Goal: Task Accomplishment & Management: Manage account settings

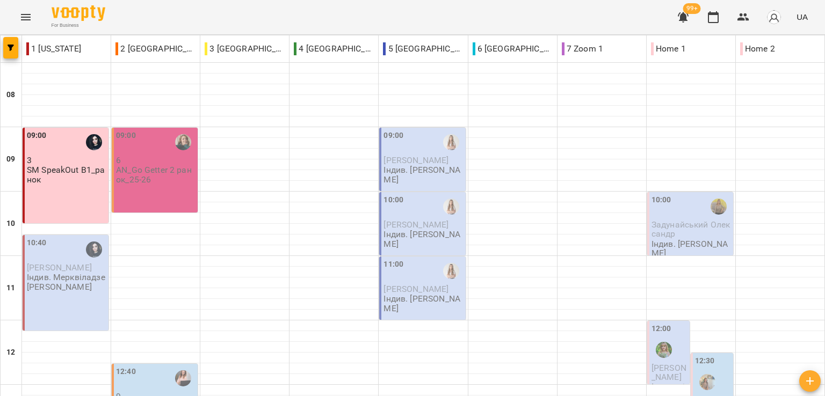
click at [51, 194] on div "09:00 3 SM SpeakOut B1_ранок" at bounding box center [66, 176] width 86 height 96
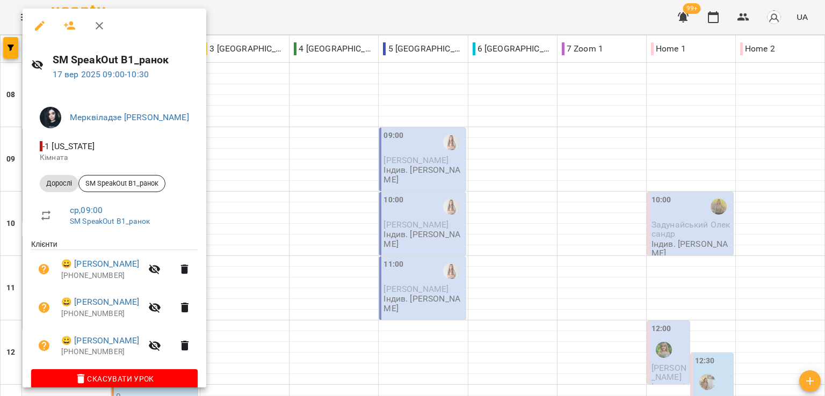
click at [300, 8] on div at bounding box center [412, 198] width 825 height 396
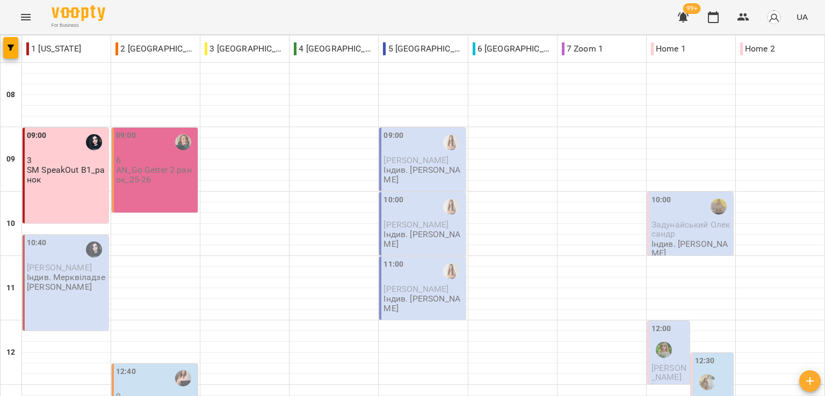
click at [88, 196] on div "09:00 3 SM SpeakOut B1_ранок" at bounding box center [66, 176] width 86 height 96
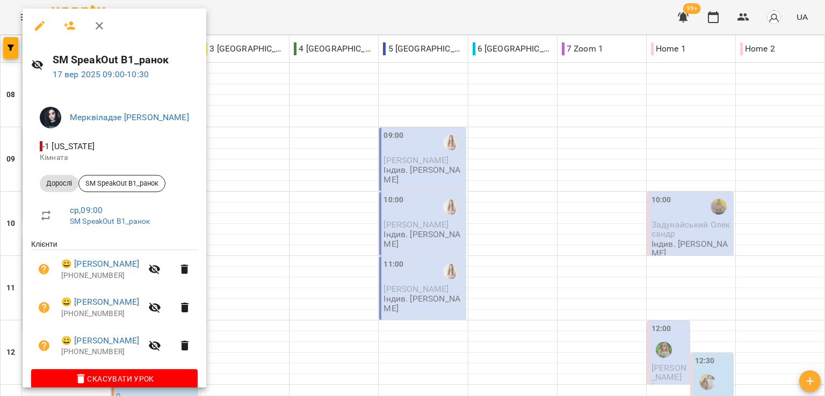
click at [293, 19] on div at bounding box center [412, 198] width 825 height 396
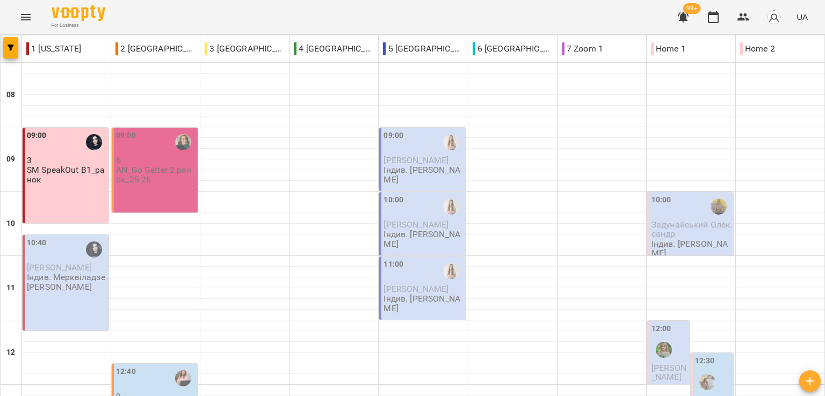
click at [79, 196] on div "09:00 3 SM SpeakOut B1_ранок" at bounding box center [66, 176] width 86 height 96
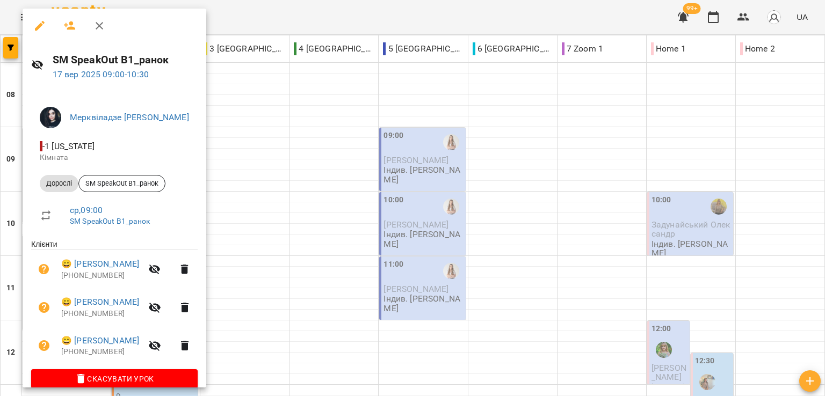
click at [305, 16] on div at bounding box center [412, 198] width 825 height 396
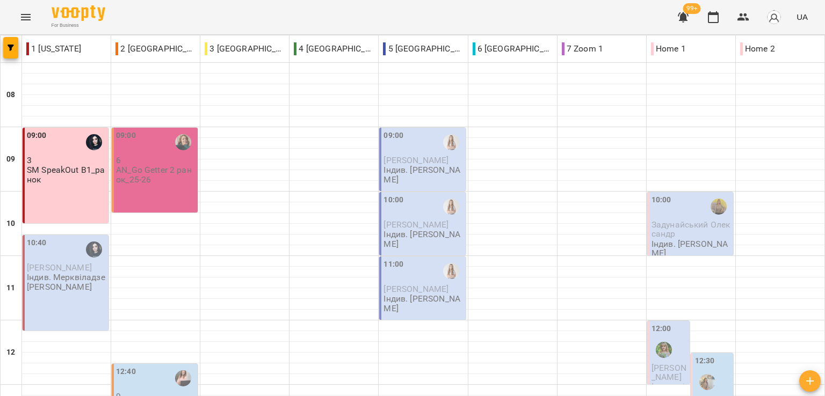
click at [210, 13] on div "For Business 99+ UA" at bounding box center [412, 17] width 825 height 34
click at [382, 10] on div "For Business 99+ UA" at bounding box center [412, 17] width 825 height 34
click at [154, 15] on div "For Business 99+ UA" at bounding box center [412, 17] width 825 height 34
click at [286, 20] on div "For Business 99+ UA" at bounding box center [412, 17] width 825 height 34
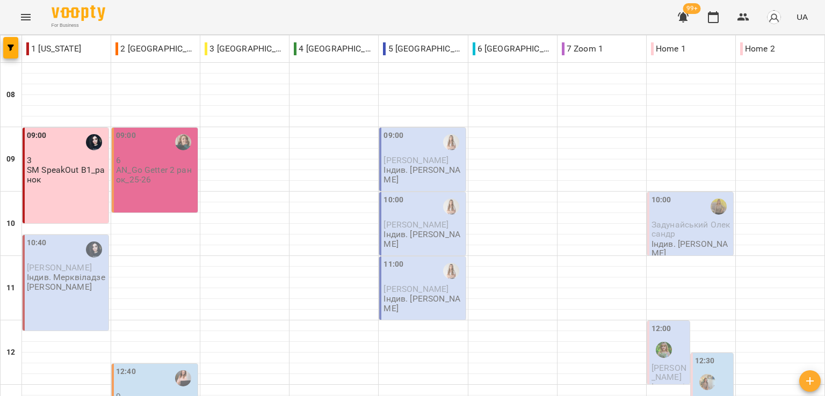
click at [119, 16] on div "For Business 99+ UA" at bounding box center [412, 17] width 825 height 34
click at [208, 17] on div "For Business 99+ UA" at bounding box center [412, 17] width 825 height 34
click at [269, 26] on div "For Business 99+ UA" at bounding box center [412, 17] width 825 height 34
click at [526, 18] on div "For Business 99+ UA" at bounding box center [412, 17] width 825 height 34
click at [158, 15] on div "For Business 99+ UA" at bounding box center [412, 17] width 825 height 34
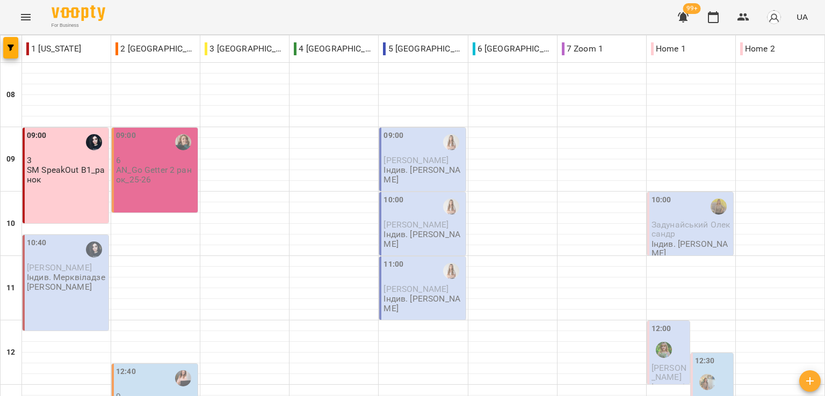
click at [152, 165] on p "AN_Go Getter 2 ранок_25-26" at bounding box center [156, 174] width 80 height 19
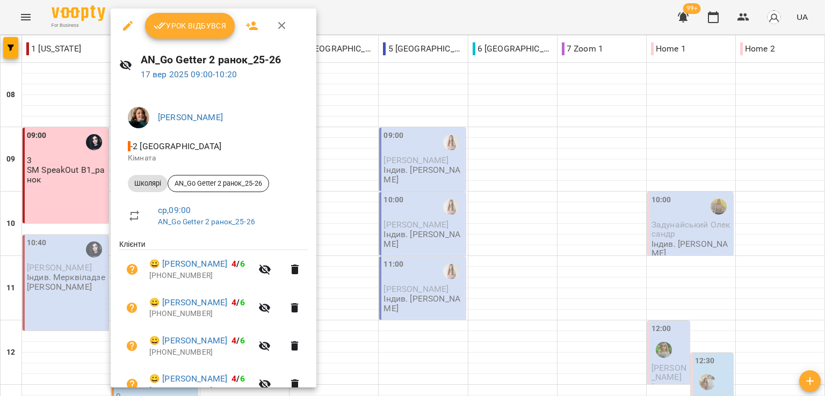
click at [378, 23] on div at bounding box center [412, 198] width 825 height 396
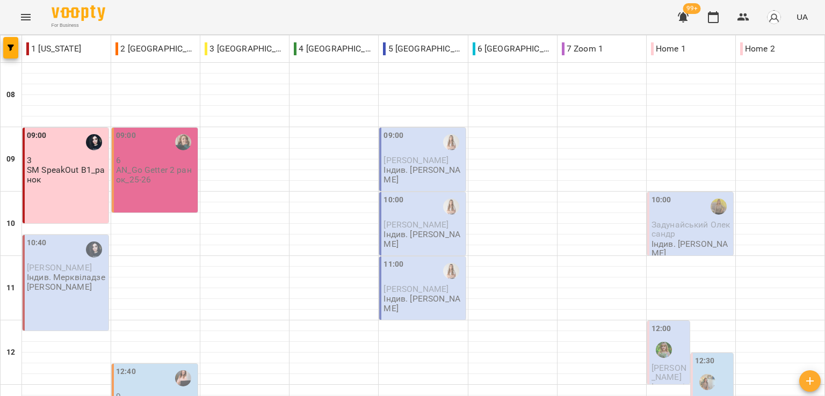
click at [77, 140] on div "09:00 3 SM SpeakOut B1_ранок" at bounding box center [66, 176] width 86 height 96
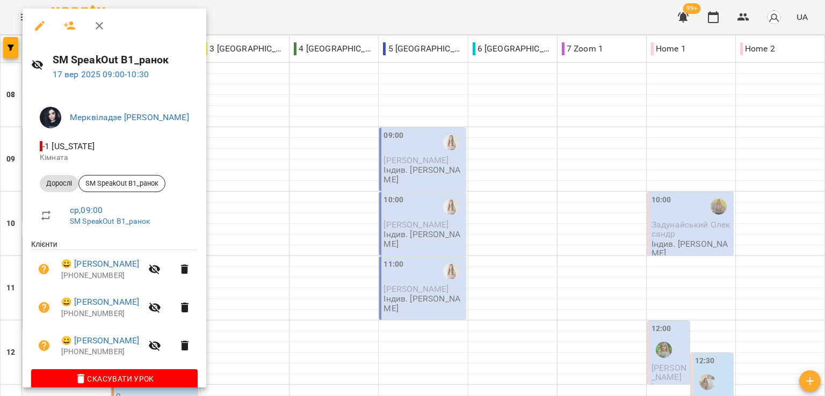
click at [334, 18] on div at bounding box center [412, 198] width 825 height 396
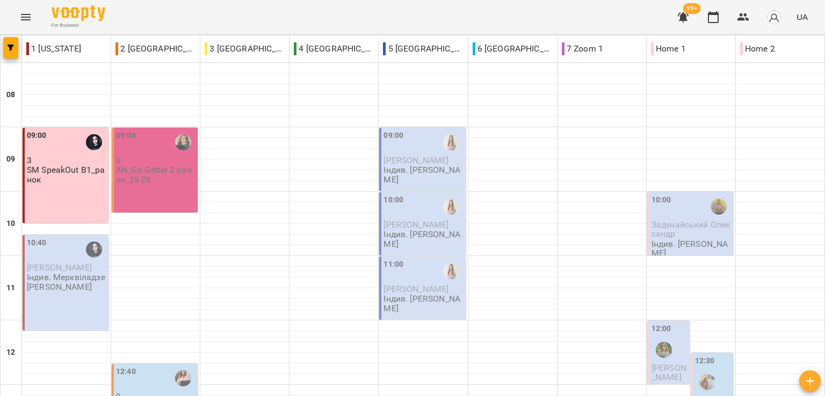
click at [84, 139] on div "09:00 3 SM SpeakOut B1_ранок" at bounding box center [66, 176] width 86 height 96
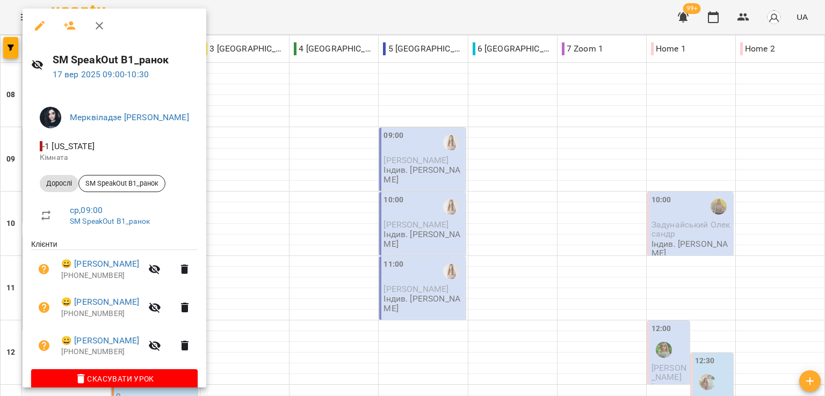
click at [288, 16] on div at bounding box center [412, 198] width 825 height 396
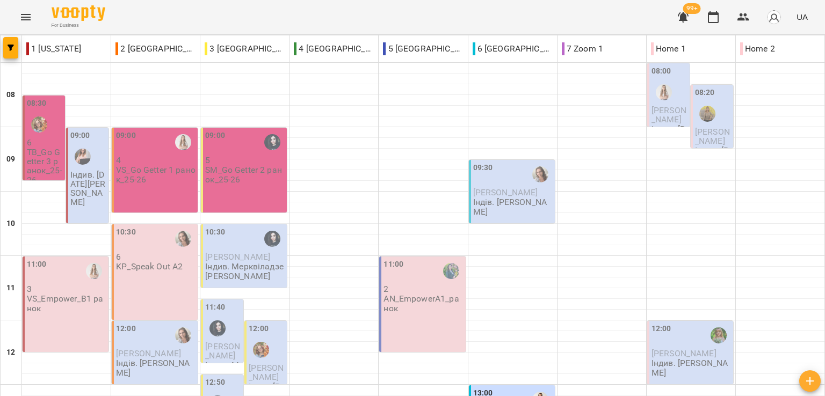
click at [86, 185] on p "Індив. Коляда Юлія Алішерівна" at bounding box center [88, 188] width 36 height 37
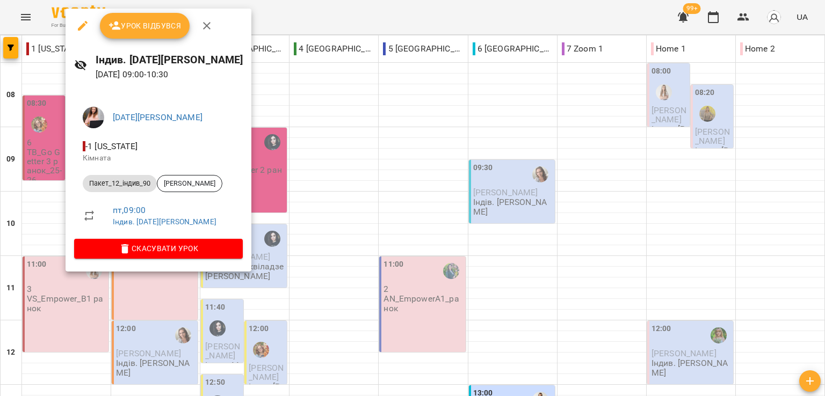
click at [484, 5] on div at bounding box center [412, 198] width 825 height 396
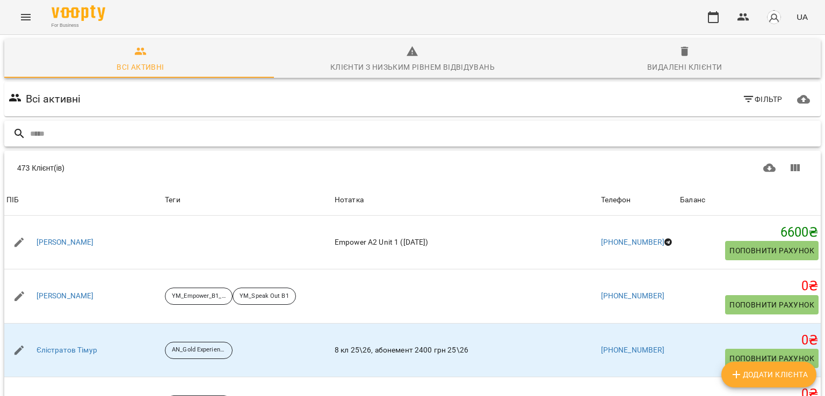
click at [174, 135] on input "text" at bounding box center [423, 134] width 786 height 18
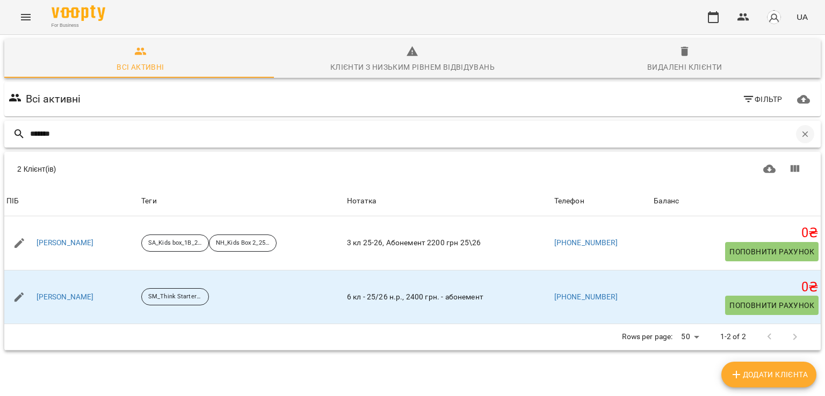
type input "*******"
click at [800, 134] on icon "button" at bounding box center [805, 134] width 10 height 10
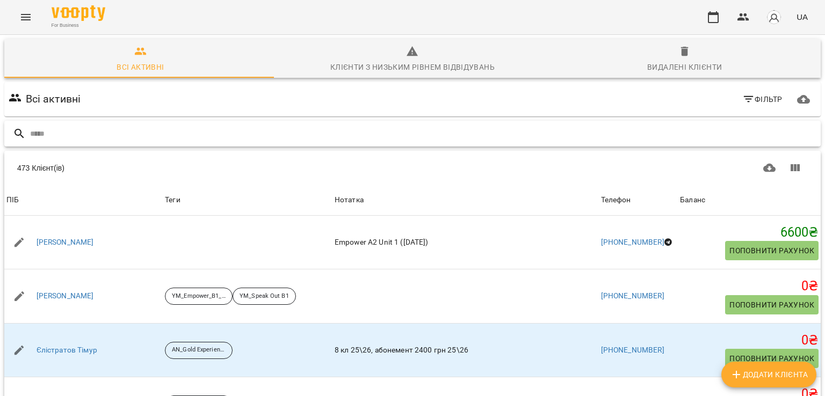
click at [216, 138] on input "text" at bounding box center [423, 134] width 786 height 18
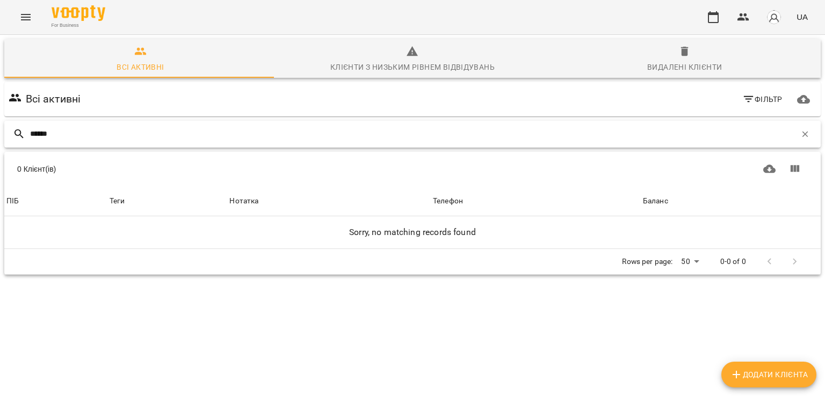
type input "******"
click at [800, 132] on icon "button" at bounding box center [805, 134] width 10 height 10
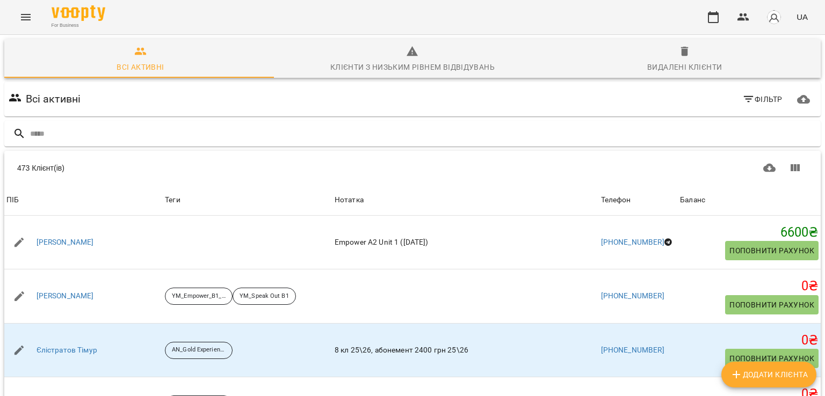
click at [31, 16] on icon "Menu" at bounding box center [25, 17] width 13 height 13
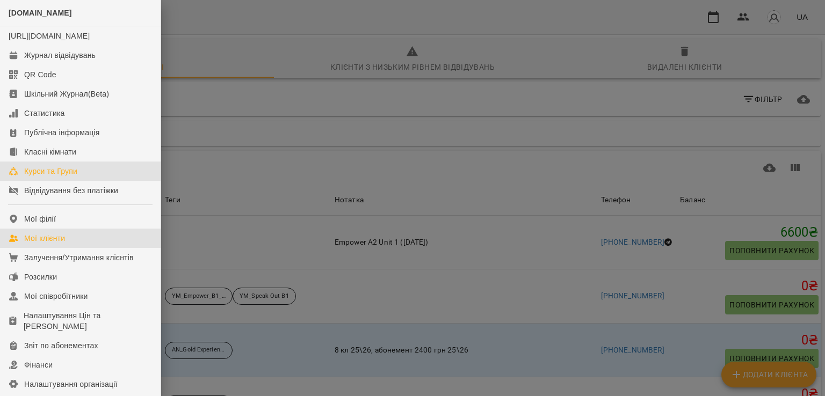
click at [53, 177] on div "Курси та Групи" at bounding box center [50, 171] width 53 height 11
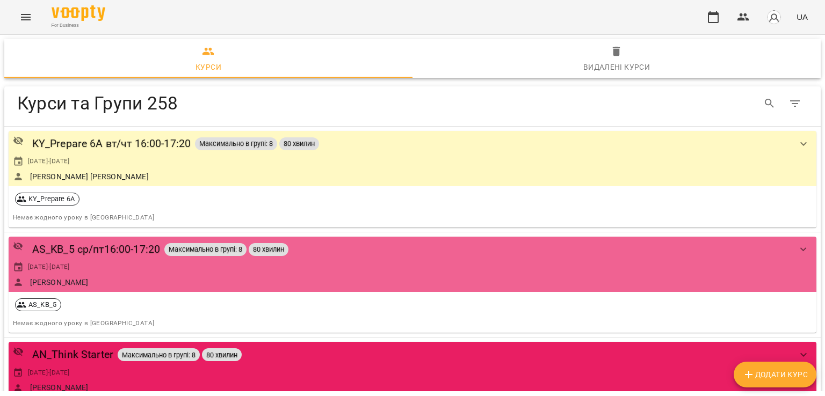
drag, startPoint x: 788, startPoint y: 374, endPoint x: 460, endPoint y: 378, distance: 327.7
click at [786, 374] on span "Додати Курс" at bounding box center [775, 375] width 66 height 13
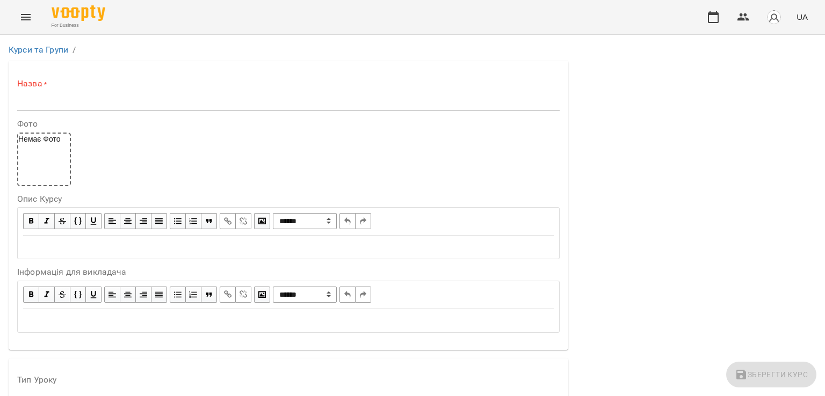
click at [86, 103] on input "text" at bounding box center [288, 102] width 543 height 17
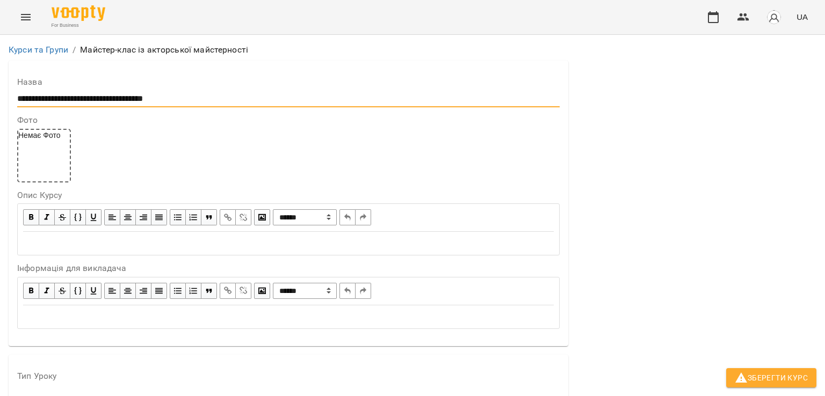
scroll to position [161, 0]
type input "**********"
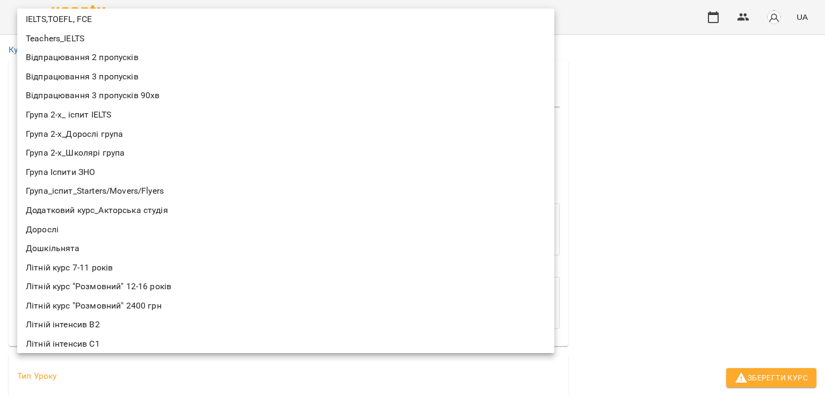
scroll to position [47, 0]
click at [134, 211] on li "Додатковий курс_Акторська студія" at bounding box center [285, 210] width 537 height 19
type input "**********"
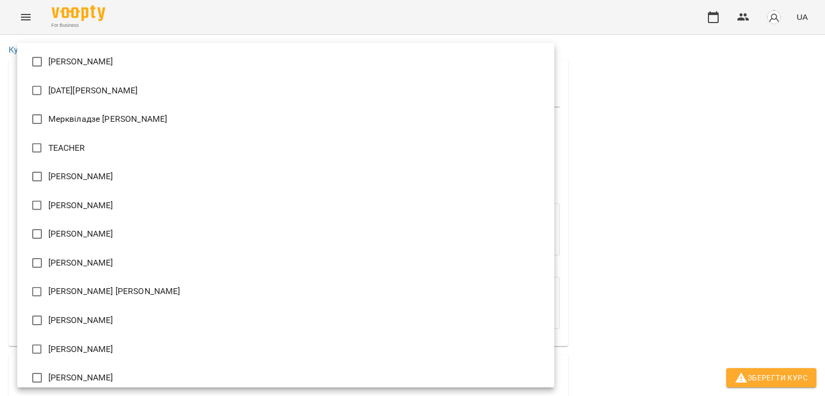
type input "**********"
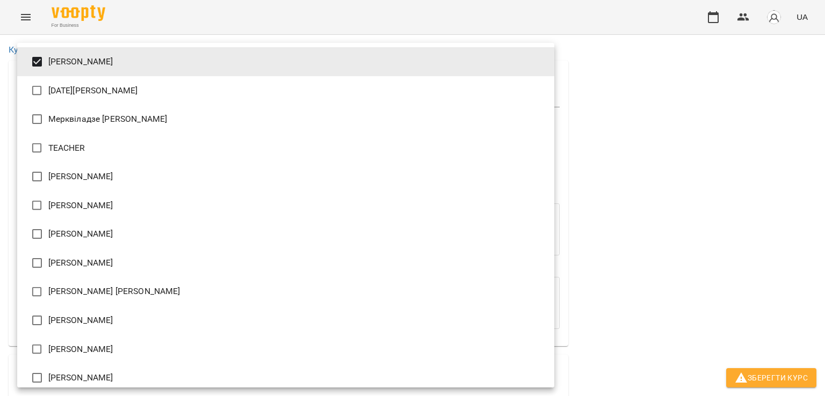
click at [596, 201] on div at bounding box center [412, 198] width 825 height 396
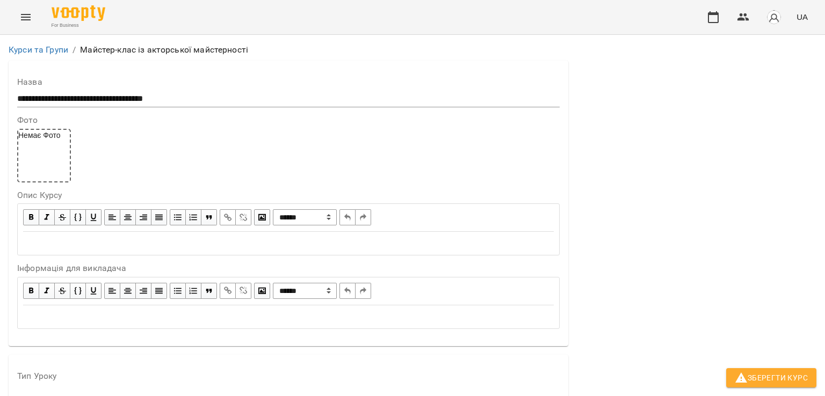
scroll to position [430, 0]
type input "*"
type input "**"
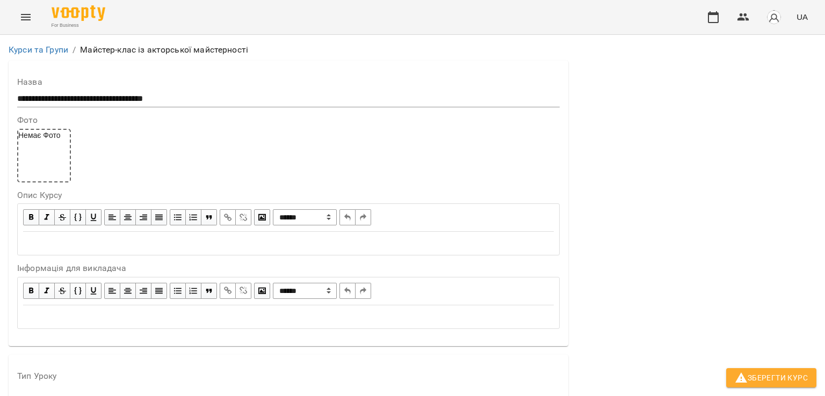
type input "**"
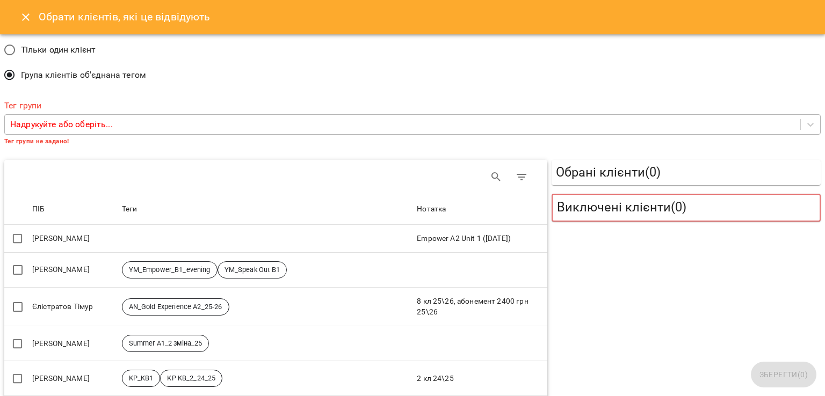
click at [59, 123] on p "Надрукуйте або оберіть..." at bounding box center [61, 124] width 103 height 13
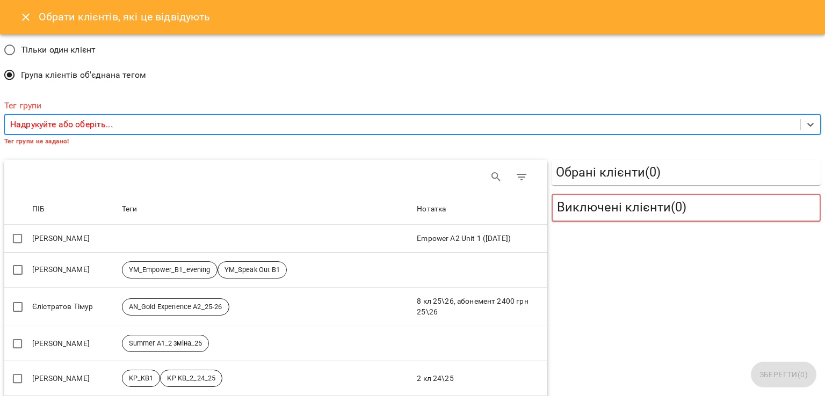
click at [213, 125] on div "Надрукуйте або оберіть..." at bounding box center [403, 125] width 796 height 20
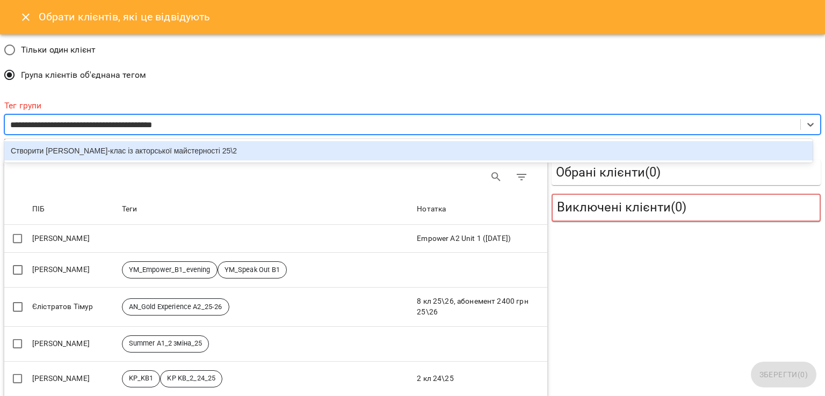
type input "**********"
click at [213, 151] on div "Створити тег Майстер-клас із акторської майстерності 25\26" at bounding box center [408, 150] width 808 height 19
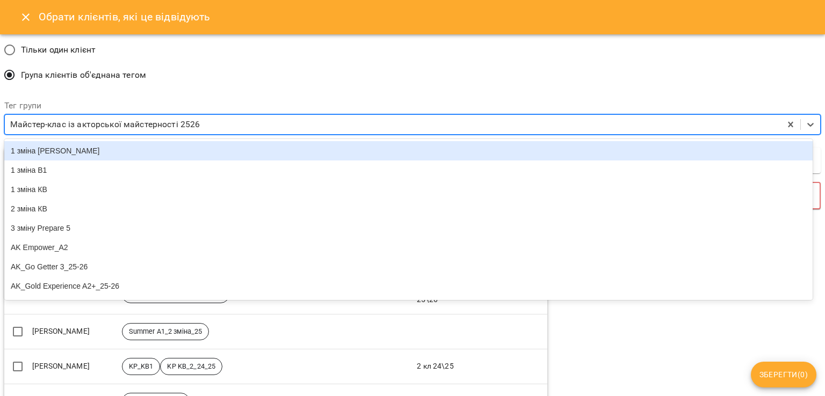
click at [190, 124] on div "Майстер-клас із акторської майстерності 2526" at bounding box center [105, 124] width 190 height 13
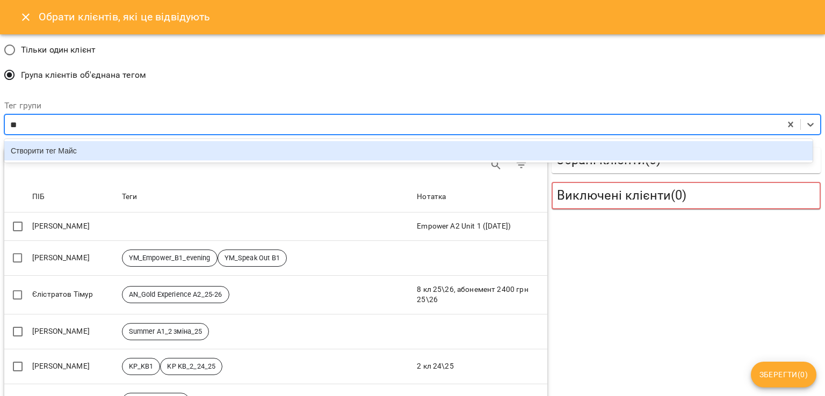
type input "*"
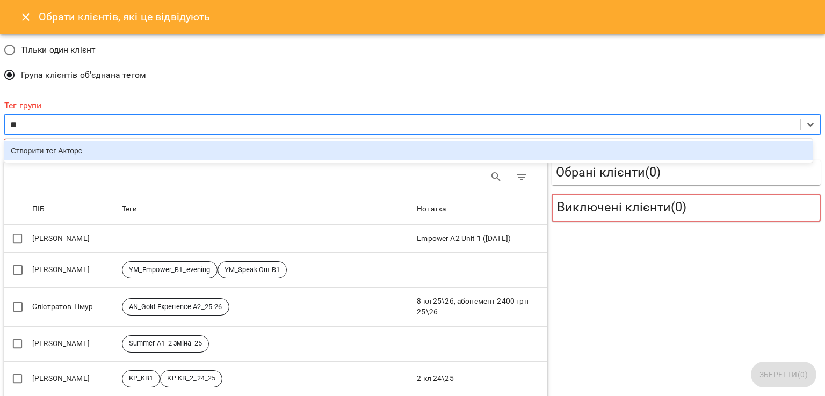
type input "*"
type input "**********"
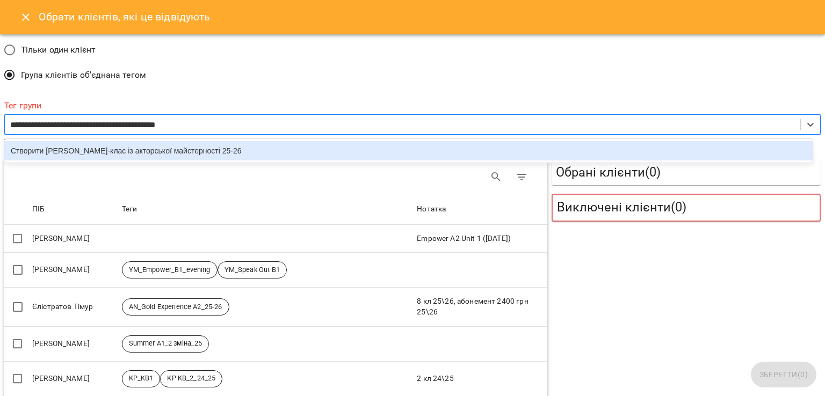
click at [214, 153] on div "Створити тег Майстер-клас із акторської майстерності 25-26" at bounding box center [408, 150] width 808 height 19
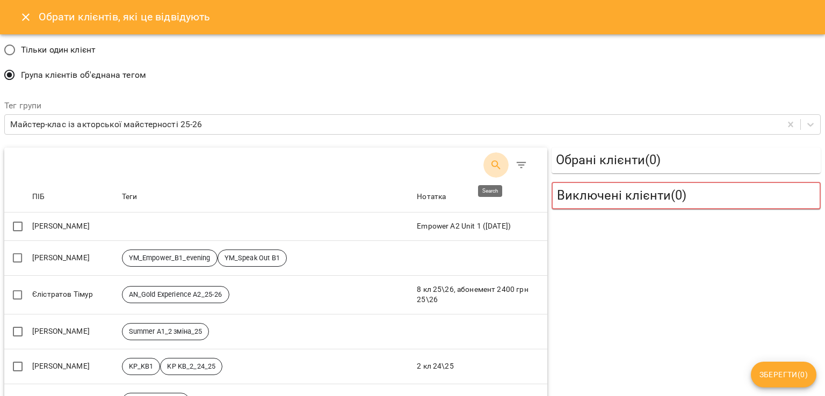
click at [490, 165] on icon "Search" at bounding box center [496, 165] width 13 height 13
click at [118, 157] on input "Search" at bounding box center [136, 161] width 204 height 17
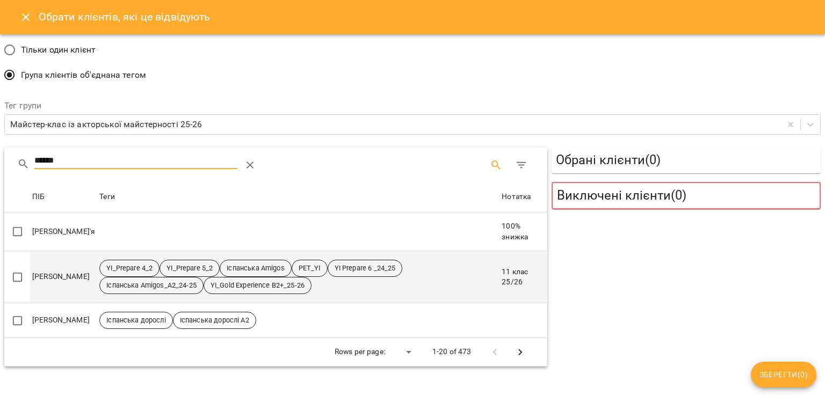
type input "******"
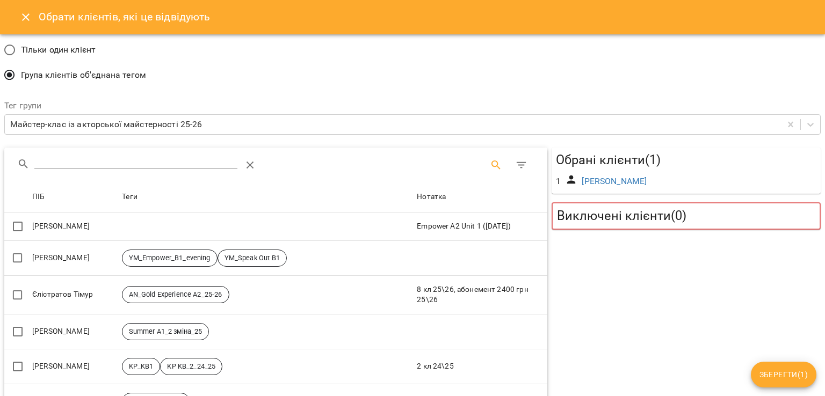
click at [75, 165] on input "Search" at bounding box center [136, 161] width 204 height 17
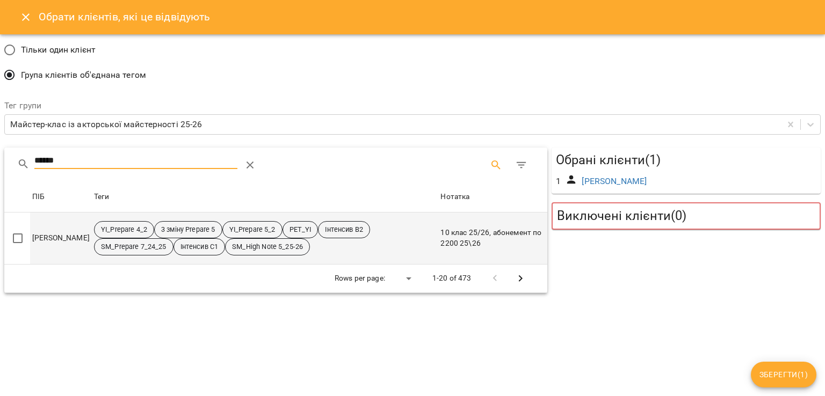
type input "******"
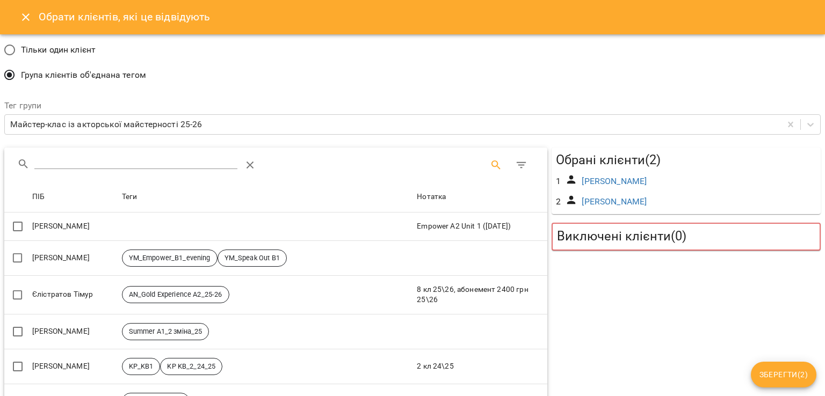
drag, startPoint x: 158, startPoint y: 159, endPoint x: 157, endPoint y: 153, distance: 5.9
click at [158, 158] on input "Search" at bounding box center [136, 161] width 204 height 17
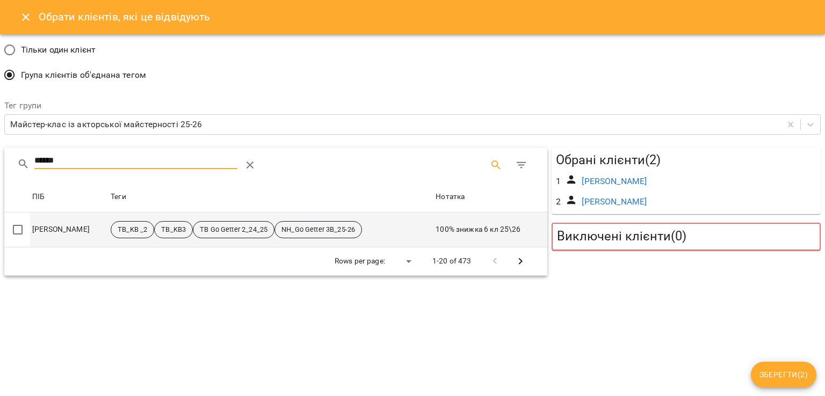
type input "******"
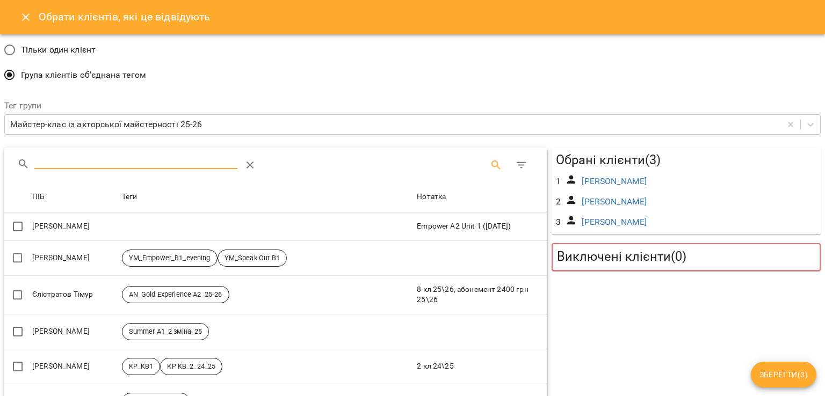
click at [179, 165] on input "Search" at bounding box center [136, 161] width 204 height 17
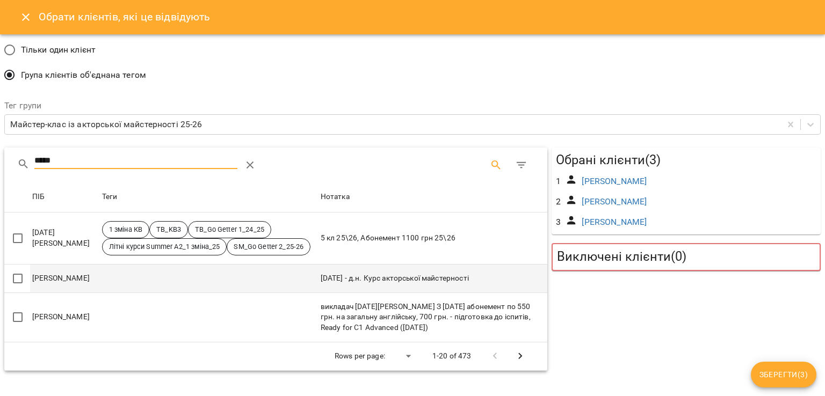
type input "*****"
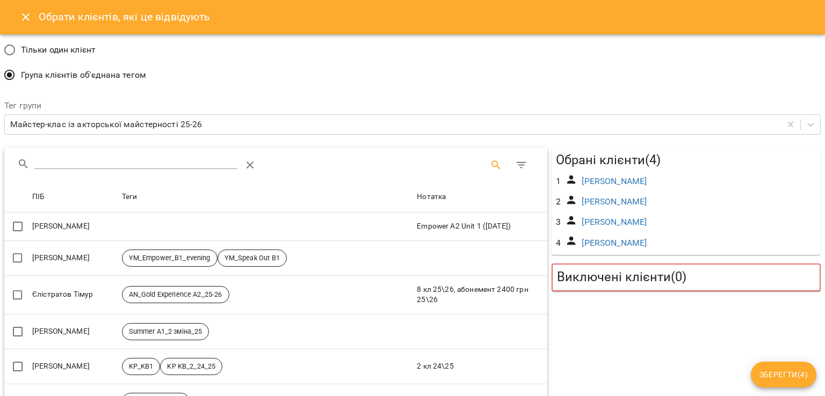
click at [102, 157] on input "Search" at bounding box center [136, 161] width 204 height 17
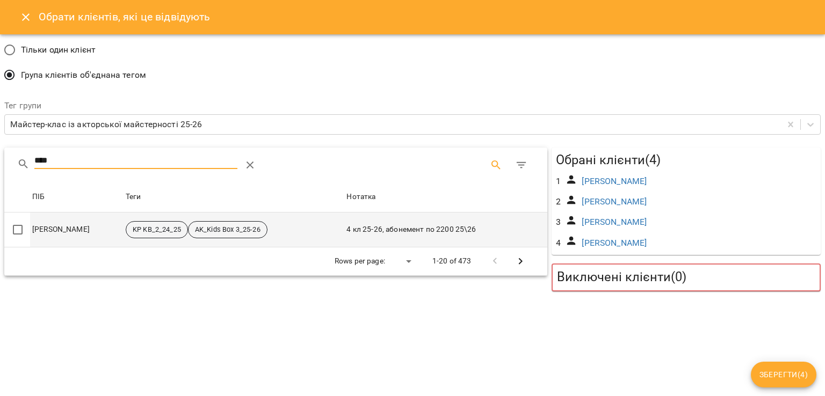
type input "****"
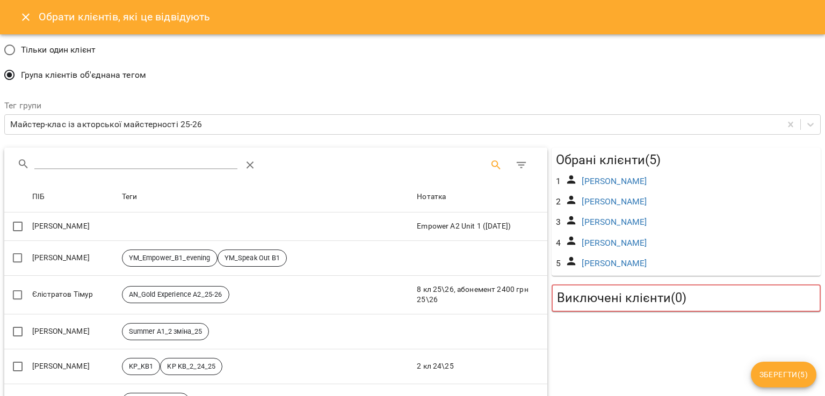
click at [799, 374] on span "Зберегти ( 5 )" at bounding box center [784, 375] width 48 height 13
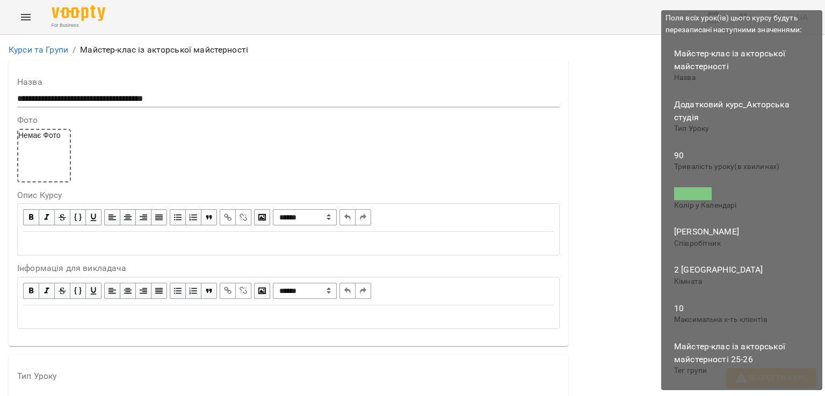
click at [760, 382] on span "Зберегти Курс" at bounding box center [771, 378] width 73 height 13
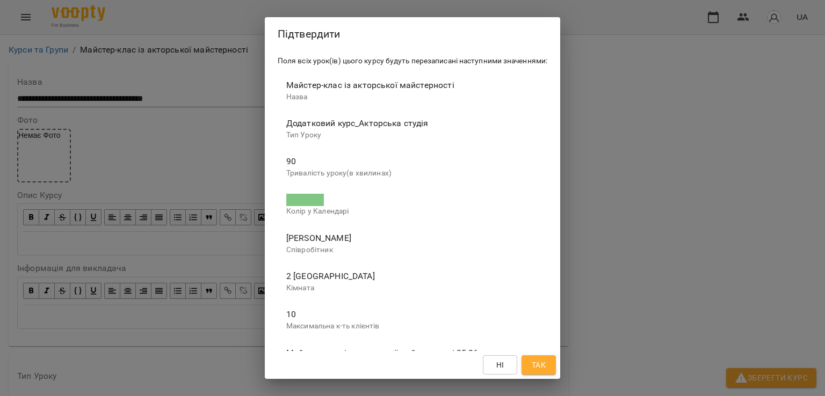
click at [536, 365] on span "Так" at bounding box center [539, 365] width 14 height 13
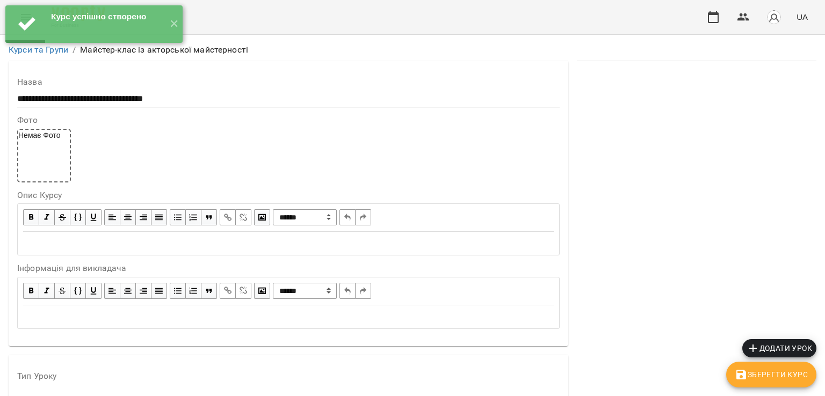
click at [773, 346] on span "Додати урок" at bounding box center [780, 348] width 66 height 13
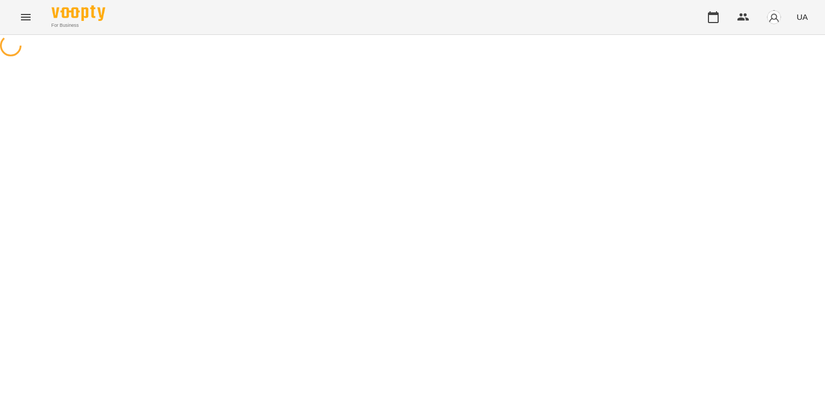
select select "**********"
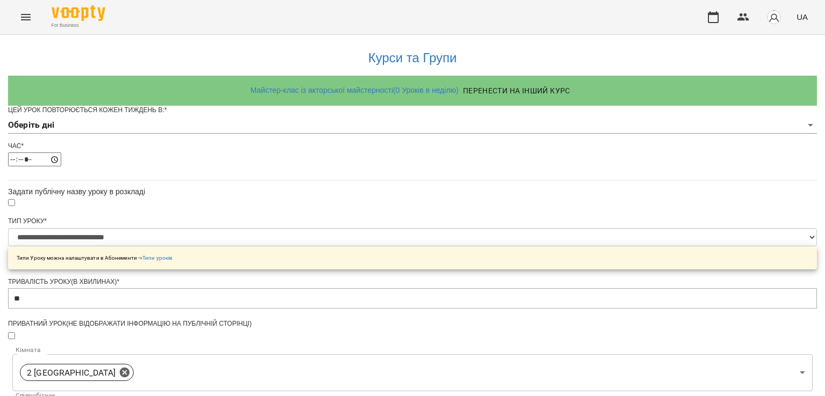
click at [357, 147] on body "**********" at bounding box center [412, 384] width 825 height 769
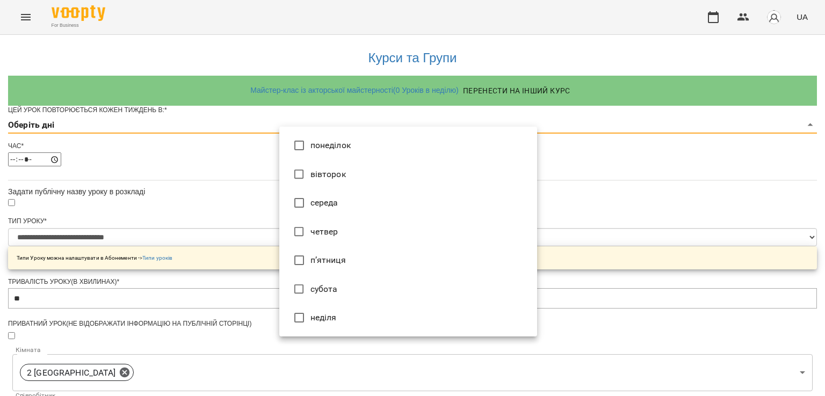
type input "*"
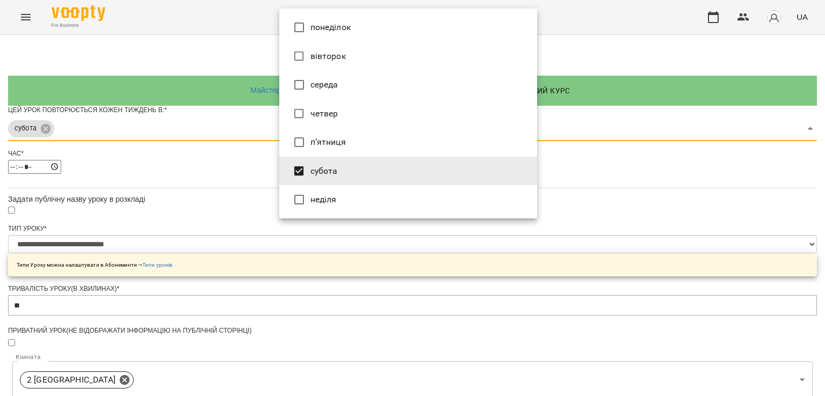
click at [187, 252] on div at bounding box center [412, 198] width 825 height 396
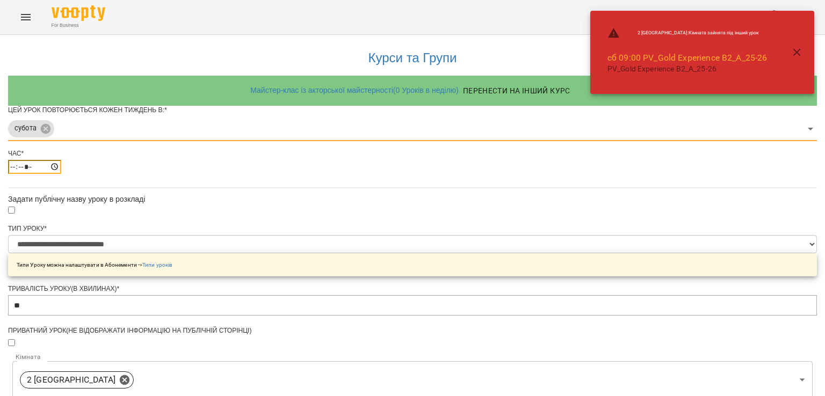
click at [61, 174] on input "*****" at bounding box center [34, 167] width 53 height 14
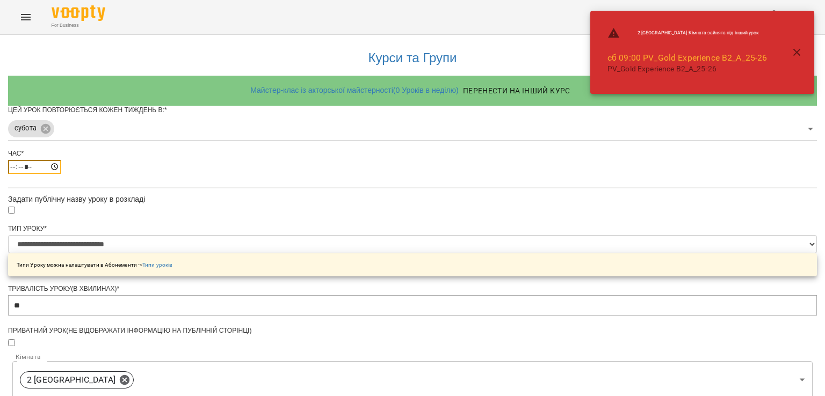
type input "*****"
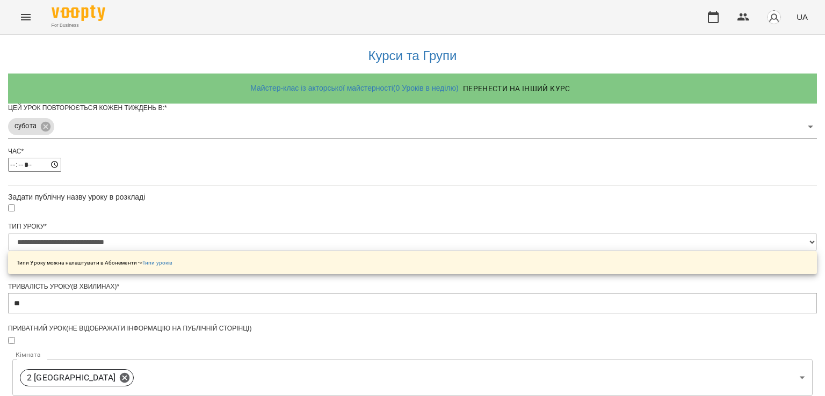
scroll to position [435, 0]
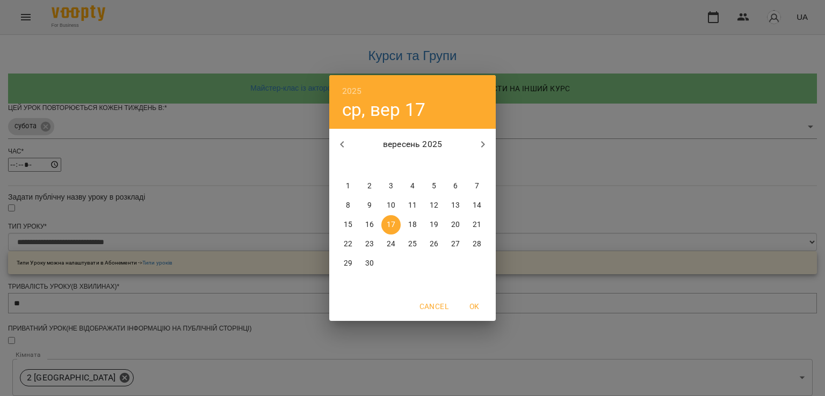
click at [456, 221] on p "20" at bounding box center [455, 225] width 9 height 11
type input "**********"
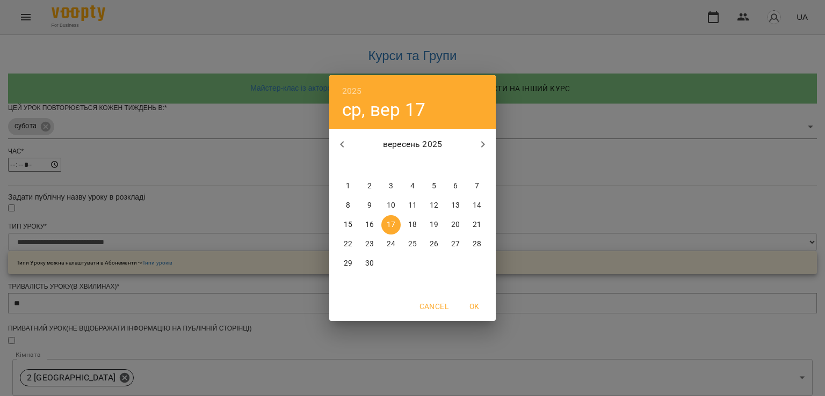
click at [461, 221] on span "20" at bounding box center [455, 225] width 19 height 11
type input "**********"
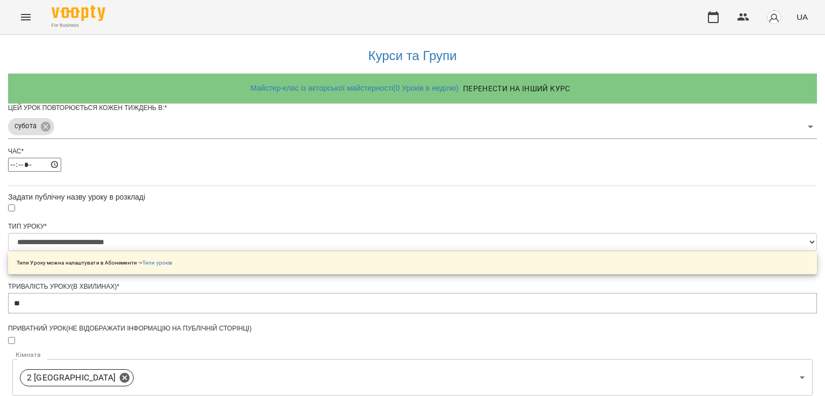
scroll to position [503, 0]
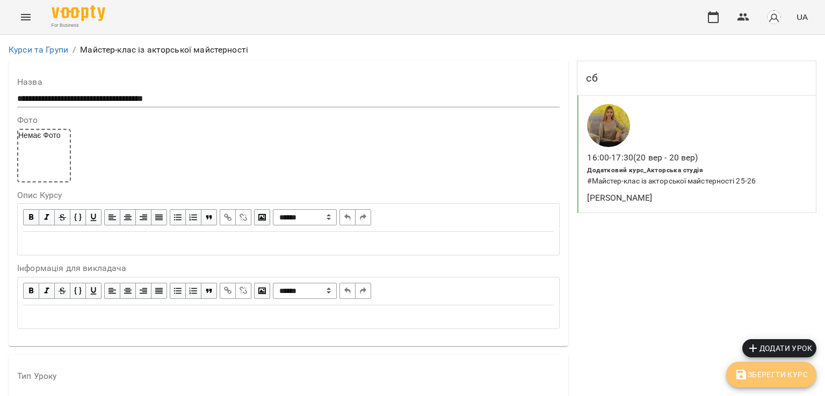
click at [767, 376] on span "Зберегти Курс" at bounding box center [771, 375] width 73 height 13
click at [743, 18] on icon "button" at bounding box center [744, 17] width 12 height 8
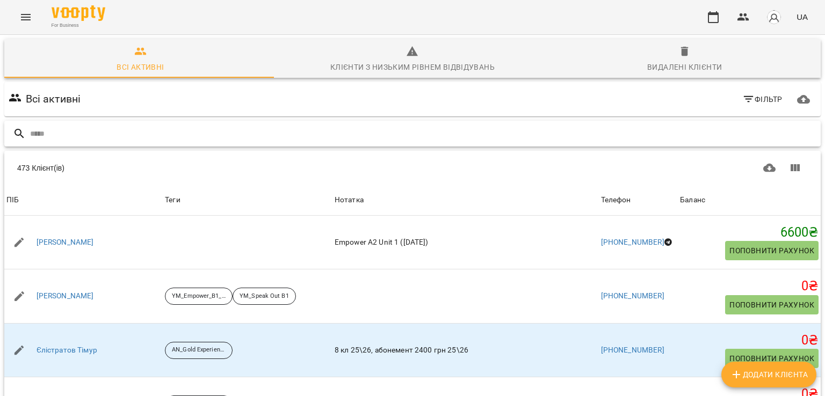
click at [180, 129] on input "text" at bounding box center [423, 134] width 786 height 18
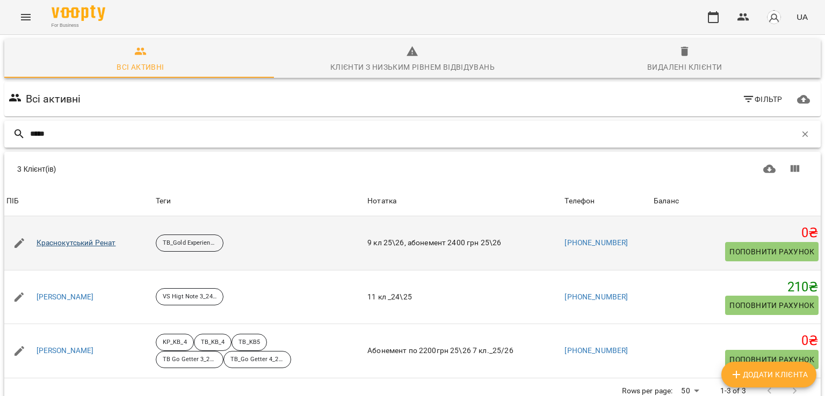
type input "*****"
click at [99, 243] on link "Краснокутський Ренат" at bounding box center [77, 243] width 80 height 11
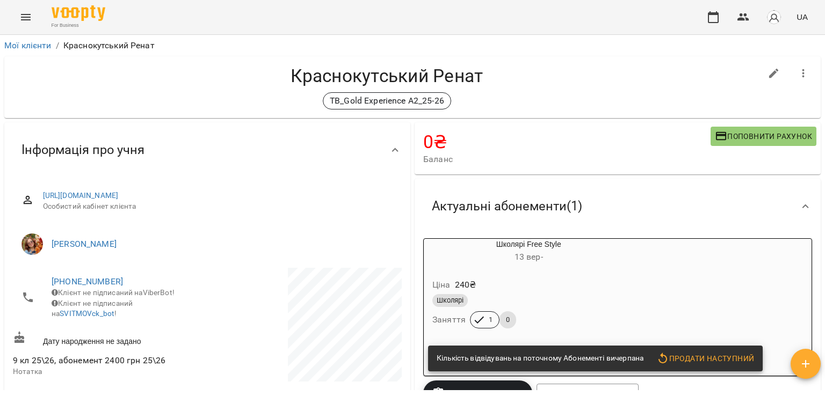
click at [105, 85] on h4 "Краснокутський Ренат" at bounding box center [387, 76] width 748 height 22
click at [132, 102] on div "TB_Gold Experience A2_25-26" at bounding box center [387, 100] width 748 height 17
click at [125, 95] on div "TB_Gold Experience A2_25-26" at bounding box center [387, 100] width 748 height 17
drag, startPoint x: 120, startPoint y: 80, endPoint x: 138, endPoint y: 80, distance: 17.7
click at [120, 80] on h4 "Краснокутський Ренат" at bounding box center [387, 76] width 748 height 22
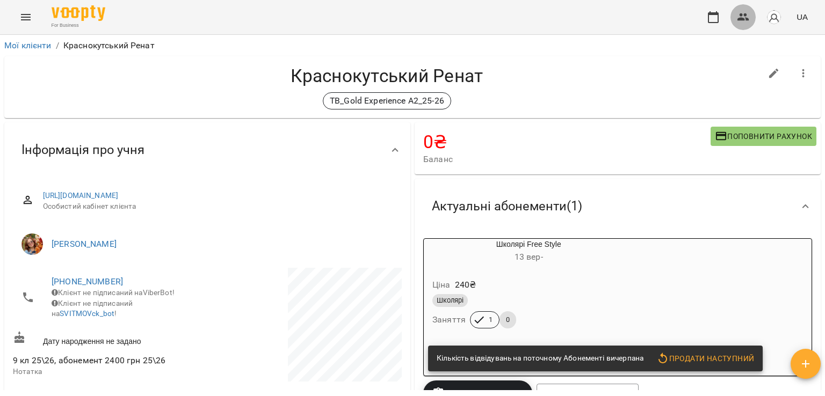
click at [745, 13] on icon "button" at bounding box center [743, 17] width 13 height 13
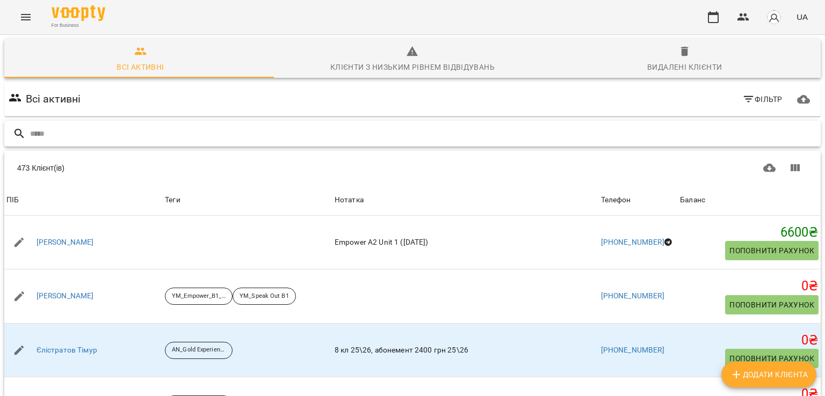
click at [208, 129] on input "text" at bounding box center [423, 134] width 786 height 18
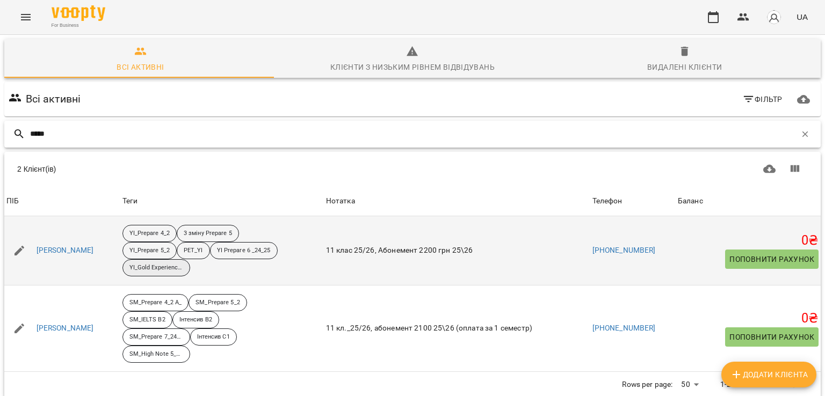
type input "*****"
click at [167, 267] on p "YI_Gold Experience B2+_25-26" at bounding box center [156, 268] width 54 height 9
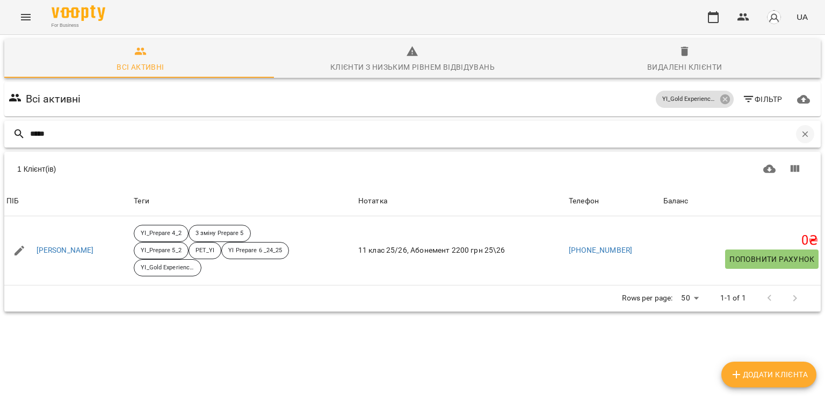
click at [799, 127] on button "button" at bounding box center [805, 134] width 18 height 18
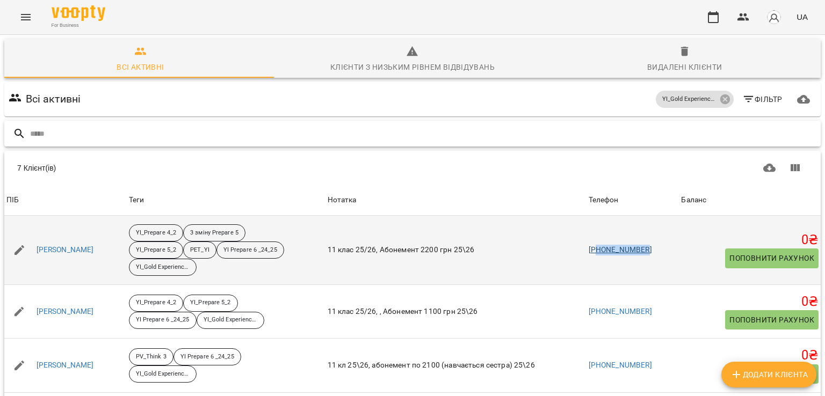
drag, startPoint x: 652, startPoint y: 248, endPoint x: 600, endPoint y: 251, distance: 52.2
click at [600, 251] on td "+380508158861" at bounding box center [633, 250] width 93 height 69
copy link "80508158861"
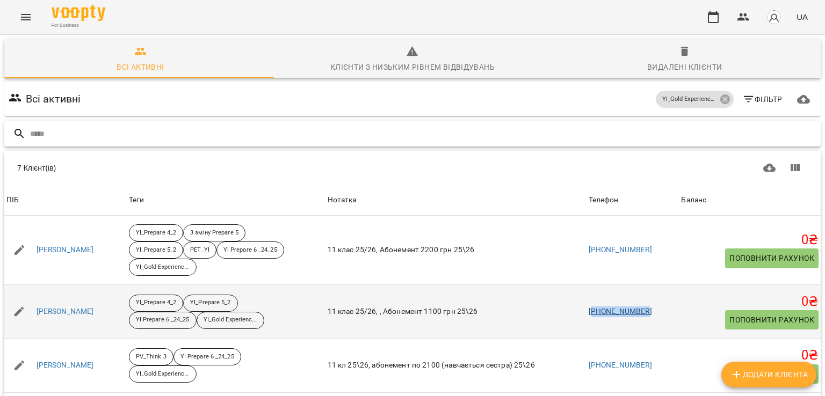
drag, startPoint x: 650, startPoint y: 312, endPoint x: 596, endPoint y: 312, distance: 54.3
click at [596, 312] on td "+380936620065" at bounding box center [633, 312] width 93 height 54
copy link "380936620065"
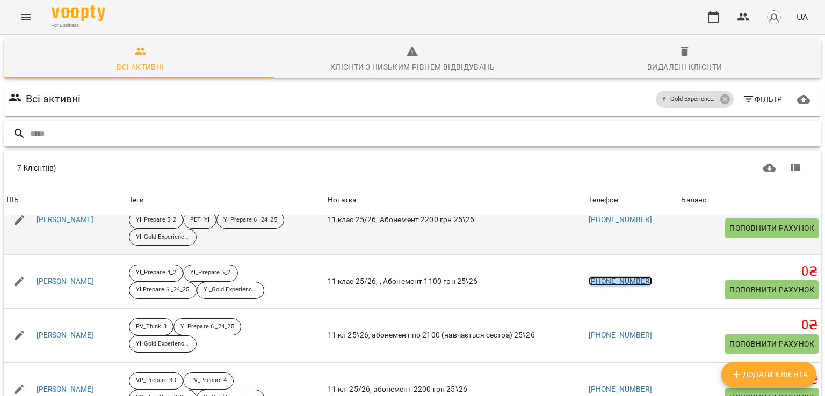
scroll to position [107, 0]
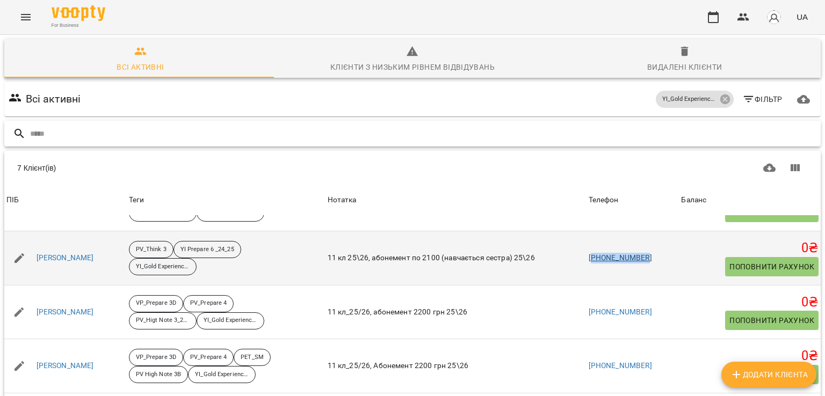
drag, startPoint x: 655, startPoint y: 258, endPoint x: 595, endPoint y: 258, distance: 59.6
click at [595, 258] on td "+380964036451" at bounding box center [633, 259] width 93 height 54
copy link "380964036451"
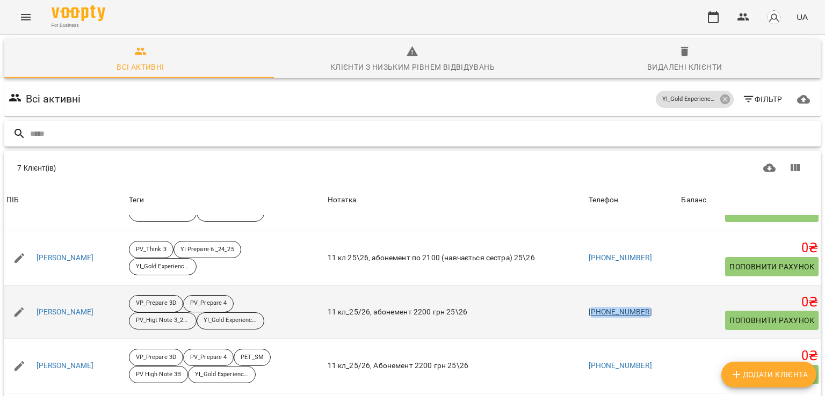
drag, startPoint x: 653, startPoint y: 308, endPoint x: 594, endPoint y: 312, distance: 59.2
click at [594, 312] on td "+380972202144" at bounding box center [633, 312] width 93 height 54
copy link "380972202144"
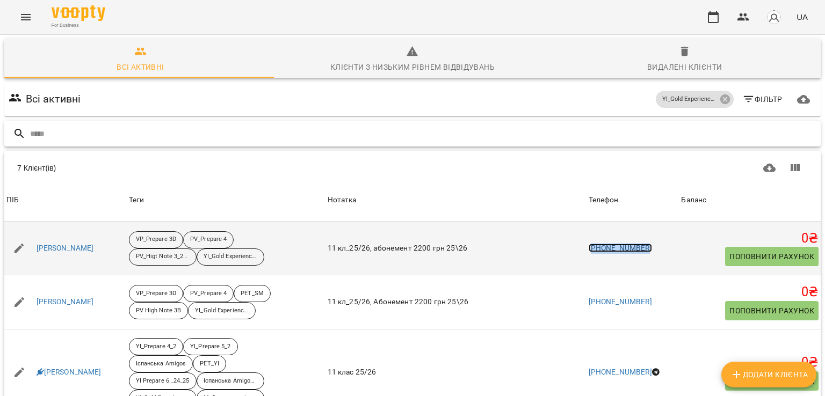
scroll to position [187, 0]
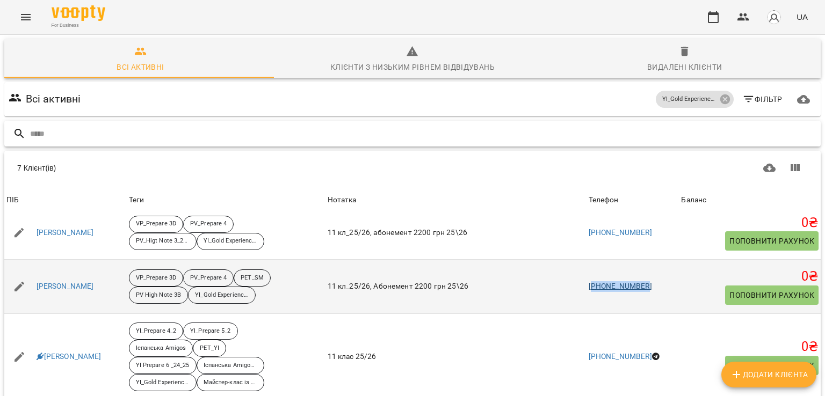
drag, startPoint x: 652, startPoint y: 284, endPoint x: 595, endPoint y: 287, distance: 56.5
click at [595, 287] on td "+380934232200" at bounding box center [633, 287] width 93 height 54
copy link "380934232200"
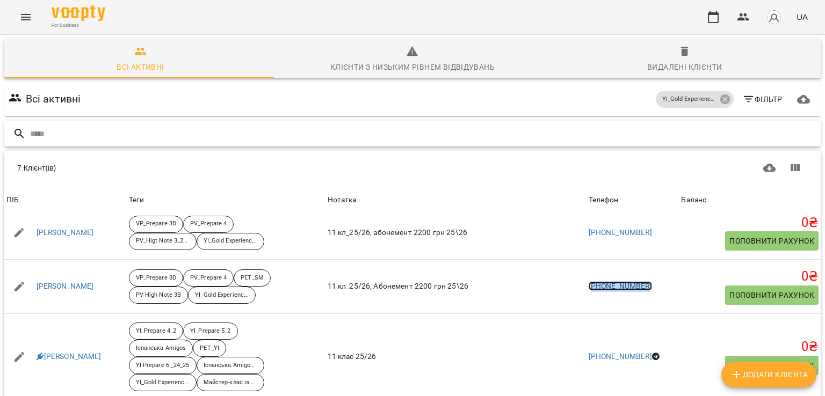
scroll to position [81, 0]
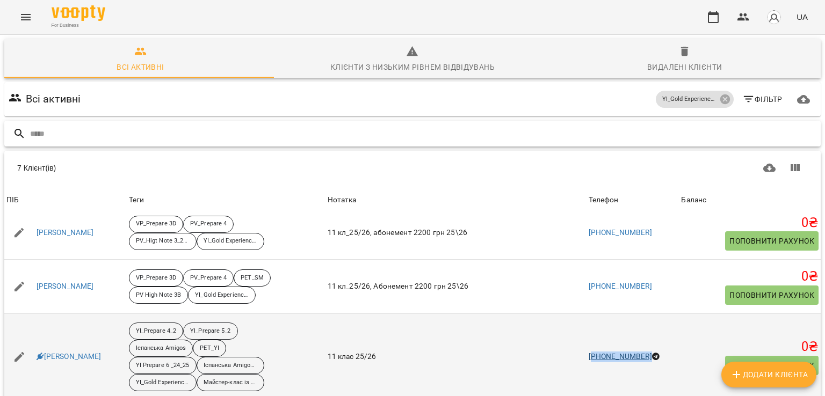
drag, startPoint x: 666, startPoint y: 273, endPoint x: 593, endPoint y: 275, distance: 73.1
click at [593, 314] on td "+380633704895" at bounding box center [633, 357] width 93 height 86
copy link "380633704895"
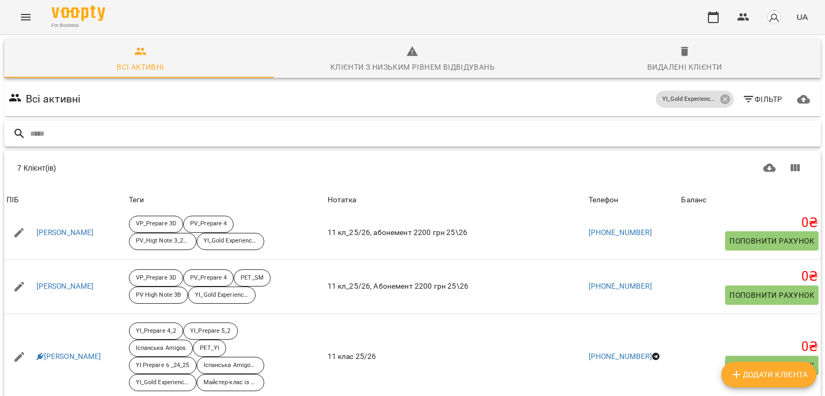
drag, startPoint x: 653, startPoint y: 345, endPoint x: 594, endPoint y: 347, distance: 59.1
copy link "380976431498"
click at [722, 101] on icon at bounding box center [725, 99] width 12 height 12
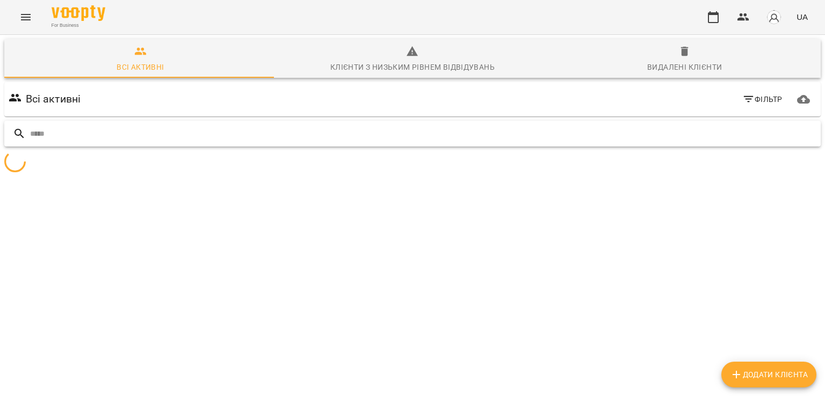
click at [413, 133] on input "text" at bounding box center [423, 134] width 786 height 18
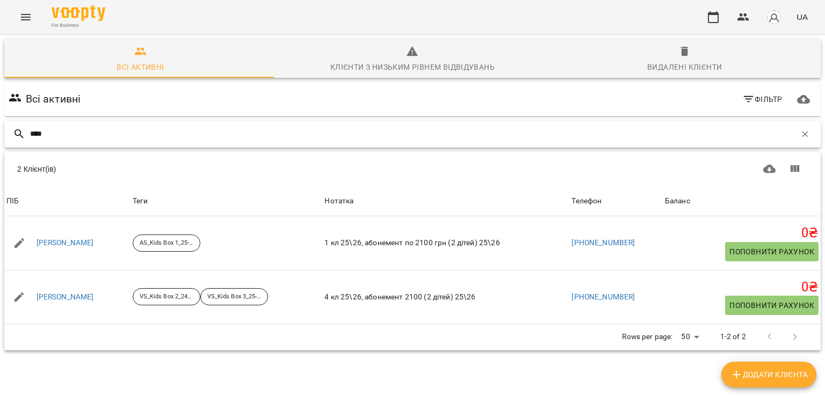
type input "****"
click at [181, 243] on p "AS_Kids Box 1_25-26" at bounding box center [167, 243] width 54 height 9
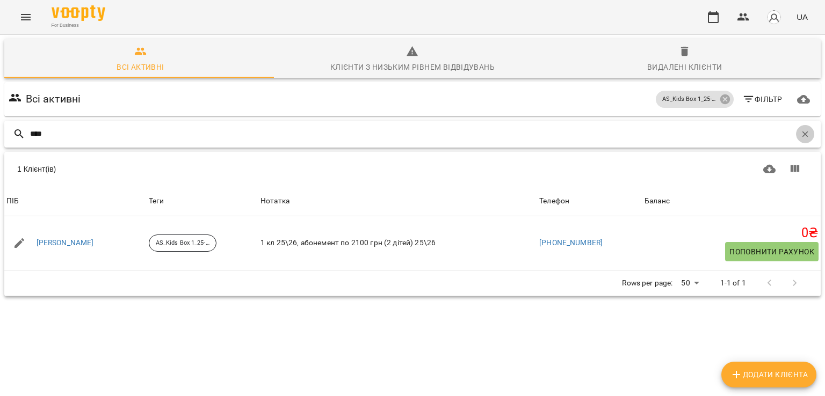
click at [800, 136] on icon "button" at bounding box center [805, 134] width 10 height 10
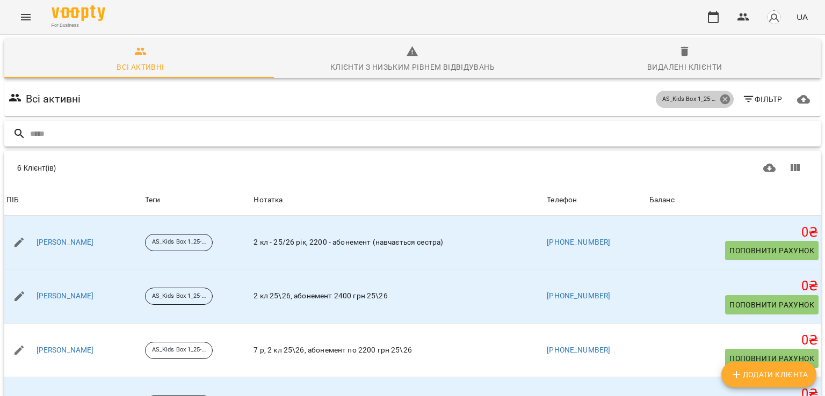
click at [720, 99] on icon at bounding box center [725, 100] width 10 height 10
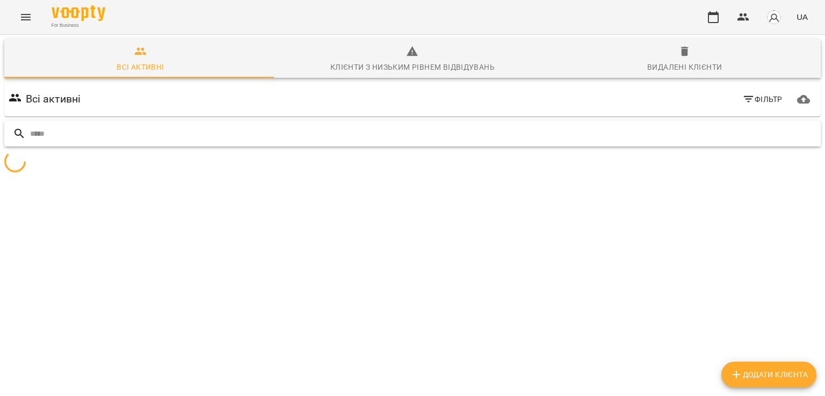
click at [139, 136] on input "text" at bounding box center [423, 134] width 786 height 18
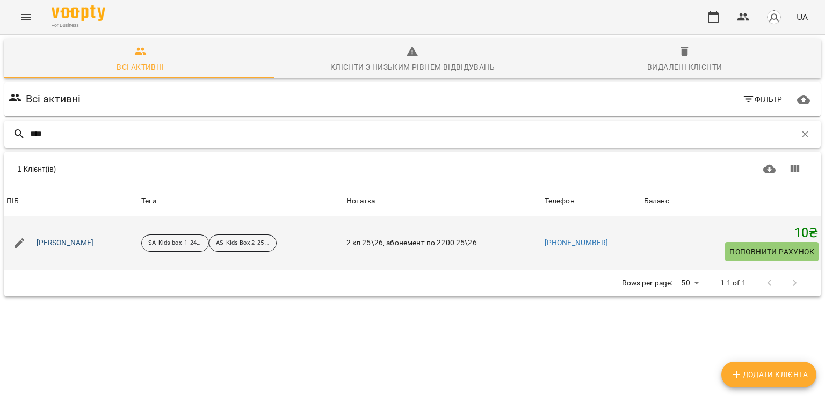
type input "****"
click at [69, 242] on link "Сурай Євгеній" at bounding box center [65, 243] width 57 height 11
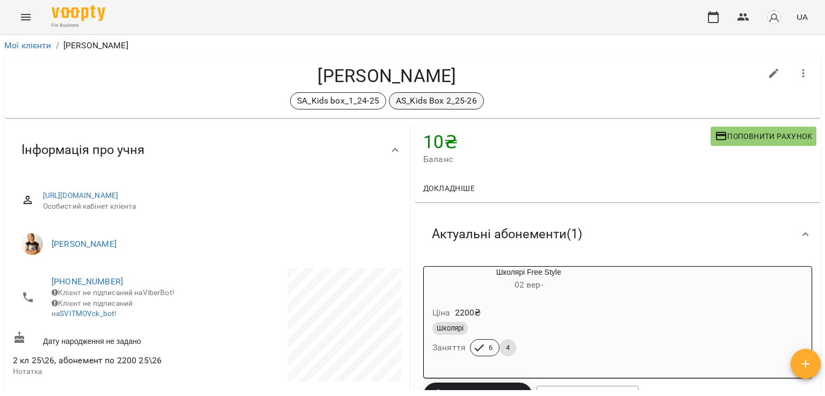
click at [426, 102] on p "AS_Kids Box 2_25-26" at bounding box center [436, 101] width 81 height 13
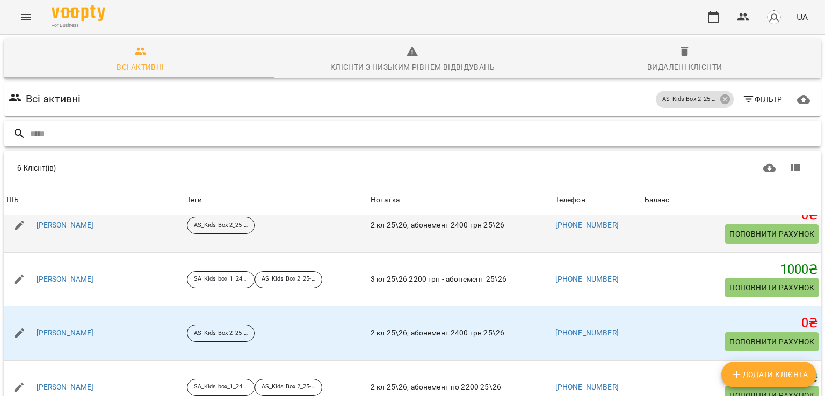
scroll to position [85, 0]
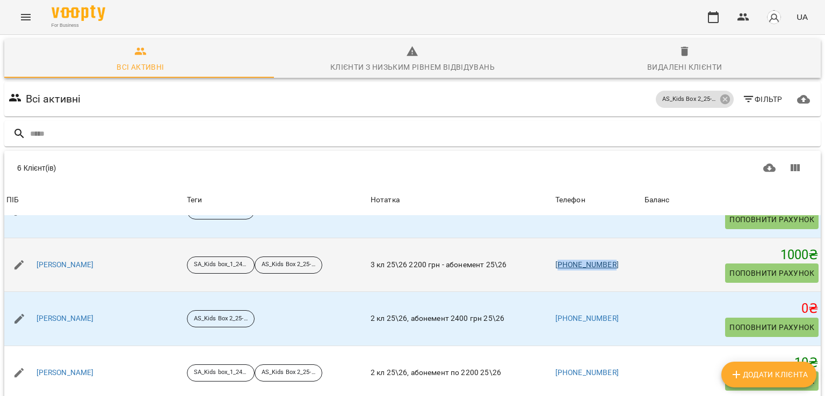
drag, startPoint x: 602, startPoint y: 261, endPoint x: 546, endPoint y: 262, distance: 55.3
click at [553, 262] on td "+380962626446" at bounding box center [597, 265] width 89 height 54
copy link "380962626446"
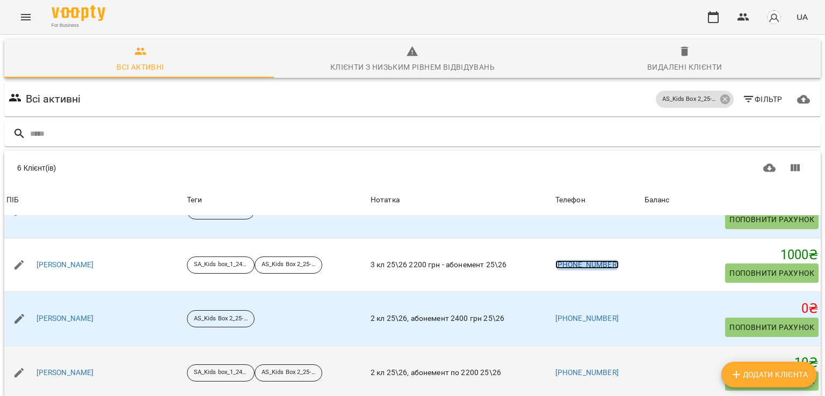
scroll to position [81, 0]
drag, startPoint x: 600, startPoint y: 292, endPoint x: 546, endPoint y: 292, distance: 53.7
click at [553, 346] on td "+380502603580" at bounding box center [597, 373] width 89 height 54
copy link "380502603580"
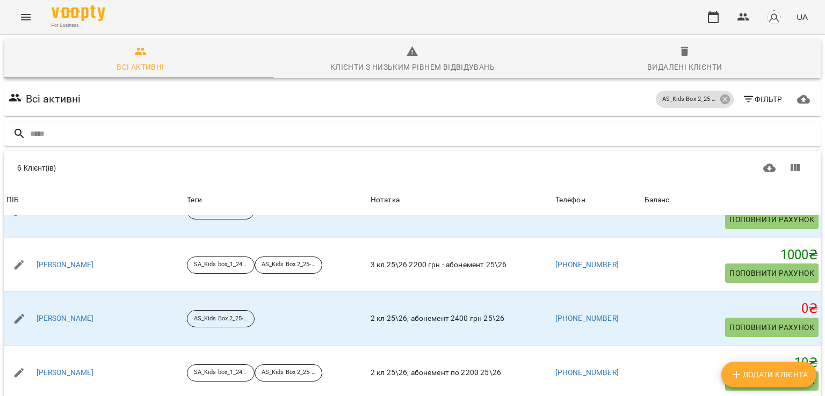
drag, startPoint x: 603, startPoint y: 344, endPoint x: 546, endPoint y: 345, distance: 57.5
copy link "380674454892"
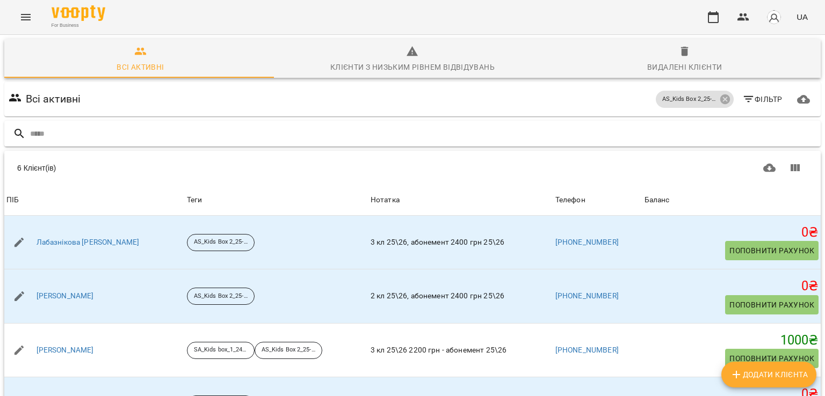
scroll to position [0, 0]
click at [720, 96] on icon at bounding box center [725, 100] width 10 height 10
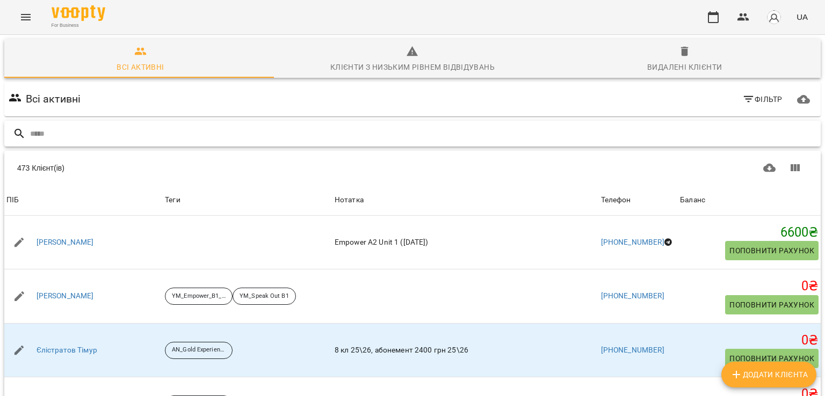
click at [743, 135] on input "text" at bounding box center [423, 134] width 786 height 18
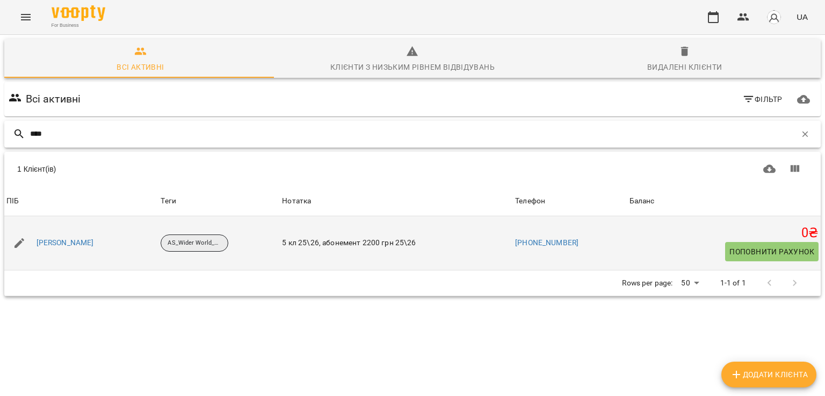
type input "****"
click at [168, 242] on p "AS_Wider World_Starter_25-26" at bounding box center [195, 243] width 54 height 9
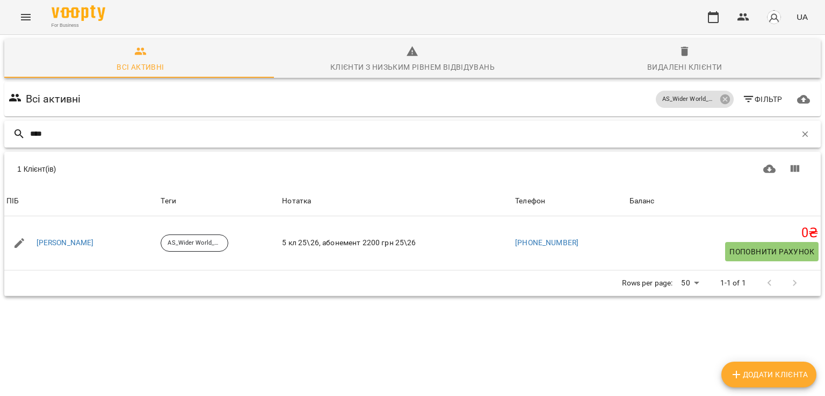
drag, startPoint x: 800, startPoint y: 132, endPoint x: 759, endPoint y: 135, distance: 42.0
click at [800, 133] on icon "button" at bounding box center [805, 134] width 10 height 10
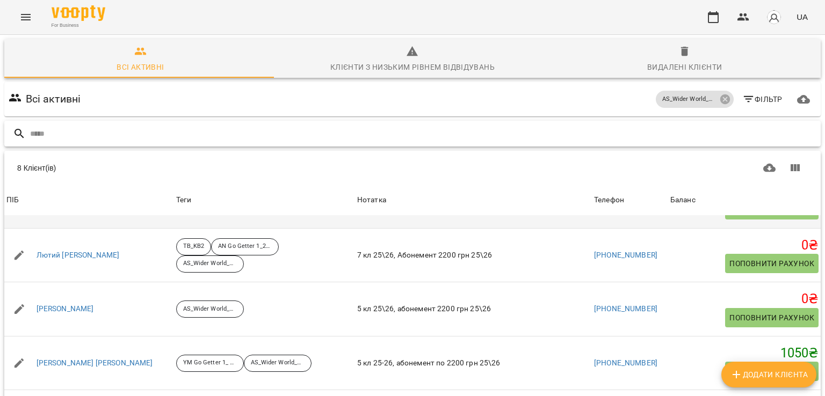
scroll to position [107, 0]
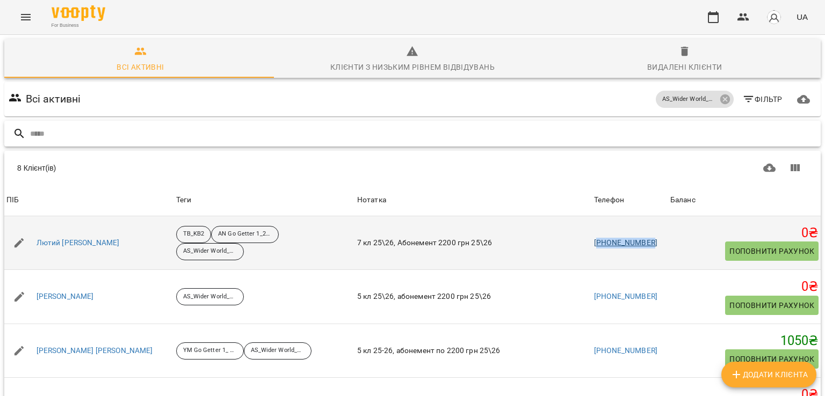
drag, startPoint x: 638, startPoint y: 243, endPoint x: 580, endPoint y: 243, distance: 58.6
click at [592, 243] on td "+380636781266" at bounding box center [630, 243] width 76 height 54
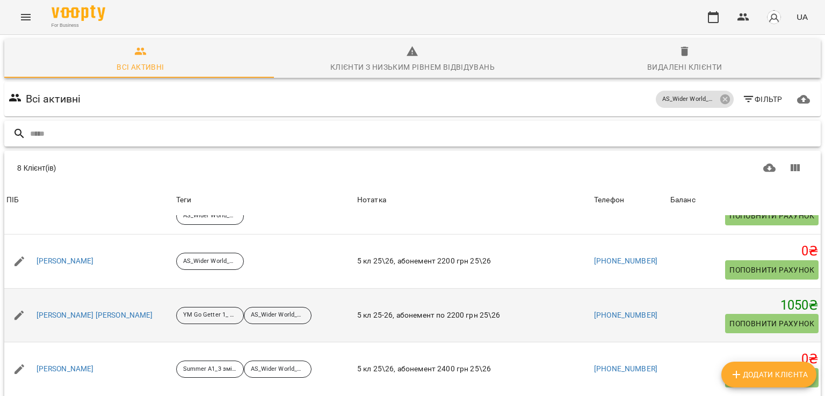
scroll to position [161, 0]
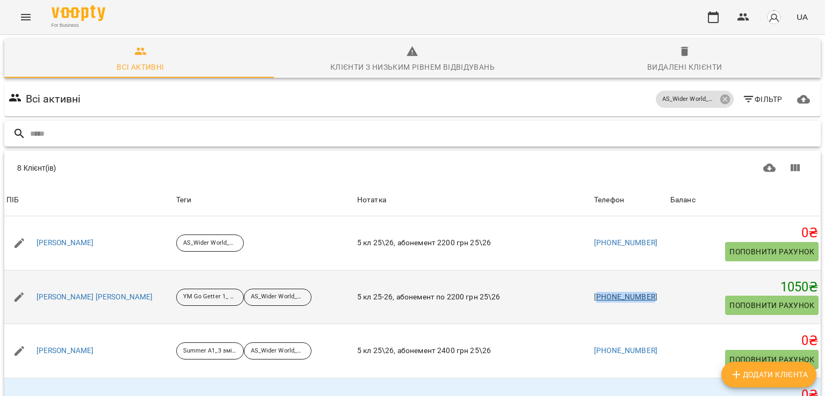
drag, startPoint x: 633, startPoint y: 294, endPoint x: 580, endPoint y: 295, distance: 53.2
click at [592, 295] on td "+380972502585" at bounding box center [630, 297] width 76 height 54
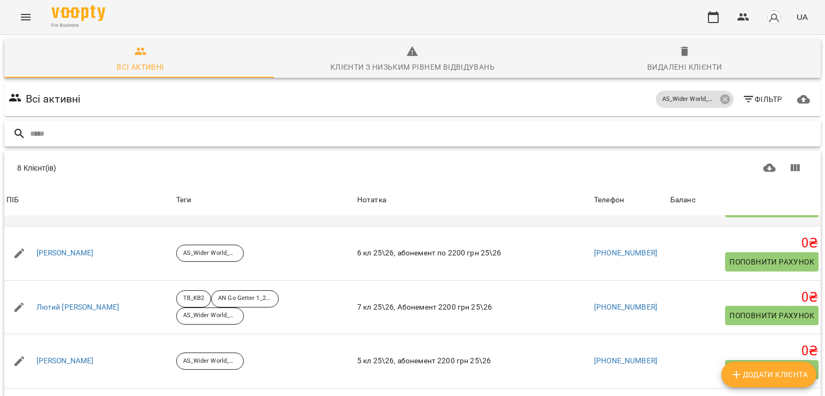
scroll to position [0, 0]
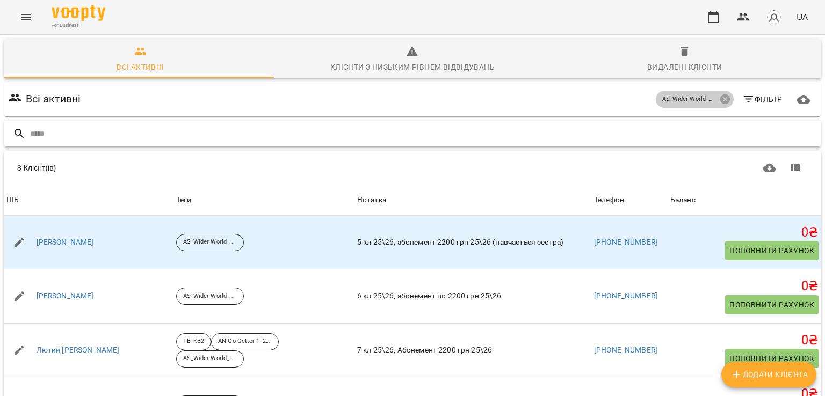
drag, startPoint x: 718, startPoint y: 100, endPoint x: 514, endPoint y: 108, distance: 204.3
click at [719, 100] on icon at bounding box center [725, 99] width 12 height 12
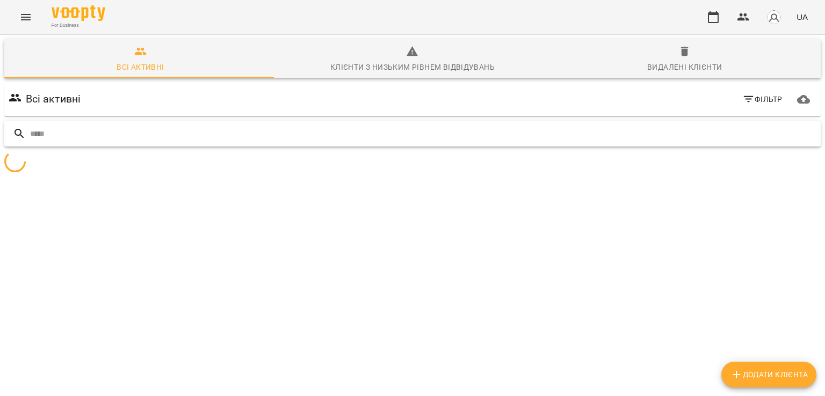
click at [445, 132] on input "text" at bounding box center [423, 134] width 786 height 18
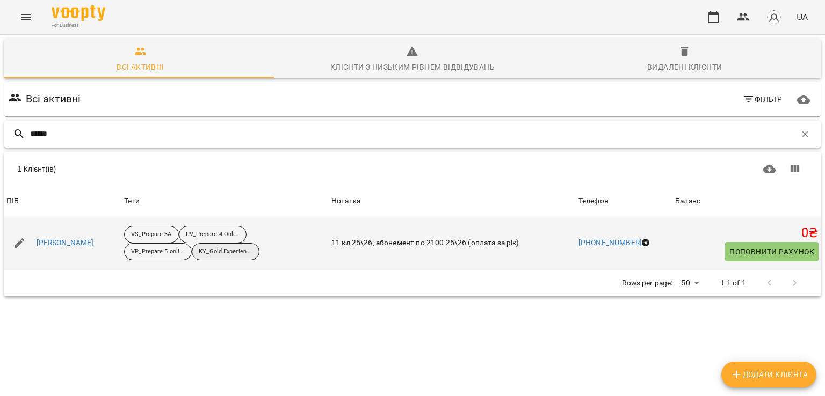
type input "******"
click at [251, 253] on p "KY_Gold Experience B2_25-26_ONLINE" at bounding box center [226, 252] width 54 height 9
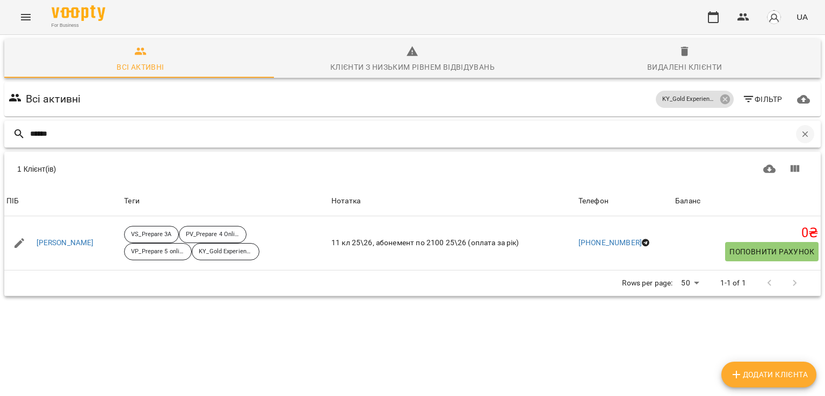
click at [800, 135] on icon "button" at bounding box center [805, 134] width 10 height 10
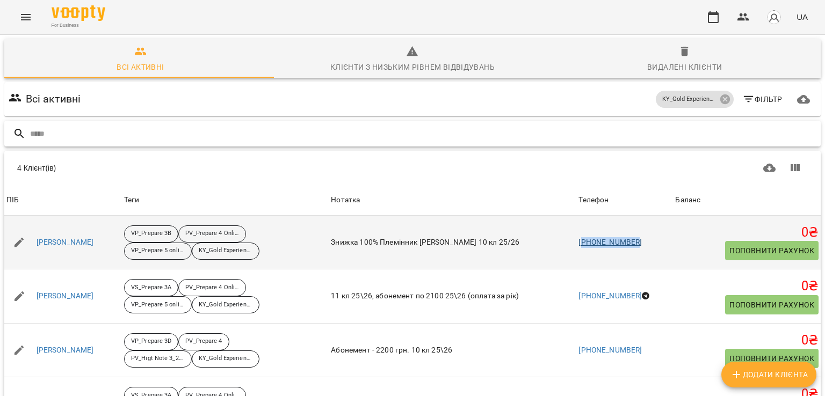
drag, startPoint x: 653, startPoint y: 243, endPoint x: 593, endPoint y: 245, distance: 59.7
click at [593, 245] on td "[PHONE_NUMBER]" at bounding box center [624, 243] width 97 height 54
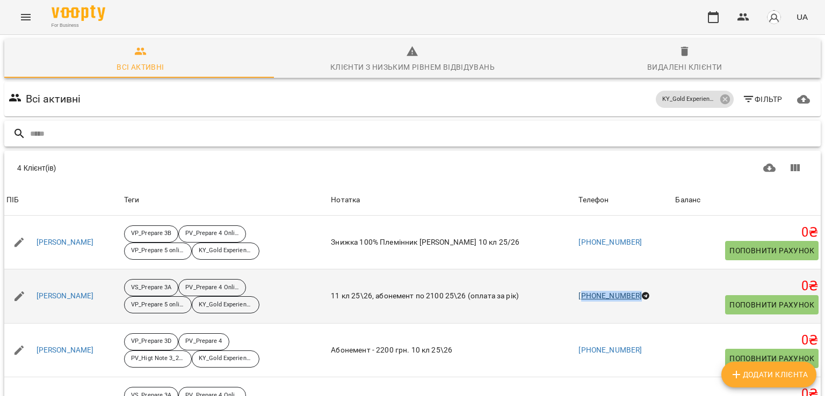
drag, startPoint x: 657, startPoint y: 293, endPoint x: 596, endPoint y: 295, distance: 61.3
click at [596, 295] on td "+380679899762" at bounding box center [624, 297] width 97 height 54
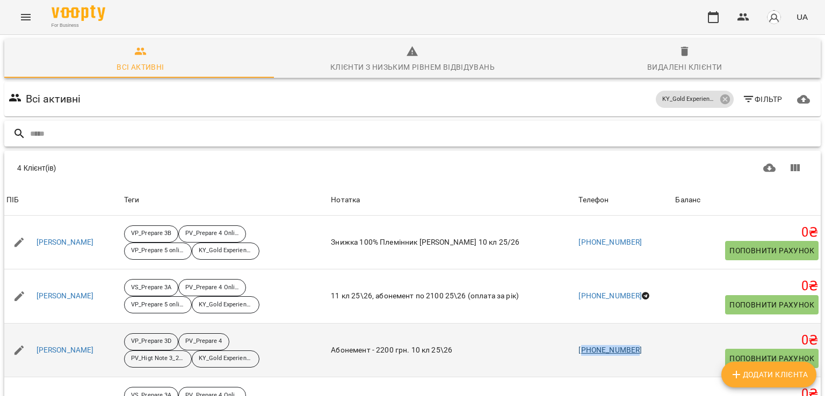
drag, startPoint x: 650, startPoint y: 289, endPoint x: 594, endPoint y: 290, distance: 56.4
click at [594, 323] on td "+380678385535" at bounding box center [624, 350] width 97 height 54
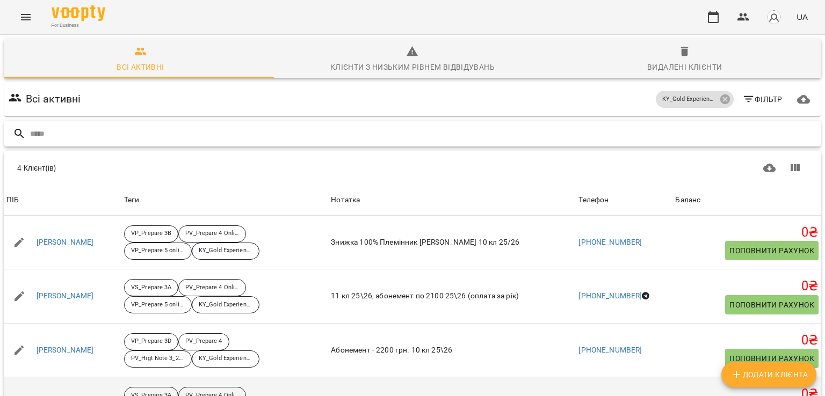
drag, startPoint x: 655, startPoint y: 341, endPoint x: 595, endPoint y: 343, distance: 60.2
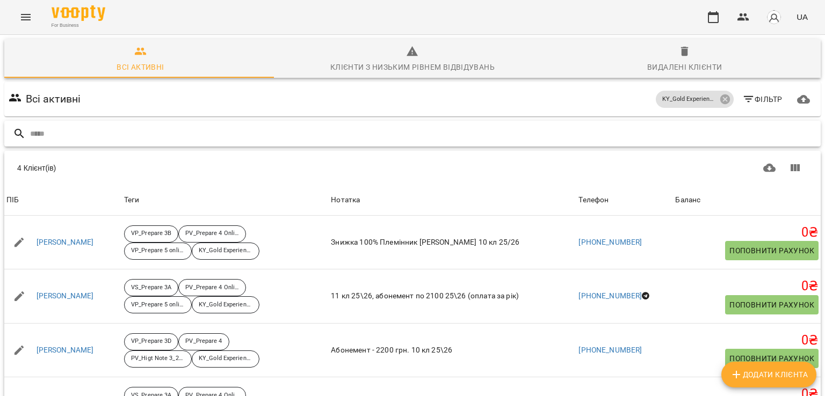
scroll to position [0, 0]
click at [720, 100] on icon at bounding box center [725, 100] width 10 height 10
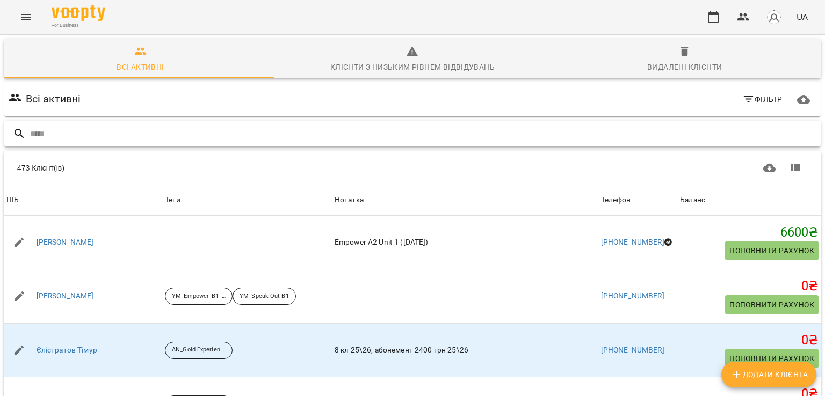
click at [226, 138] on input "text" at bounding box center [423, 134] width 786 height 18
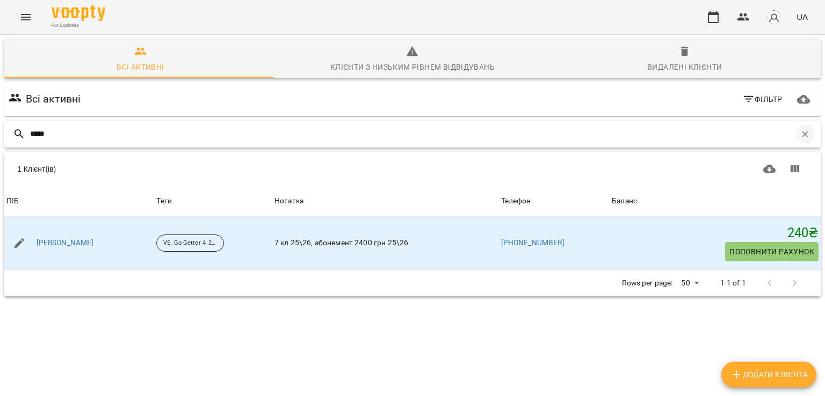
type input "*****"
click at [800, 134] on icon "button" at bounding box center [805, 134] width 10 height 10
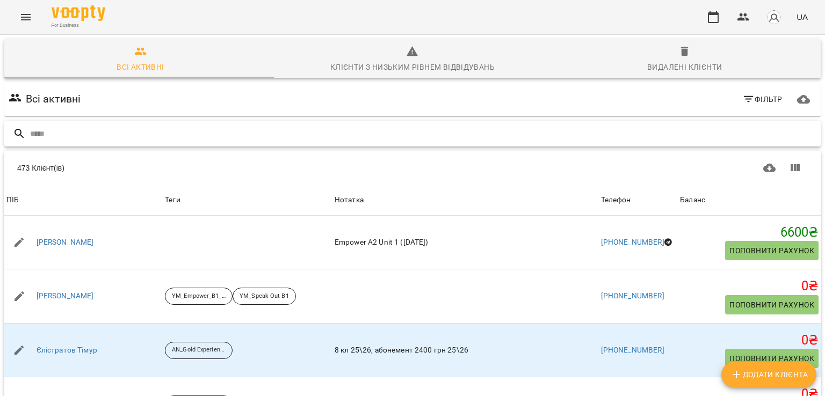
click at [216, 128] on input "text" at bounding box center [423, 134] width 786 height 18
paste input "**********"
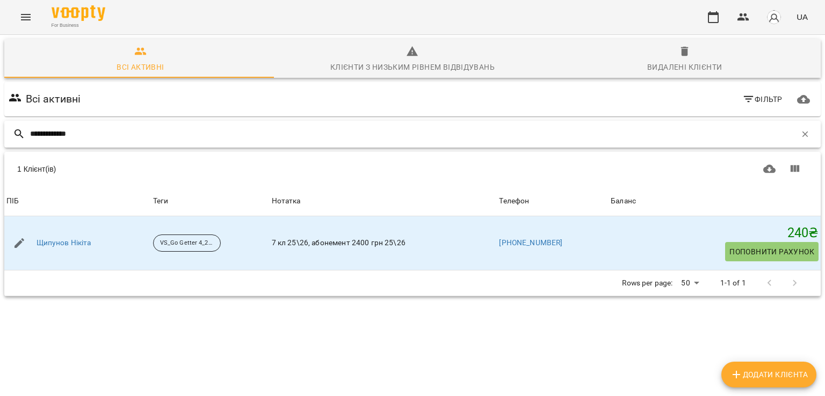
type input "**********"
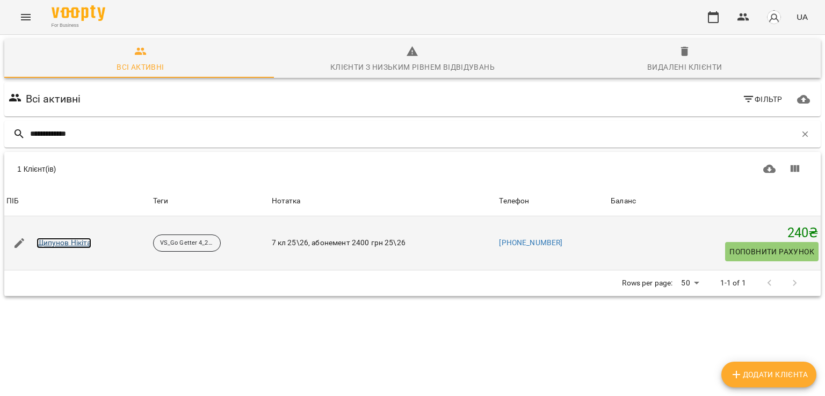
click at [75, 242] on link "Щипунов Нікіта" at bounding box center [64, 243] width 55 height 11
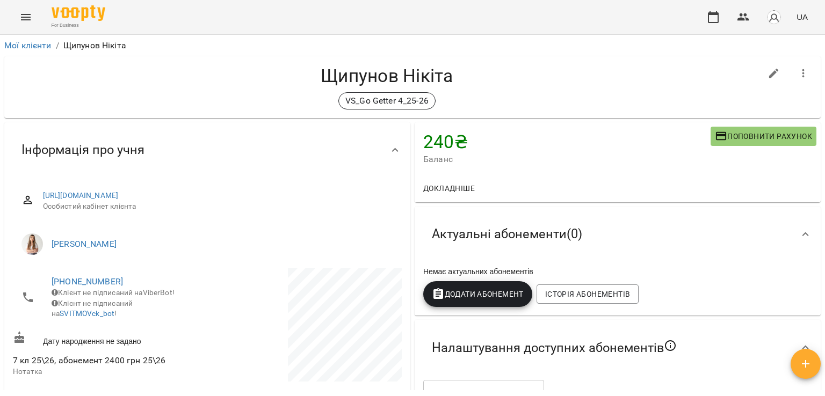
click at [372, 5] on div "For Business UA" at bounding box center [412, 17] width 825 height 34
click at [747, 17] on icon "button" at bounding box center [743, 17] width 13 height 13
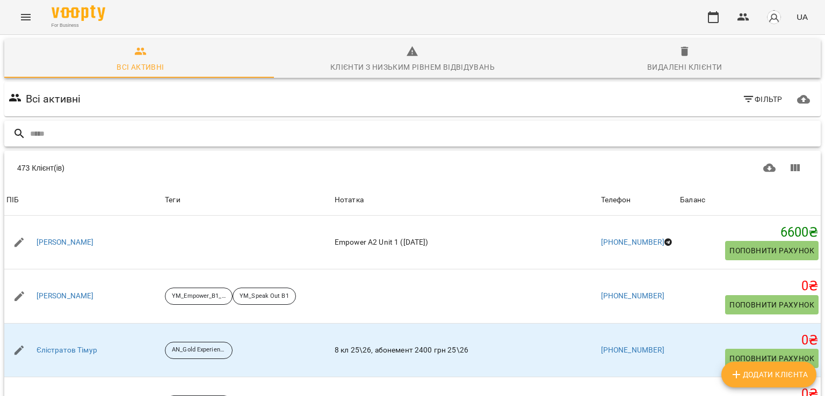
click at [245, 128] on input "text" at bounding box center [423, 134] width 786 height 18
click at [81, 138] on input "****" at bounding box center [413, 134] width 766 height 18
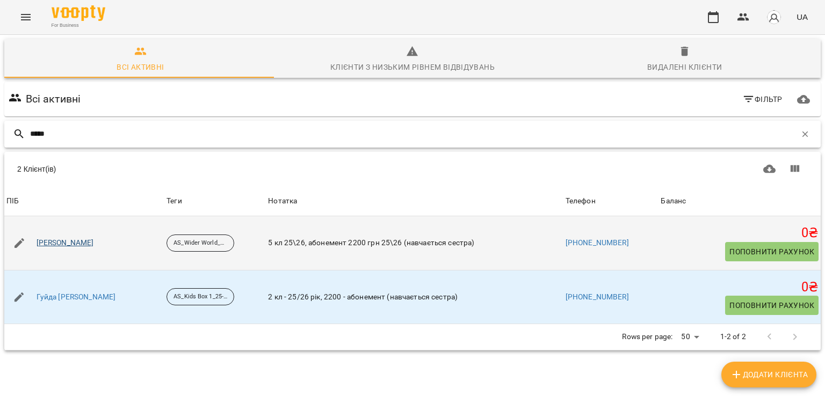
type input "*****"
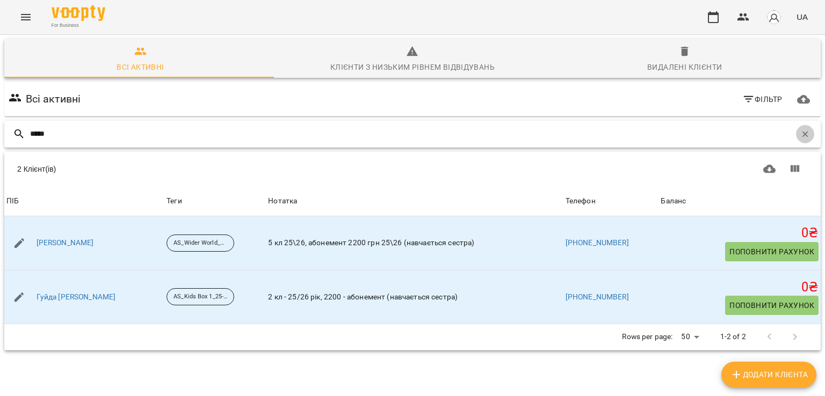
click at [802, 134] on icon "button" at bounding box center [805, 134] width 10 height 10
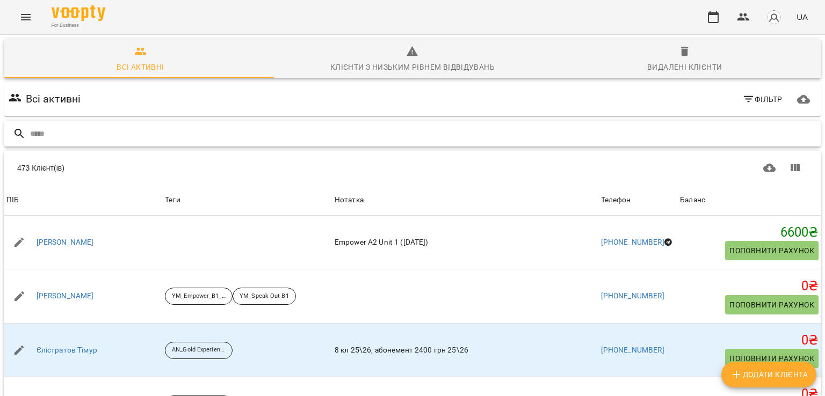
click at [263, 129] on input "text" at bounding box center [423, 134] width 786 height 18
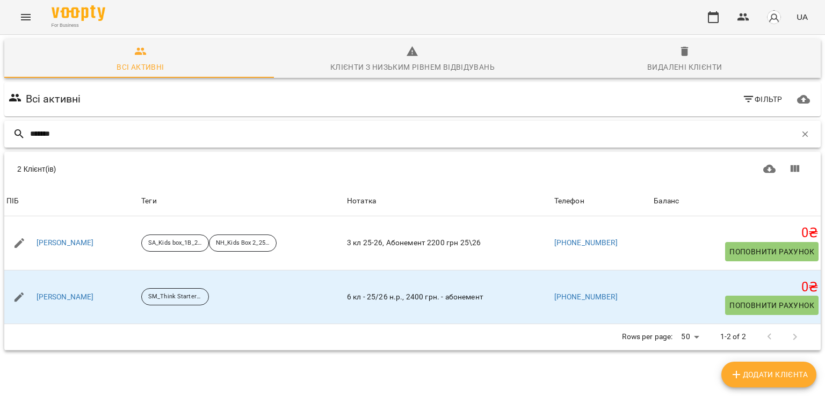
type input "*******"
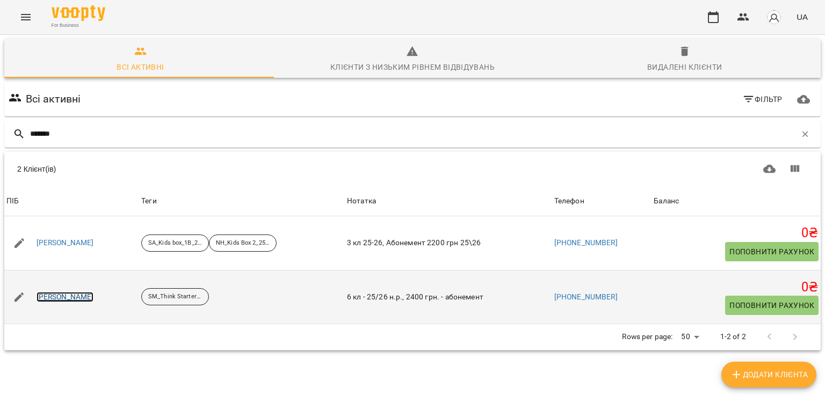
click at [84, 299] on link "Мельниченко Марк" at bounding box center [65, 297] width 57 height 11
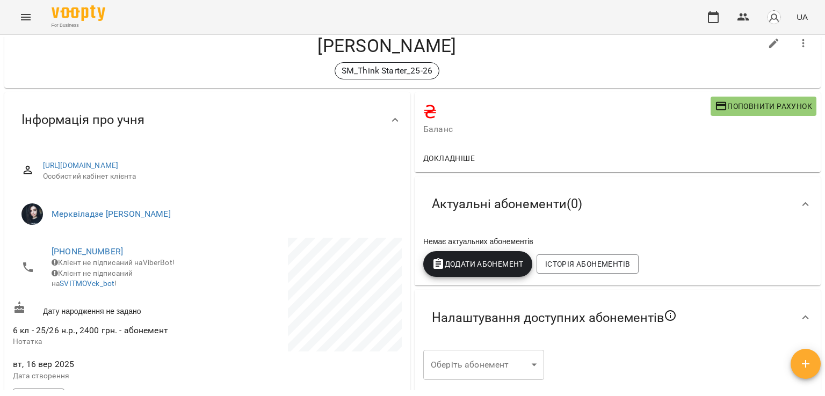
scroll to position [107, 0]
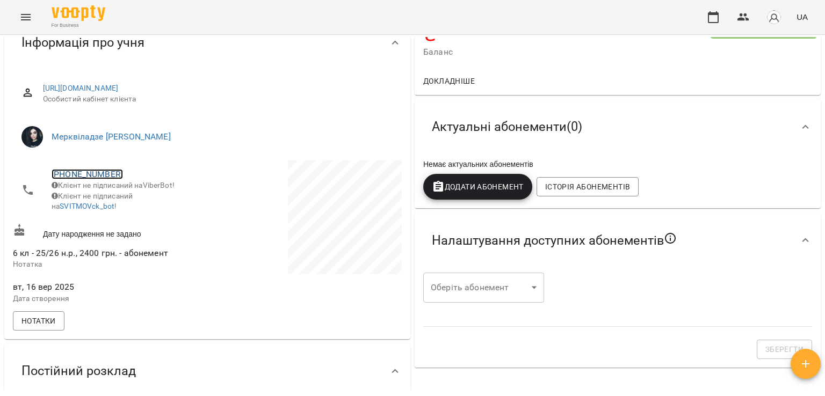
click at [88, 174] on link "+380978411914" at bounding box center [87, 174] width 71 height 10
click at [303, 18] on div at bounding box center [412, 198] width 825 height 396
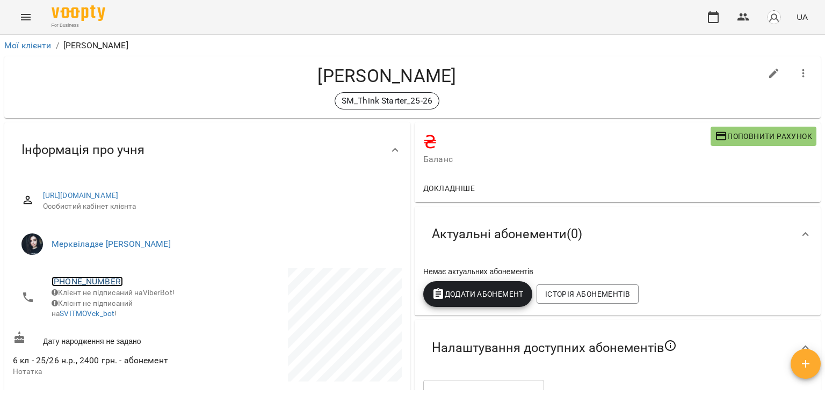
scroll to position [0, 0]
click at [743, 13] on icon "button" at bounding box center [743, 17] width 13 height 13
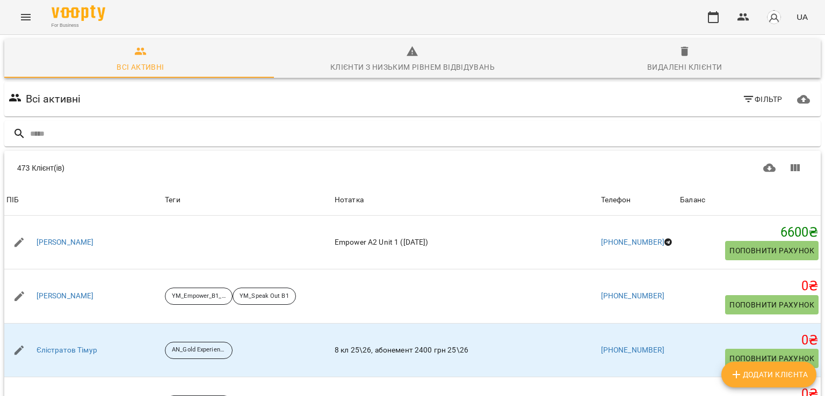
click at [151, 23] on div "For Business UA" at bounding box center [412, 17] width 825 height 34
click at [243, 127] on div at bounding box center [412, 134] width 817 height 26
drag, startPoint x: 241, startPoint y: 138, endPoint x: 251, endPoint y: 129, distance: 13.0
click at [243, 138] on input "text" at bounding box center [423, 134] width 786 height 18
click at [250, 136] on input "text" at bounding box center [423, 134] width 786 height 18
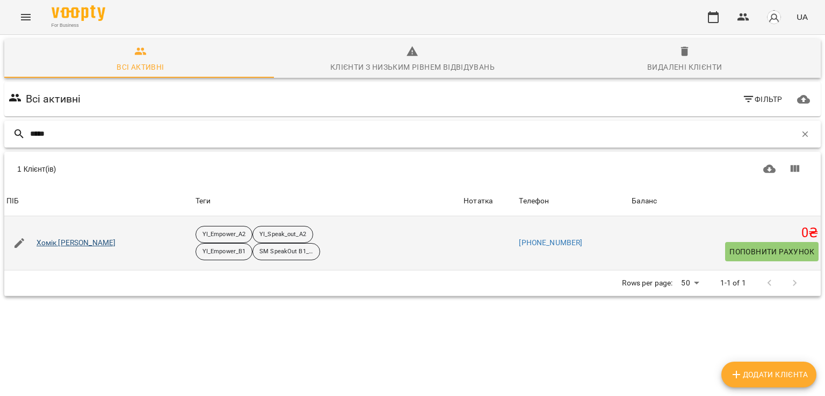
type input "*****"
click at [64, 239] on link "Хомік Марина" at bounding box center [77, 243] width 80 height 11
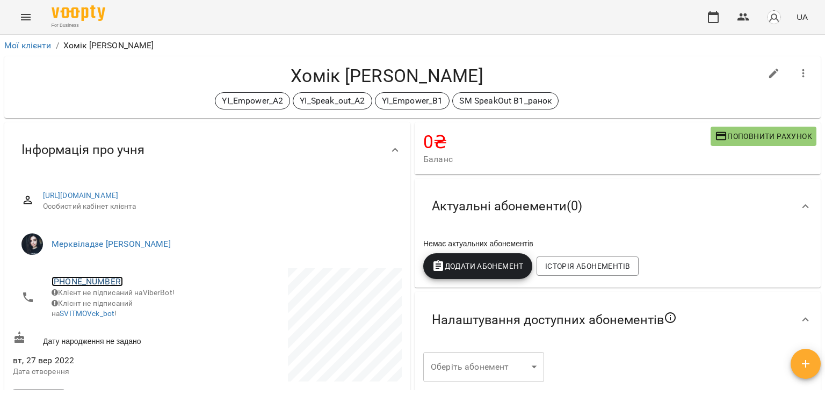
click at [84, 280] on link "+380637892504" at bounding box center [87, 282] width 71 height 10
click at [141, 312] on link at bounding box center [130, 302] width 33 height 23
click at [99, 74] on h4 "Хомік Марина" at bounding box center [387, 76] width 748 height 22
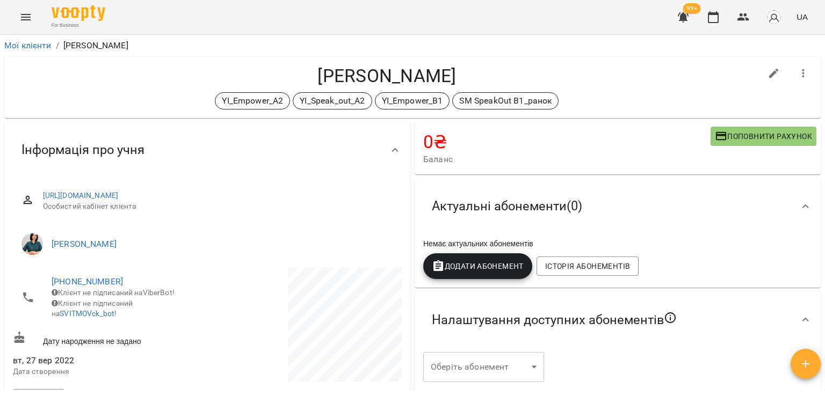
click at [768, 70] on icon "button" at bounding box center [774, 73] width 13 height 13
select select "**"
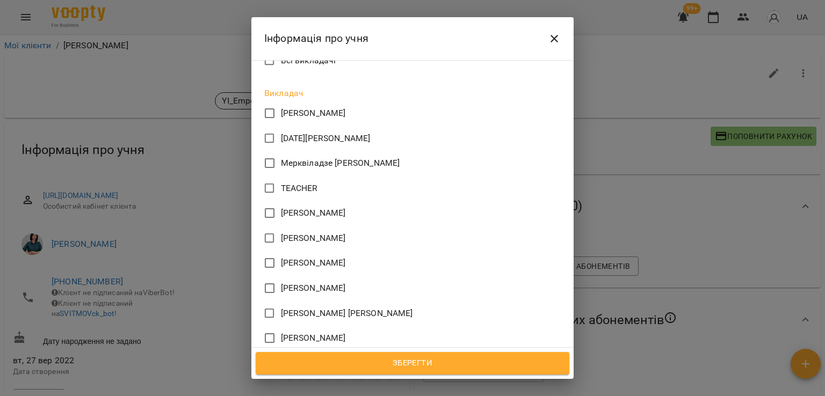
scroll to position [419, 0]
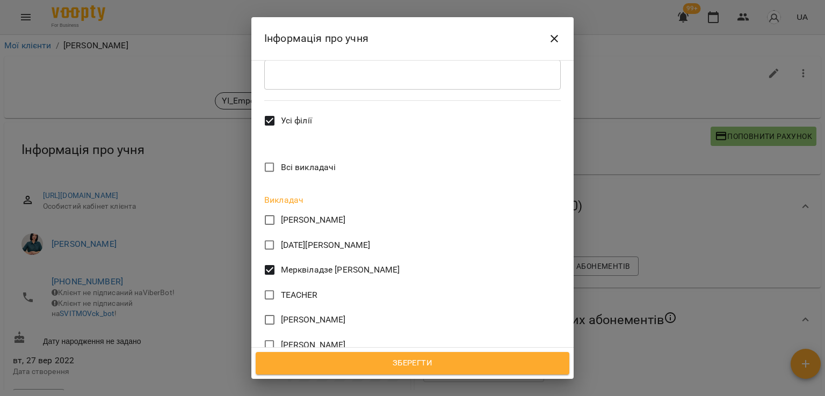
click at [397, 367] on span "Зберегти" at bounding box center [413, 364] width 290 height 14
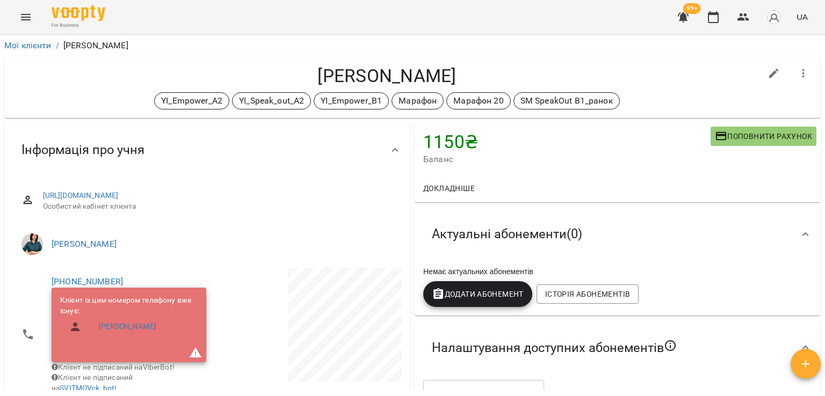
click at [768, 78] on icon "button" at bounding box center [774, 73] width 13 height 13
select select "**"
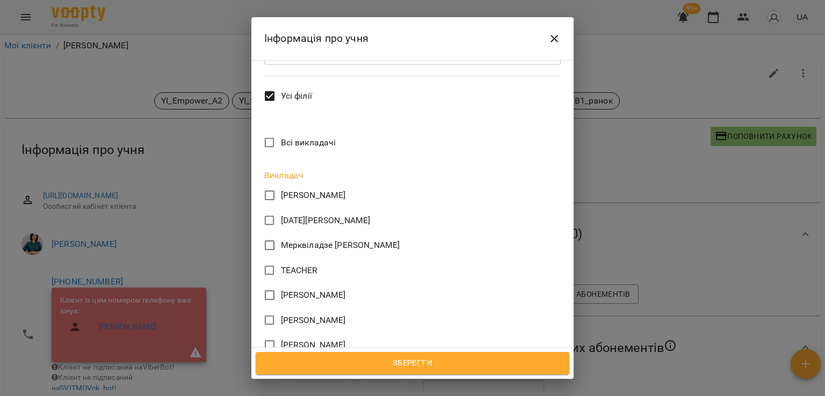
scroll to position [419, 0]
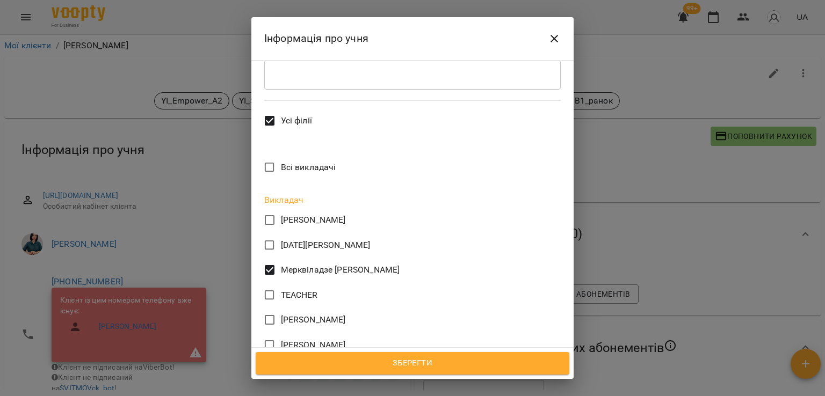
click at [423, 364] on span "Зберегти" at bounding box center [413, 364] width 290 height 14
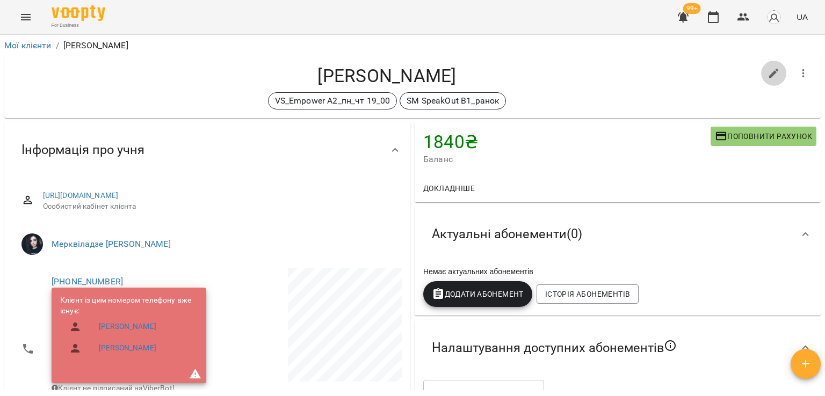
click at [769, 73] on icon "button" at bounding box center [774, 74] width 10 height 10
select select "**"
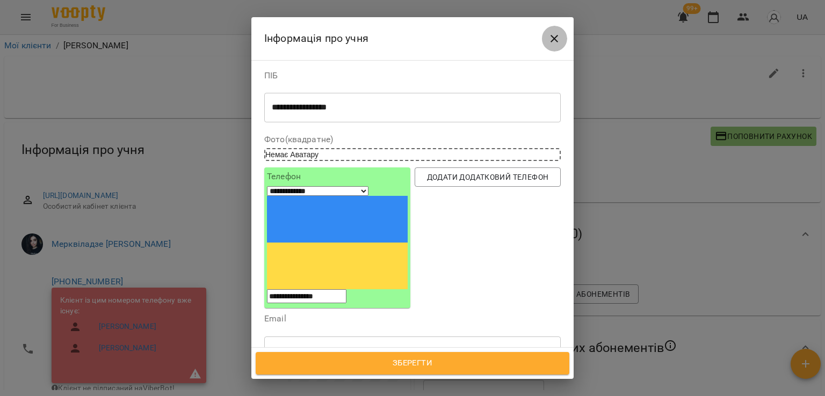
click at [559, 39] on icon "Close" at bounding box center [554, 38] width 13 height 13
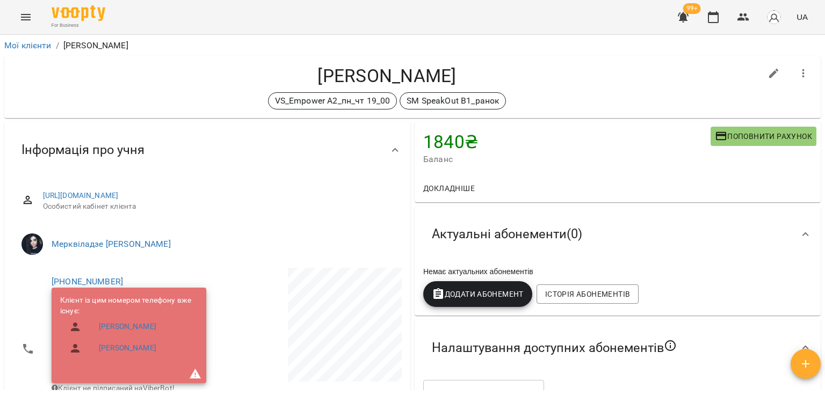
click at [168, 103] on div "VS_Empower A2_пн_чт 19_00 SM SpeakOut B1_ранок" at bounding box center [387, 100] width 748 height 17
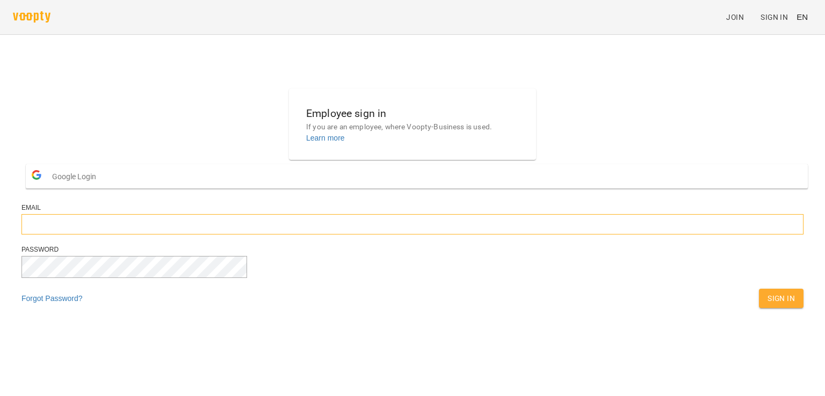
type input "**********"
click at [768, 305] on span "Sign In" at bounding box center [781, 298] width 27 height 13
type input "**********"
drag, startPoint x: 501, startPoint y: 324, endPoint x: 489, endPoint y: 307, distance: 20.6
click at [768, 305] on span "Sign In" at bounding box center [781, 298] width 27 height 13
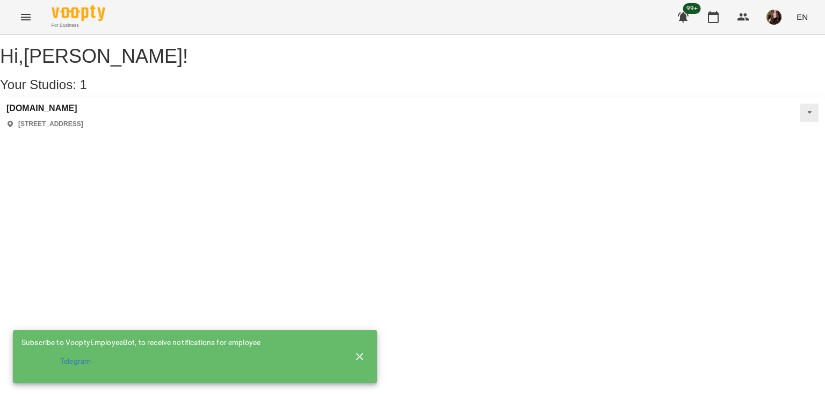
drag, startPoint x: 743, startPoint y: 20, endPoint x: 703, endPoint y: 7, distance: 42.8
click at [743, 20] on icon "button" at bounding box center [744, 17] width 12 height 8
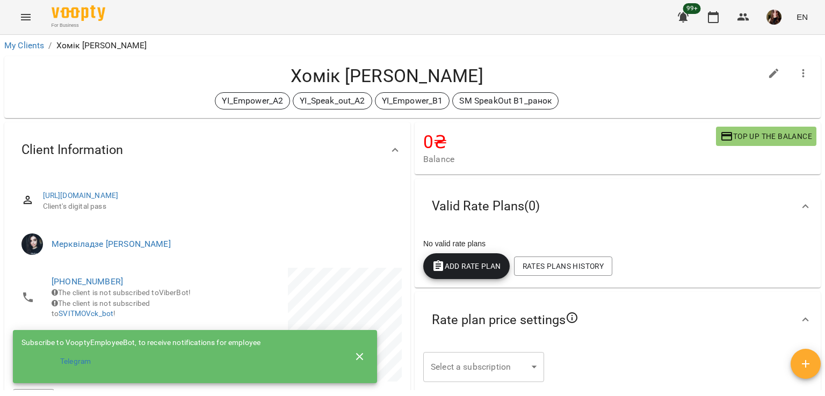
click at [359, 353] on icon "button" at bounding box center [360, 357] width 8 height 8
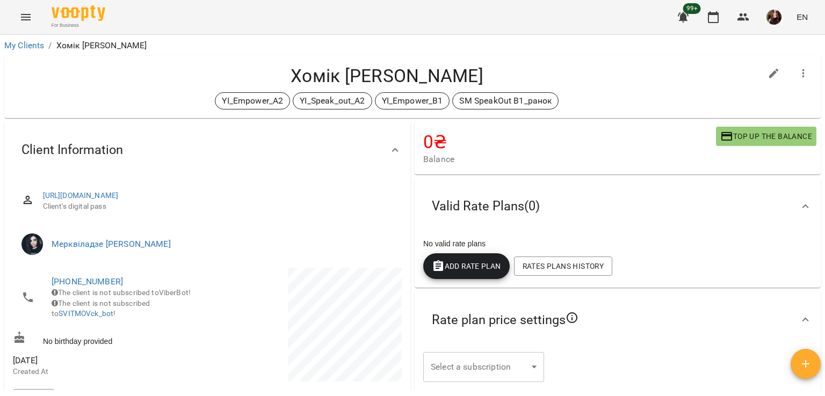
click at [804, 23] on span "EN" at bounding box center [802, 16] width 11 height 11
click at [781, 62] on div "Українська" at bounding box center [782, 60] width 55 height 19
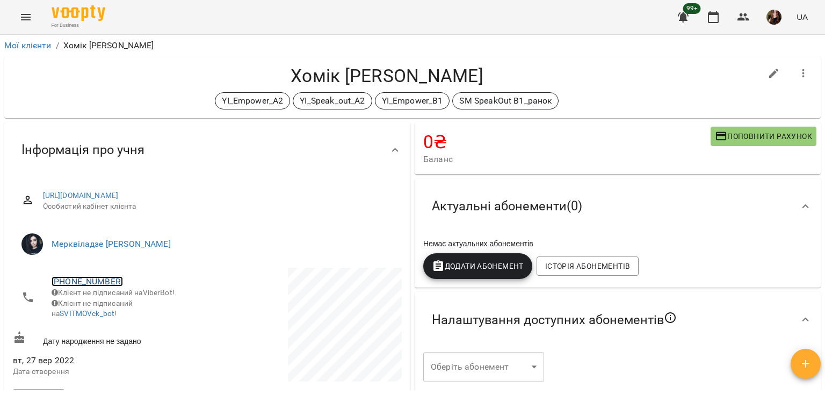
click at [95, 278] on link "[PHONE_NUMBER]" at bounding box center [87, 282] width 71 height 10
click at [136, 309] on img at bounding box center [131, 302] width 16 height 16
click at [147, 92] on div "YI_Empower_A2 YI_Speak_out_A2 YI_Empower_B1 SM SpeakOut B1_ранок" at bounding box center [387, 100] width 748 height 17
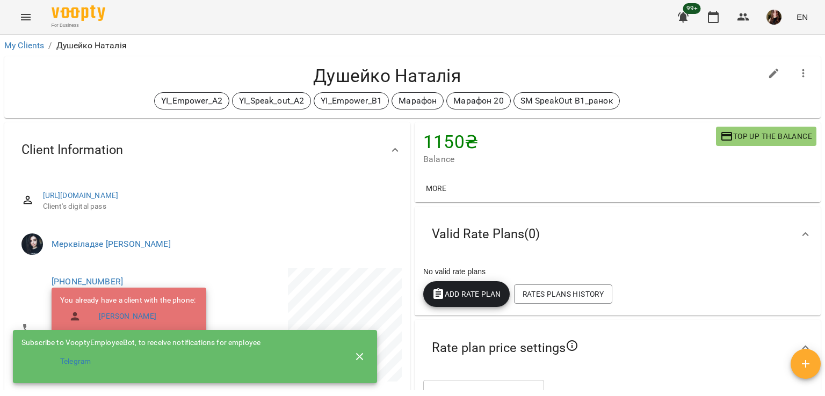
click at [103, 86] on h4 "Душейко Наталія" at bounding box center [387, 76] width 748 height 22
click at [100, 282] on link "[PHONE_NUMBER]" at bounding box center [87, 282] width 71 height 10
click at [120, 77] on div at bounding box center [412, 198] width 825 height 396
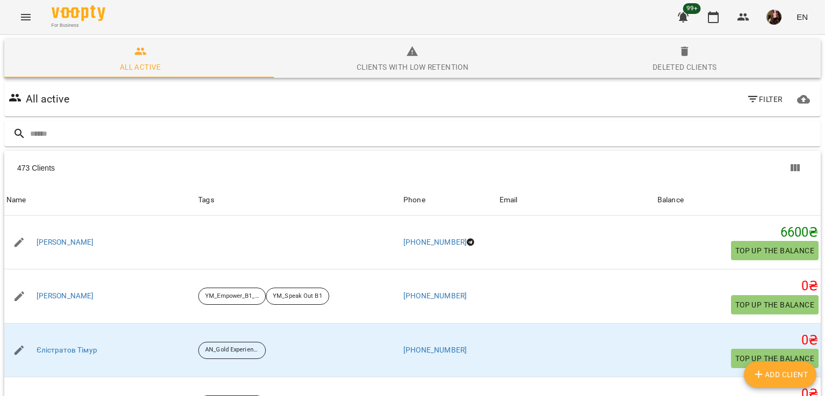
click at [201, 133] on input "text" at bounding box center [423, 134] width 786 height 18
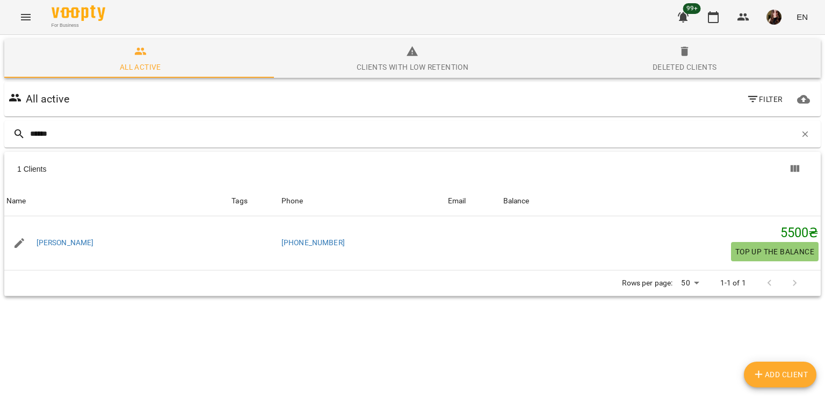
type input "******"
click at [148, 22] on div "For Business 99+ EN" at bounding box center [412, 17] width 825 height 34
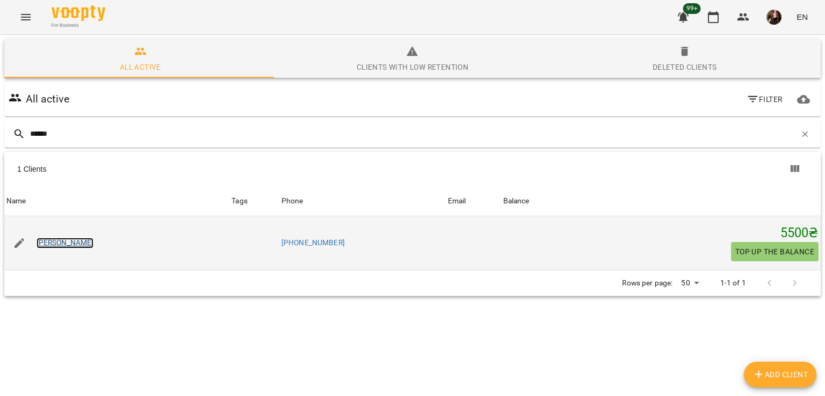
click at [62, 241] on link "[PERSON_NAME]" at bounding box center [65, 243] width 57 height 11
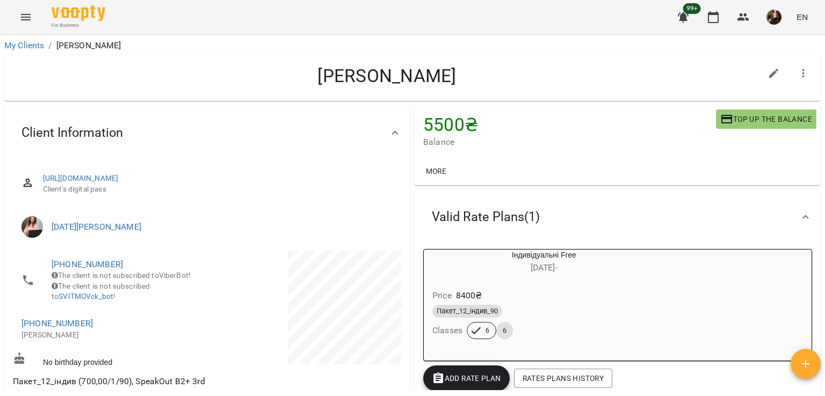
click at [800, 21] on span "EN" at bounding box center [802, 16] width 11 height 11
click at [782, 58] on div "Українська" at bounding box center [782, 60] width 55 height 19
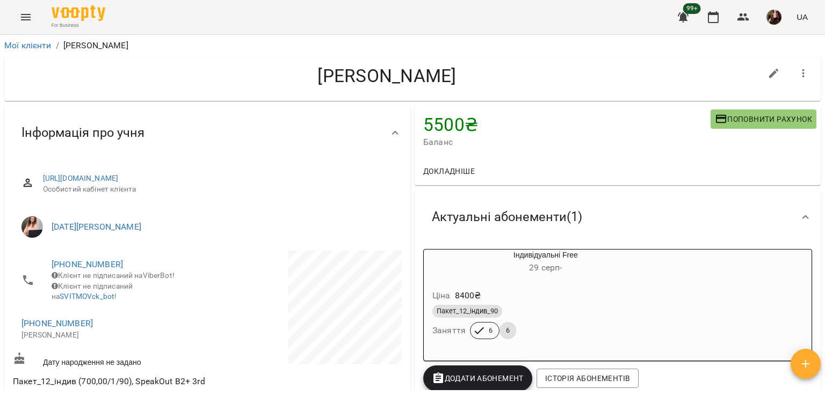
drag, startPoint x: 150, startPoint y: 76, endPoint x: 158, endPoint y: 93, distance: 19.7
click at [150, 76] on h4 "[PERSON_NAME]" at bounding box center [387, 76] width 748 height 22
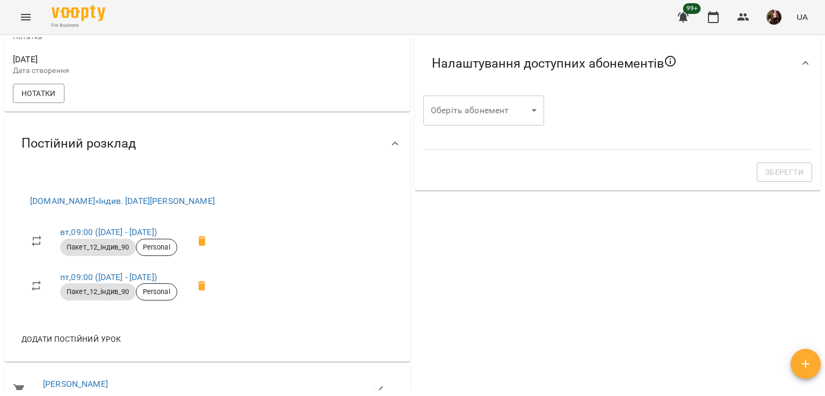
scroll to position [376, 0]
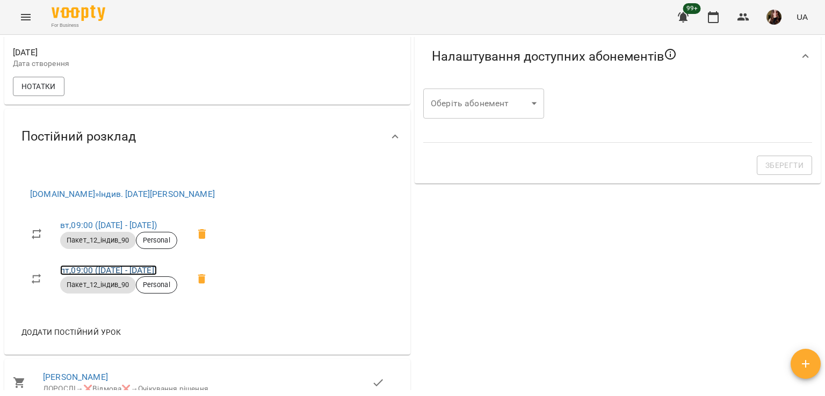
click at [125, 276] on link "пт , 09:00 ([DATE] - [DATE])" at bounding box center [108, 270] width 97 height 10
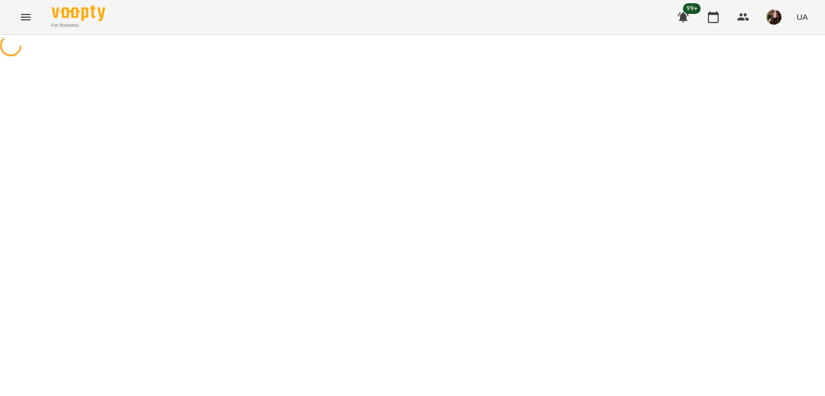
select select "*"
select select "**********"
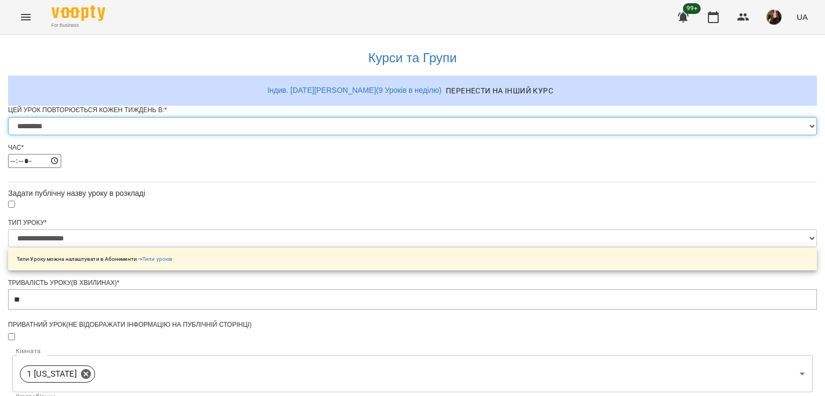
drag, startPoint x: 324, startPoint y: 147, endPoint x: 324, endPoint y: 153, distance: 5.9
click at [324, 135] on select "********* ******** ****** ****** ******** ****** ******" at bounding box center [412, 126] width 809 height 18
select select "*"
click at [279, 135] on select "********* ******** ****** ****** ******** ****** ******" at bounding box center [412, 126] width 809 height 18
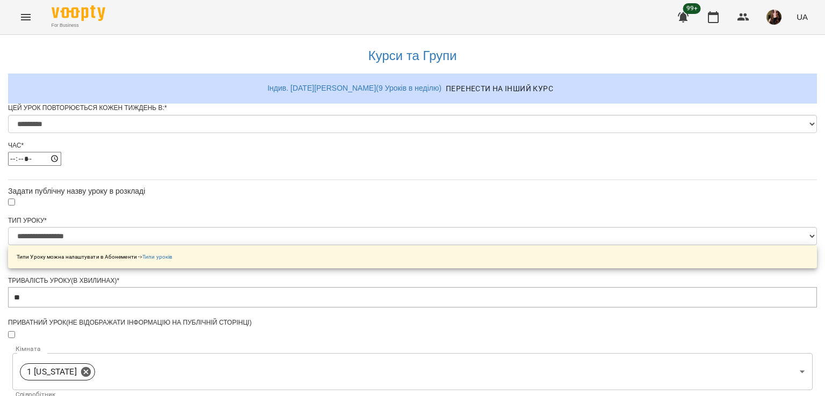
scroll to position [491, 0]
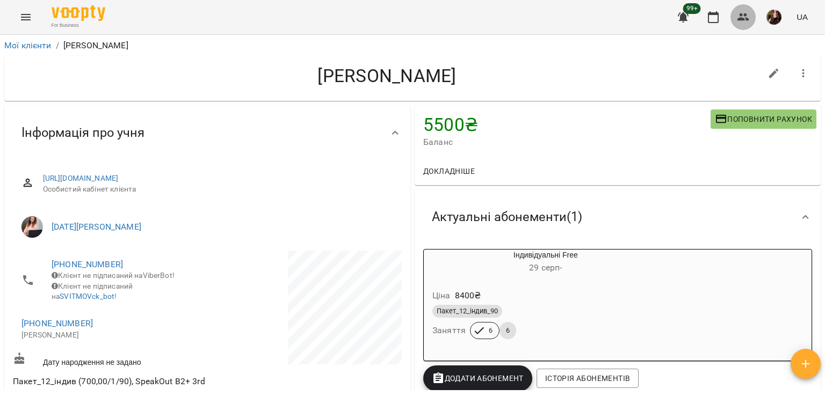
click at [744, 12] on icon "button" at bounding box center [743, 17] width 13 height 13
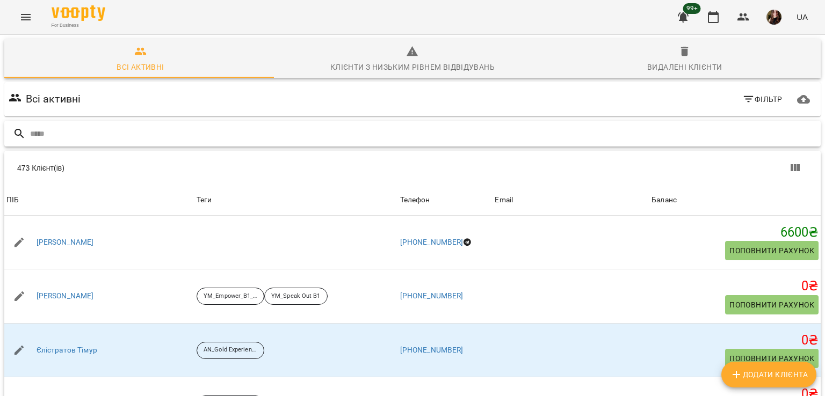
click at [210, 141] on input "text" at bounding box center [423, 134] width 786 height 18
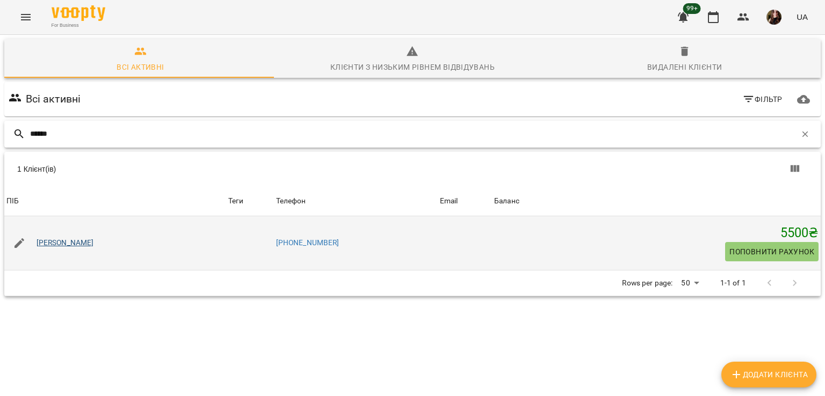
type input "******"
click at [60, 242] on link "[PERSON_NAME]" at bounding box center [65, 243] width 57 height 11
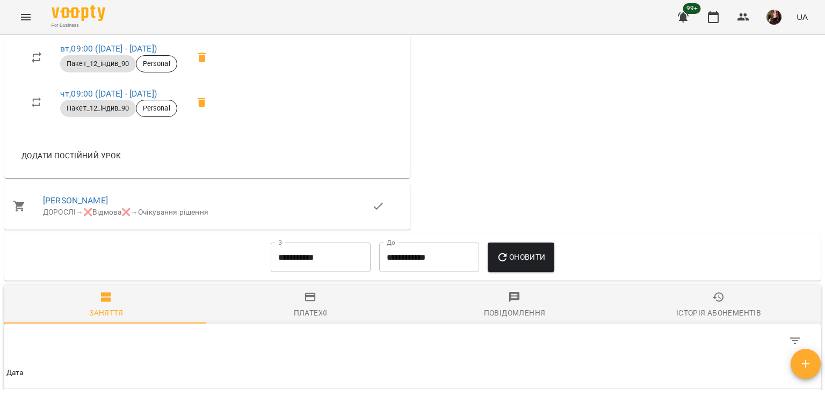
scroll to position [430, 0]
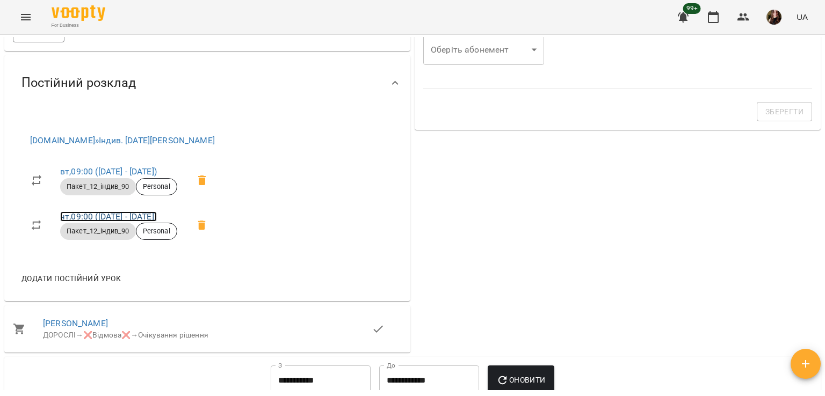
click at [127, 222] on link "чт , 09:00 ([DATE] - [DATE])" at bounding box center [108, 217] width 97 height 10
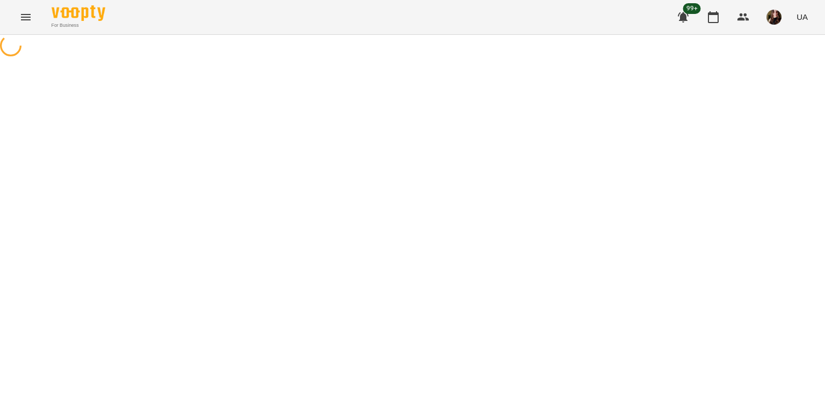
select select "*"
select select "**********"
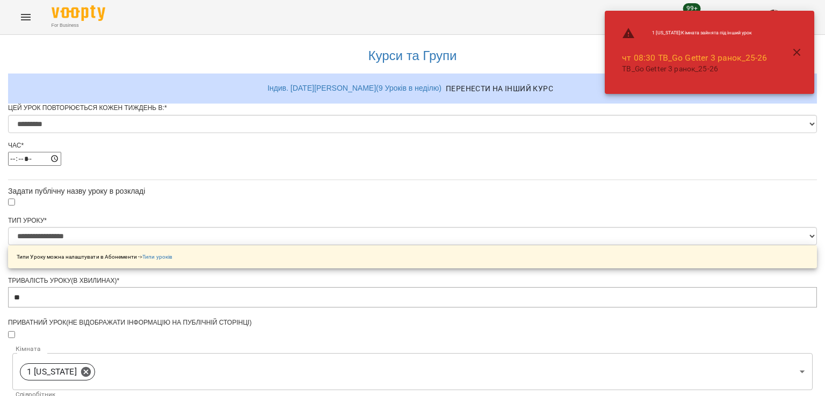
scroll to position [491, 0]
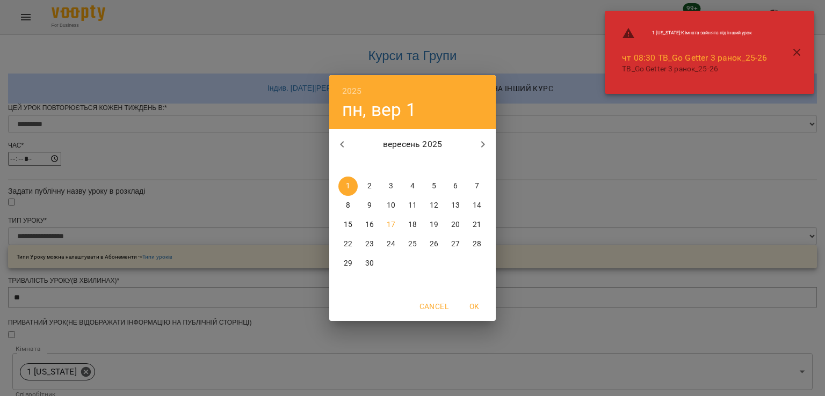
click at [389, 222] on p "17" at bounding box center [391, 225] width 9 height 11
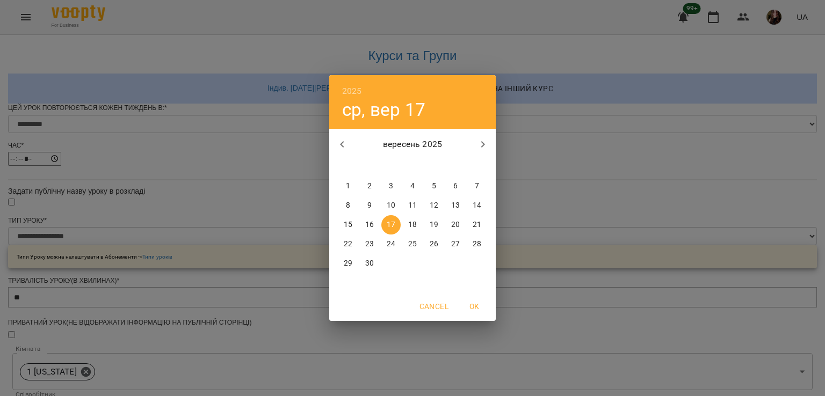
click at [393, 242] on p "24" at bounding box center [391, 244] width 9 height 11
type input "**********"
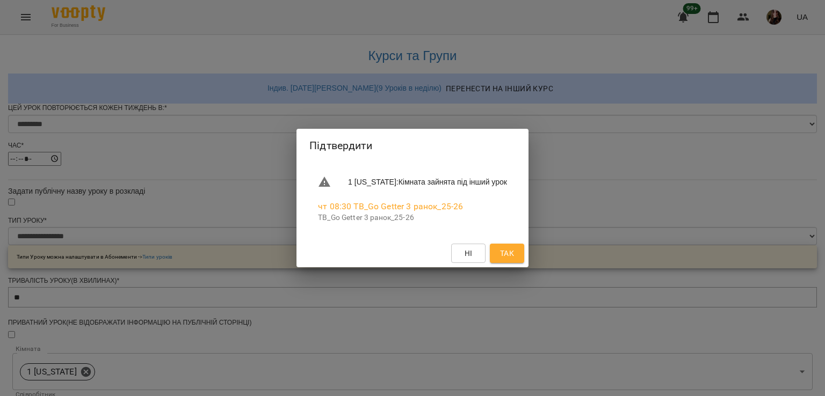
click at [512, 256] on span "Так" at bounding box center [507, 253] width 14 height 13
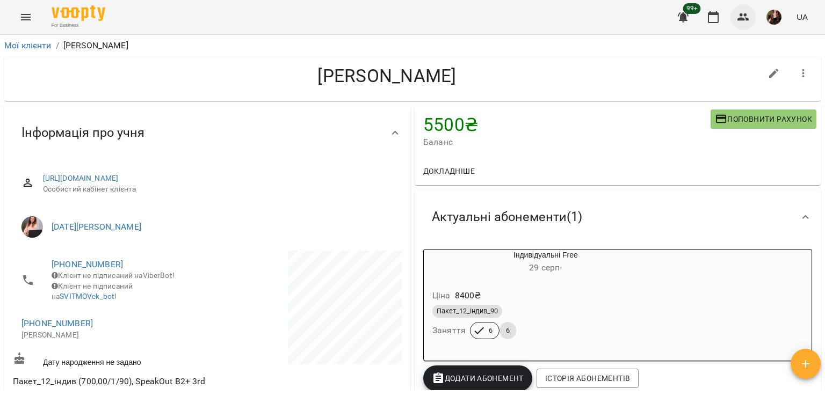
click at [747, 11] on icon "button" at bounding box center [743, 17] width 13 height 13
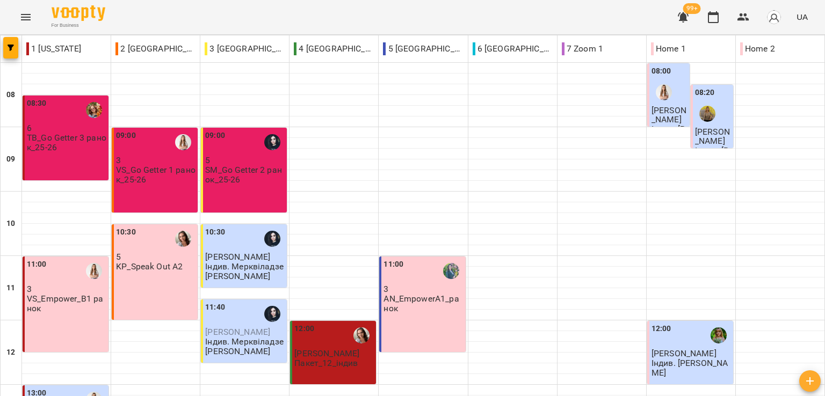
scroll to position [107, 0]
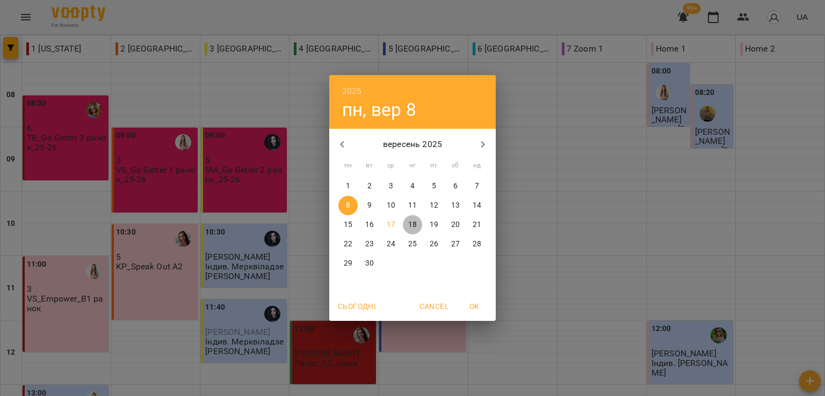
click at [413, 225] on p "18" at bounding box center [412, 225] width 9 height 11
type input "**********"
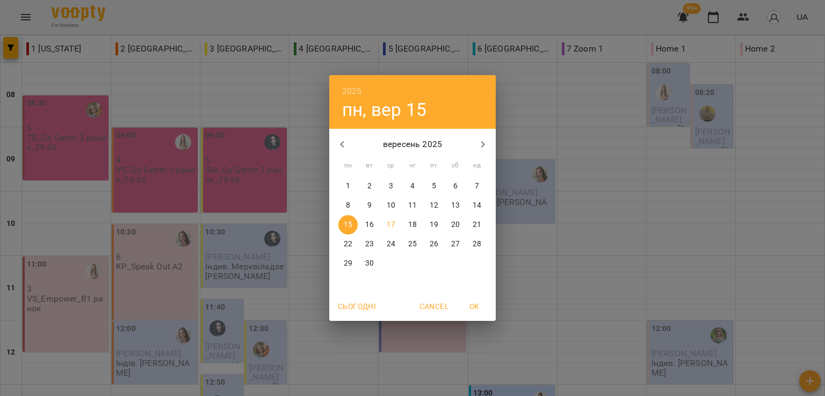
click at [410, 242] on p "25" at bounding box center [412, 244] width 9 height 11
type input "**********"
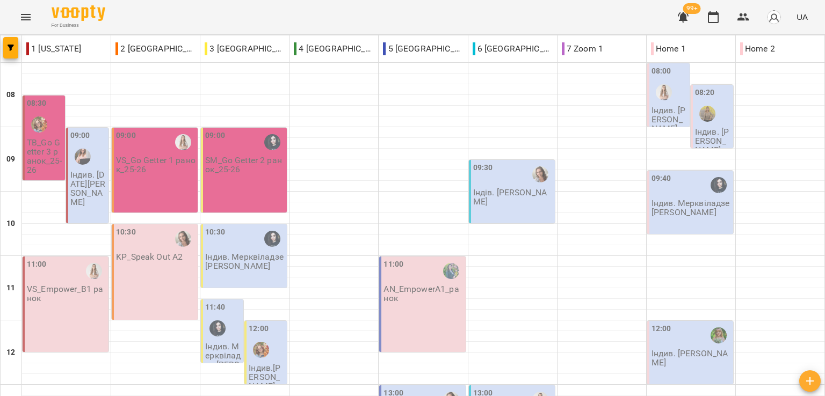
click at [86, 192] on p "Індив. Коляда Юлія Алішерівна" at bounding box center [88, 188] width 36 height 37
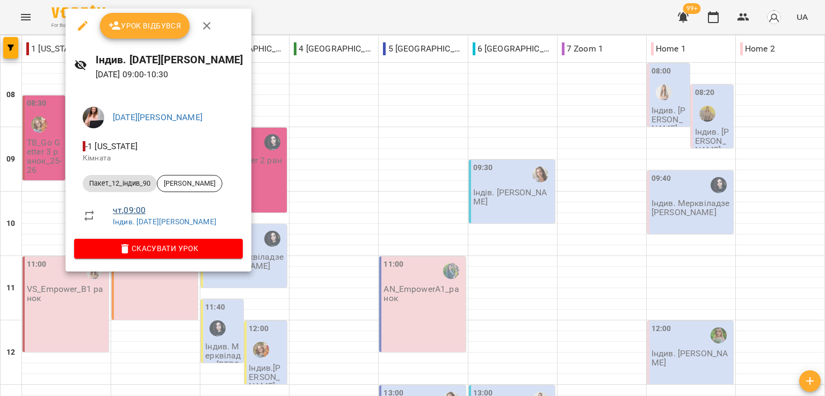
click at [126, 210] on link "чт , 09:00" at bounding box center [129, 210] width 33 height 10
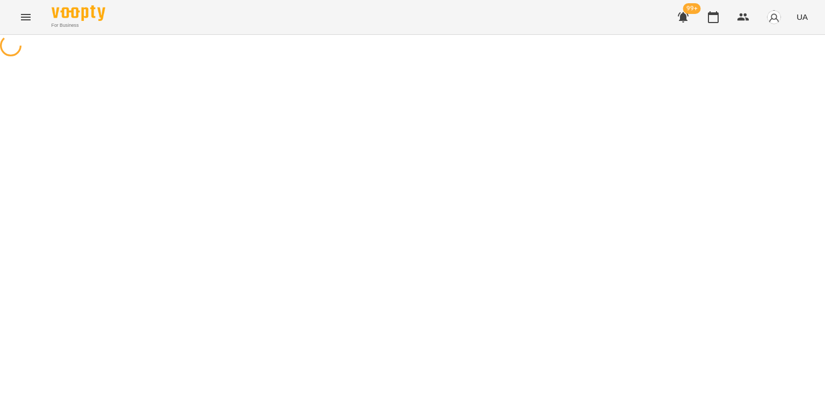
select select "*"
select select "**********"
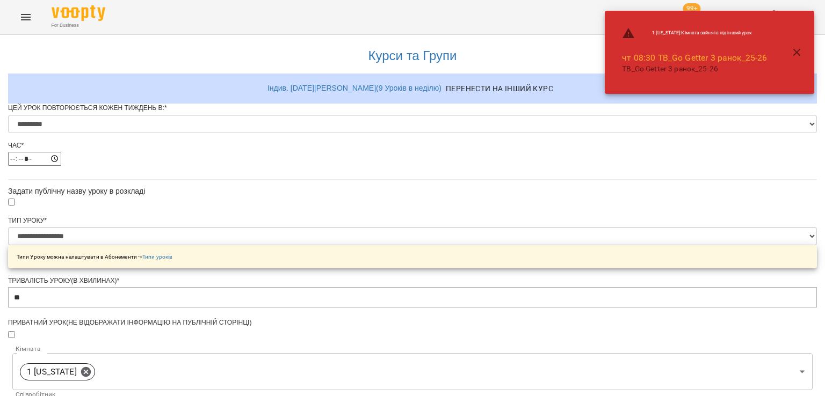
scroll to position [215, 0]
click at [91, 367] on icon at bounding box center [86, 372] width 10 height 10
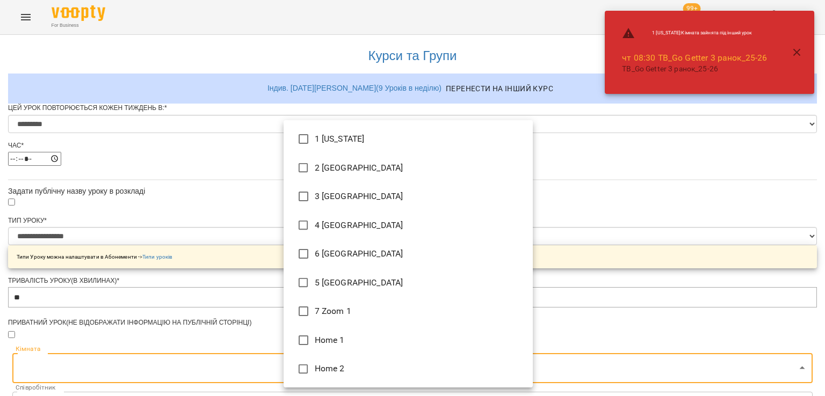
type input "**********"
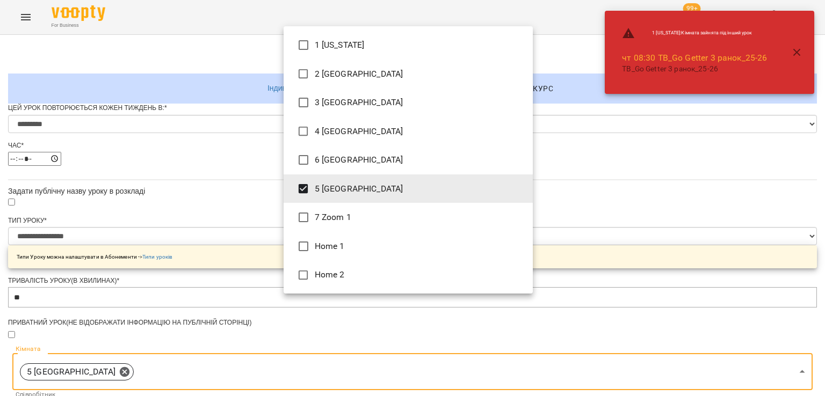
click at [198, 254] on div at bounding box center [412, 198] width 825 height 396
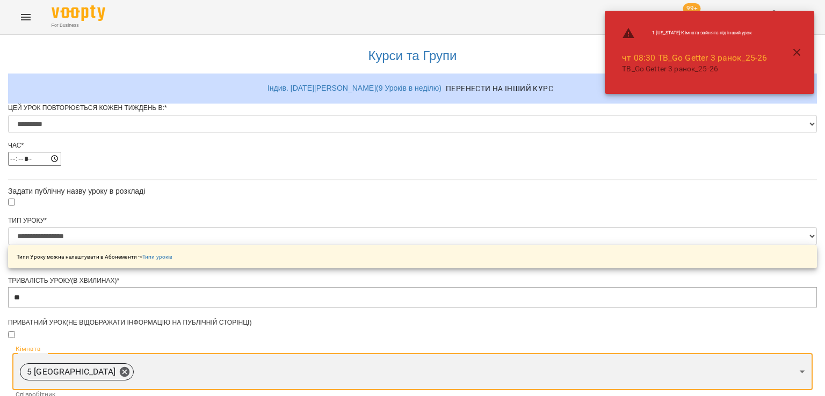
scroll to position [491, 0]
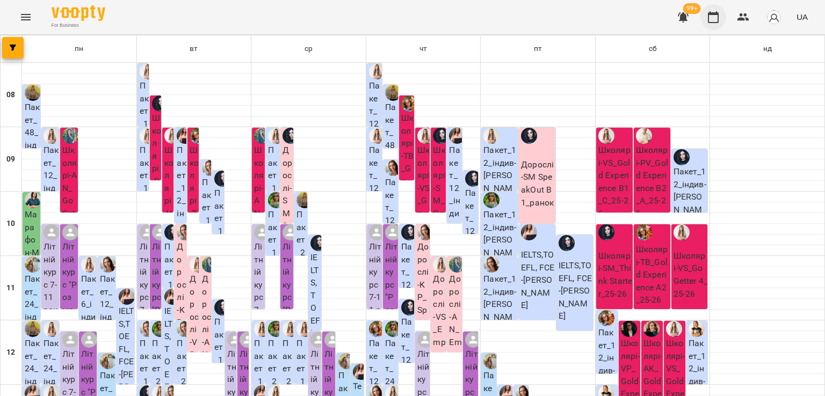
click at [718, 19] on icon "button" at bounding box center [713, 17] width 13 height 13
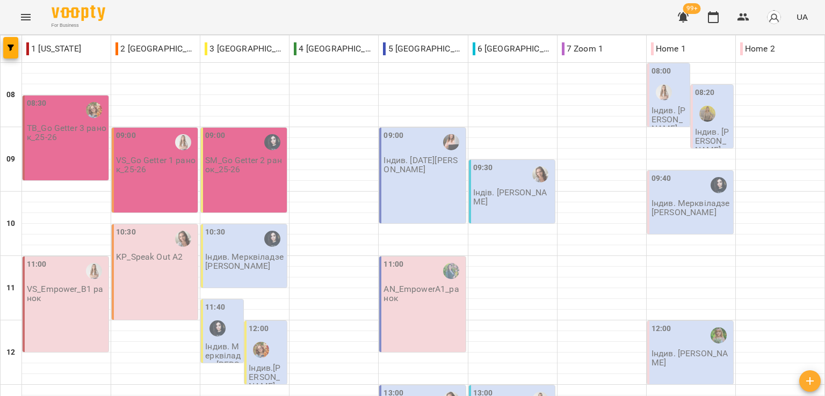
scroll to position [54, 0]
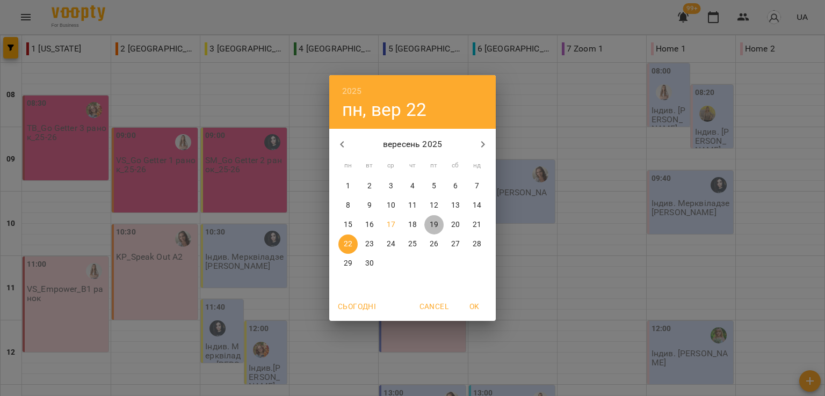
drag, startPoint x: 438, startPoint y: 224, endPoint x: 444, endPoint y: 226, distance: 6.1
click at [438, 224] on span "19" at bounding box center [433, 225] width 19 height 11
type input "**********"
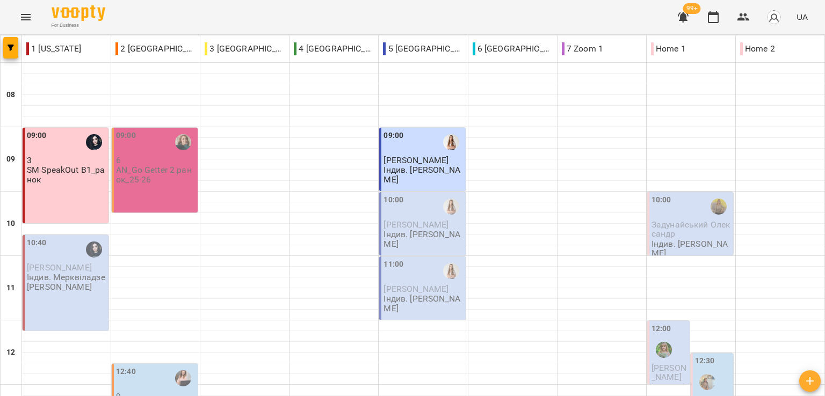
click at [146, 16] on div "For Business 99+ UA" at bounding box center [412, 17] width 825 height 34
click at [146, 8] on div "For Business 99+ UA" at bounding box center [412, 17] width 825 height 34
click at [234, 15] on div "For Business 99+ UA" at bounding box center [412, 17] width 825 height 34
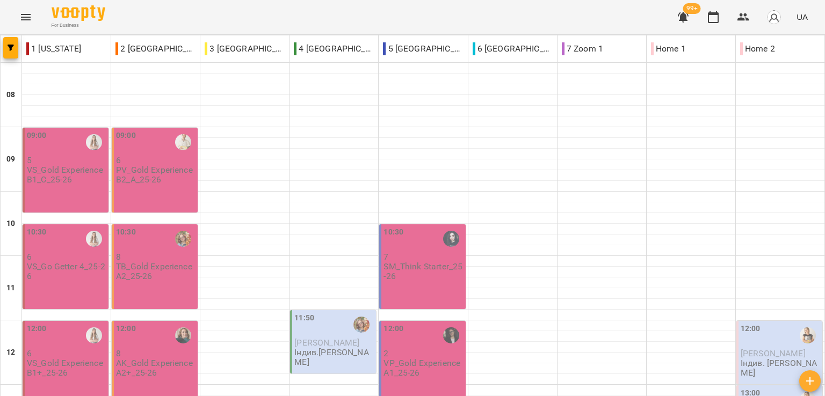
scroll to position [376, 0]
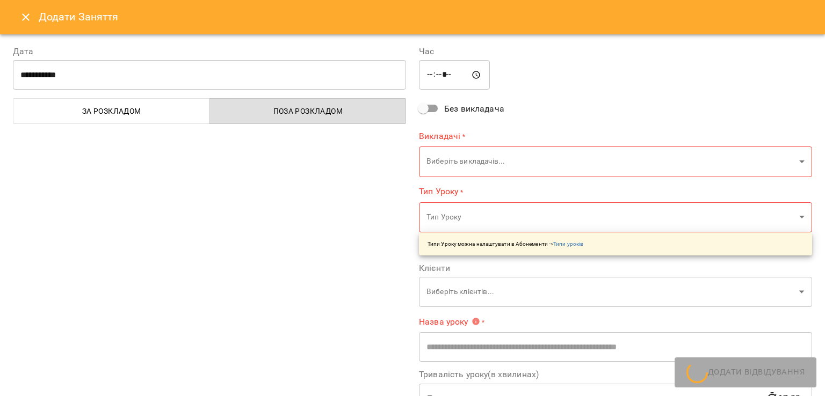
type input "**********"
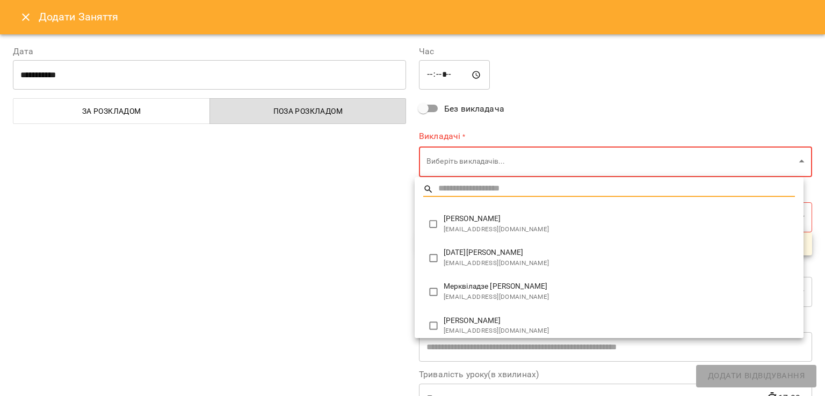
type input "**********"
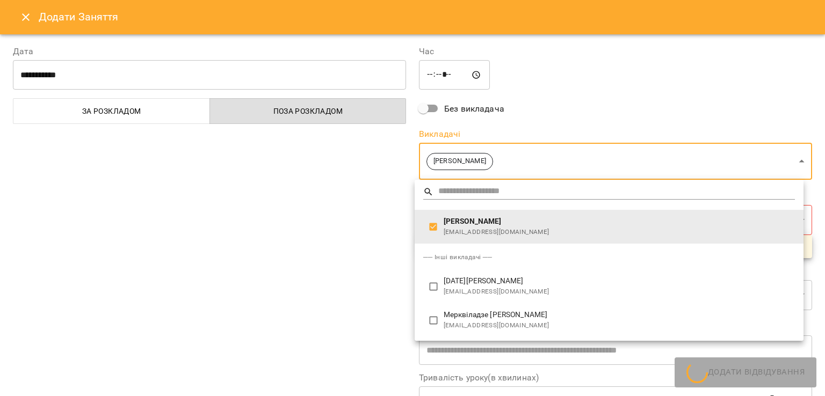
click at [324, 226] on div at bounding box center [412, 198] width 825 height 396
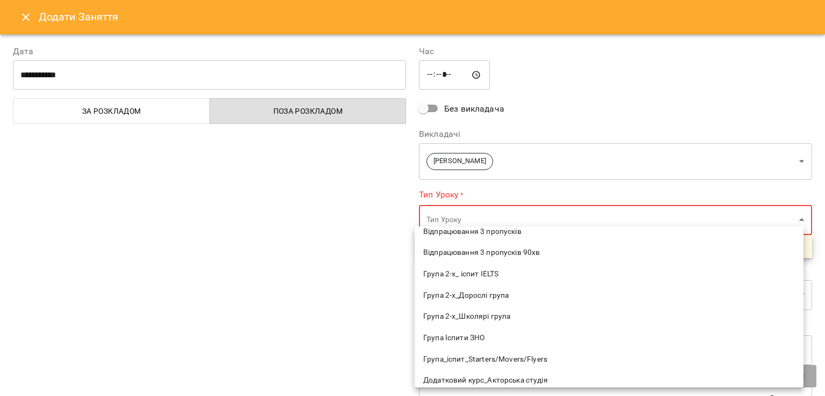
scroll to position [161, 0]
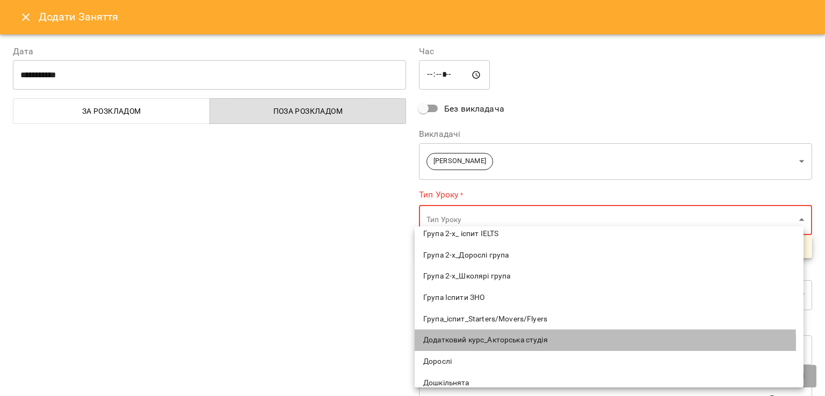
click at [483, 342] on span "Додатковий курс_Акторська студія" at bounding box center [609, 340] width 372 height 11
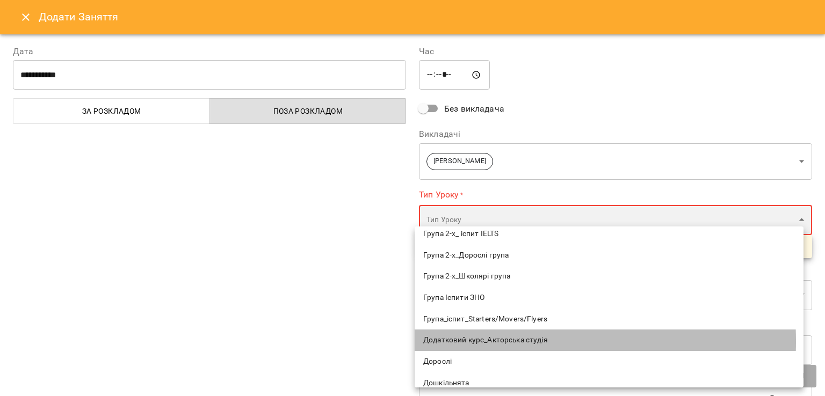
type input "**********"
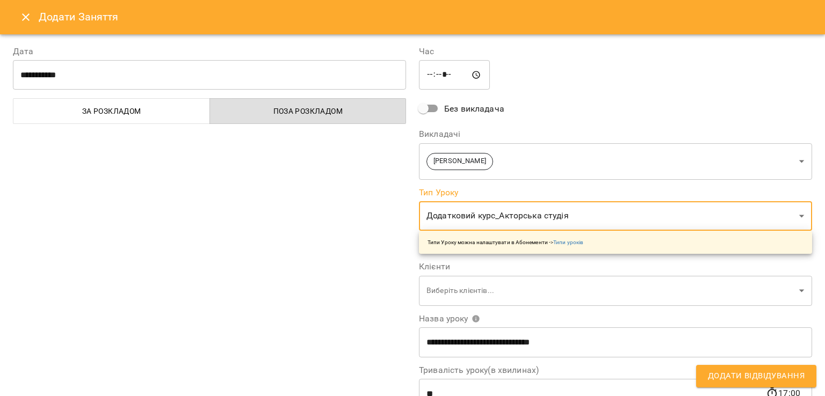
click at [285, 268] on div "**********" at bounding box center [209, 273] width 406 height 483
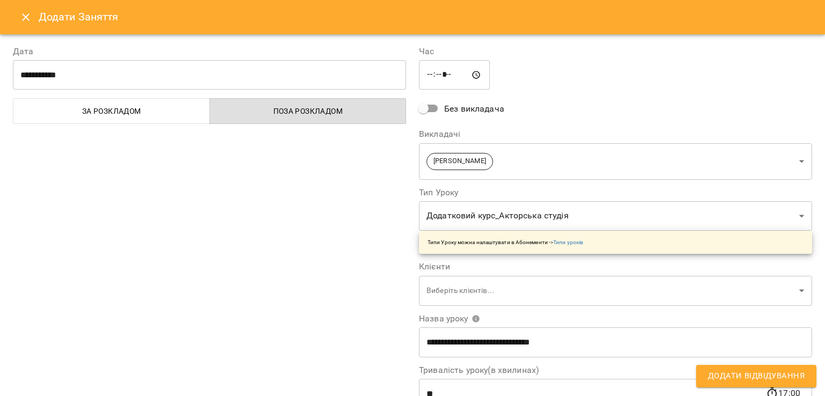
click at [28, 15] on icon "Close" at bounding box center [26, 17] width 8 height 8
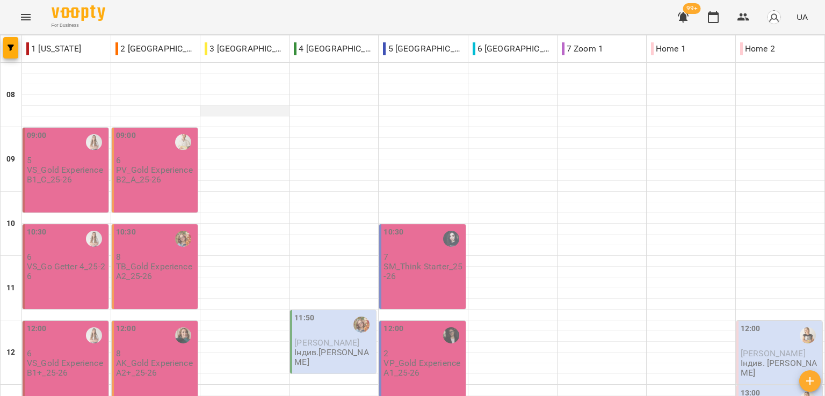
scroll to position [0, 0]
click at [251, 10] on div "For Business 99+ UA" at bounding box center [412, 17] width 825 height 34
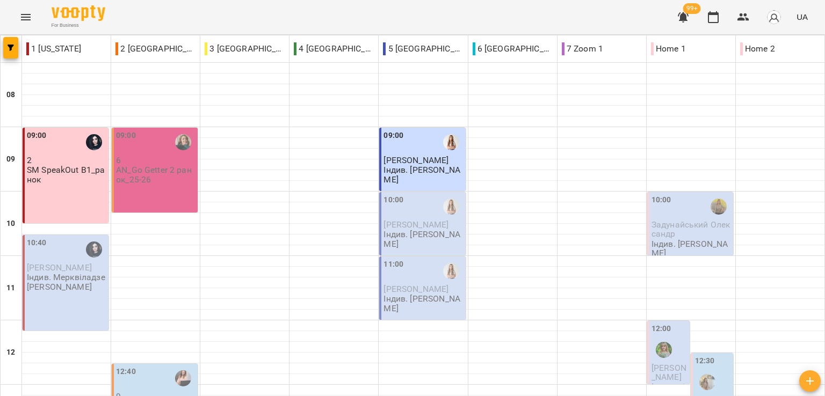
scroll to position [468, 0]
click at [316, 13] on div "For Business 99+ UA" at bounding box center [412, 17] width 825 height 34
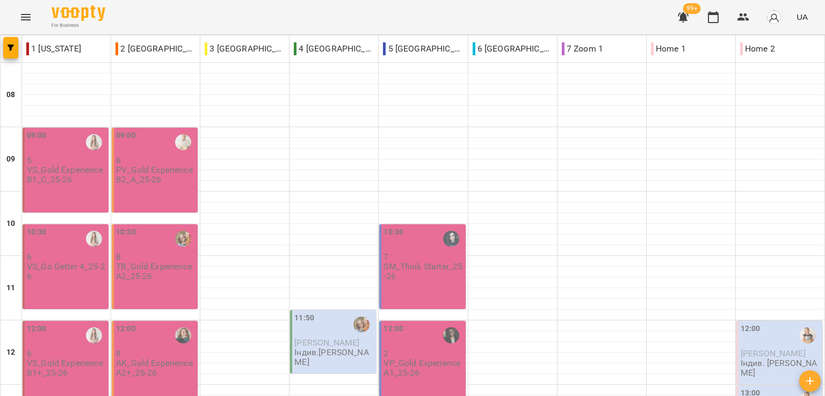
scroll to position [430, 0]
click at [565, 14] on div "For Business 99+ UA" at bounding box center [412, 17] width 825 height 34
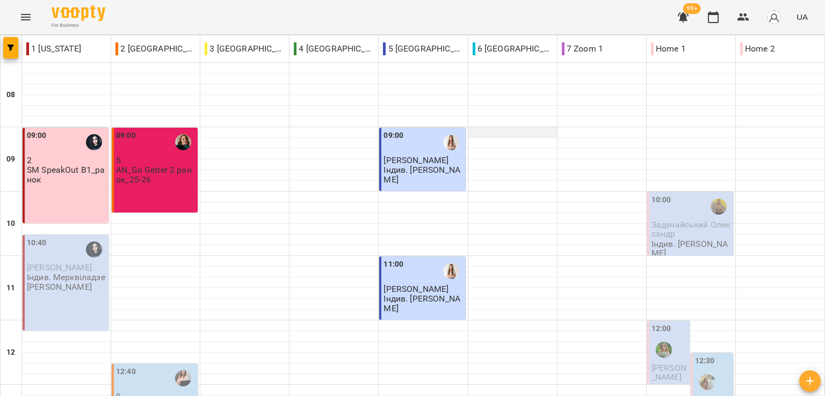
scroll to position [107, 0]
click at [483, 11] on div "For Business 99+ UA" at bounding box center [412, 17] width 825 height 34
click at [138, 20] on div "For Business 99+ UA" at bounding box center [412, 17] width 825 height 34
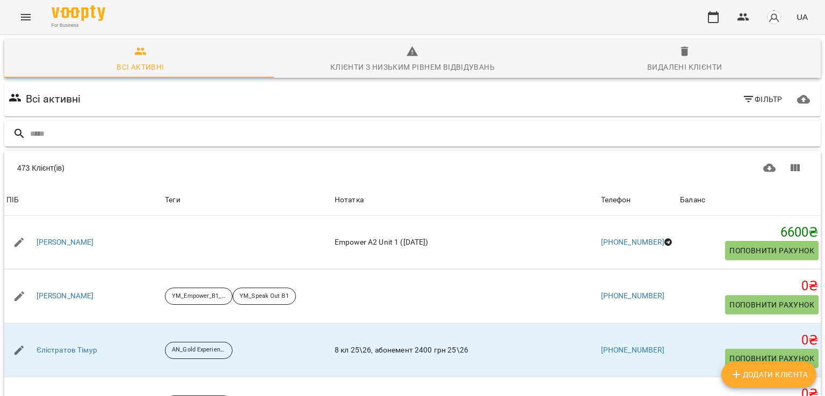
click at [188, 138] on input "text" at bounding box center [423, 134] width 786 height 18
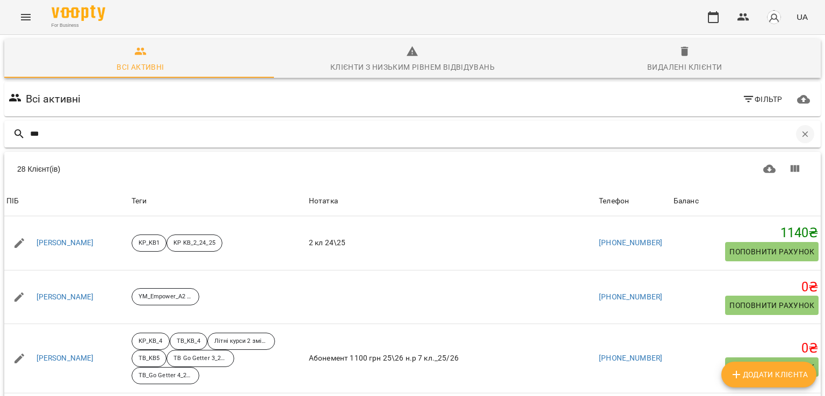
type input "***"
click at [802, 135] on icon "button" at bounding box center [805, 134] width 10 height 10
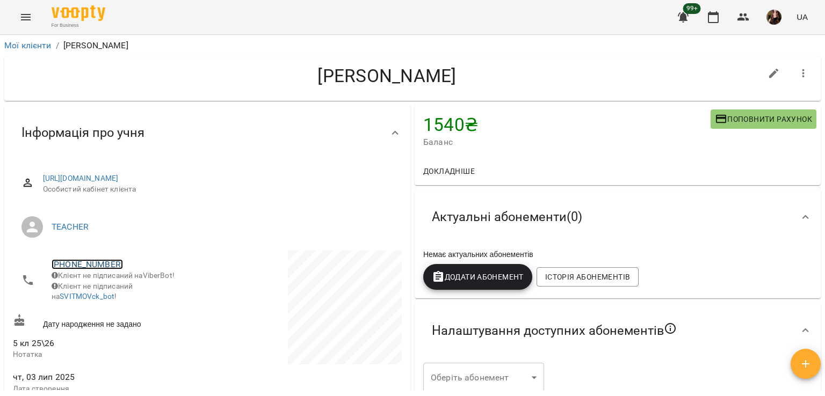
click at [103, 264] on link "[PHONE_NUMBER]" at bounding box center [87, 264] width 71 height 10
click at [128, 285] on img at bounding box center [131, 285] width 16 height 16
